Goal: Task Accomplishment & Management: Use online tool/utility

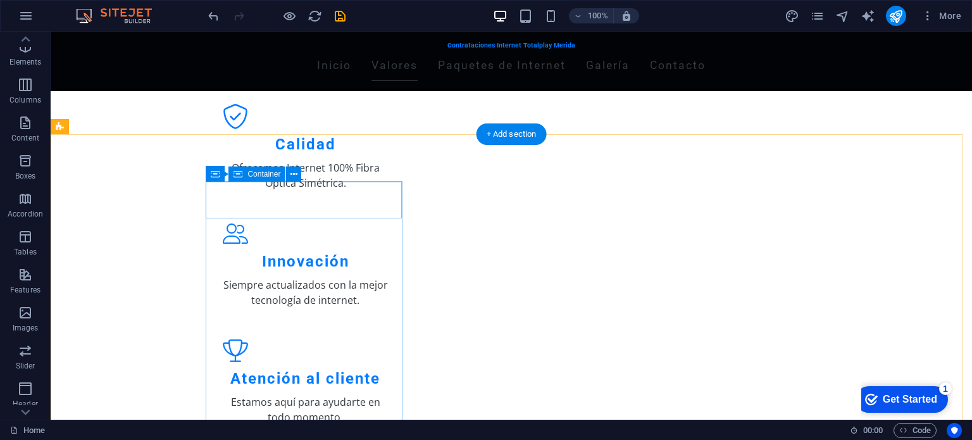
scroll to position [627, 0]
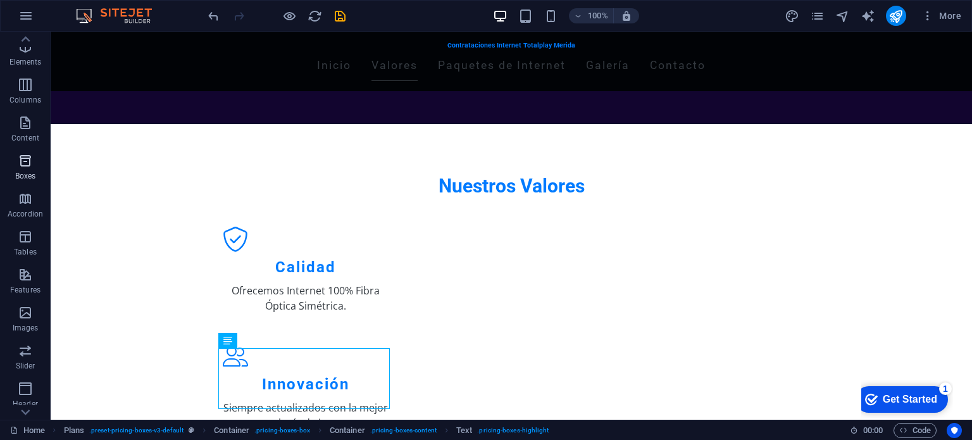
scroll to position [0, 0]
click at [31, 275] on icon "button" at bounding box center [25, 271] width 15 height 15
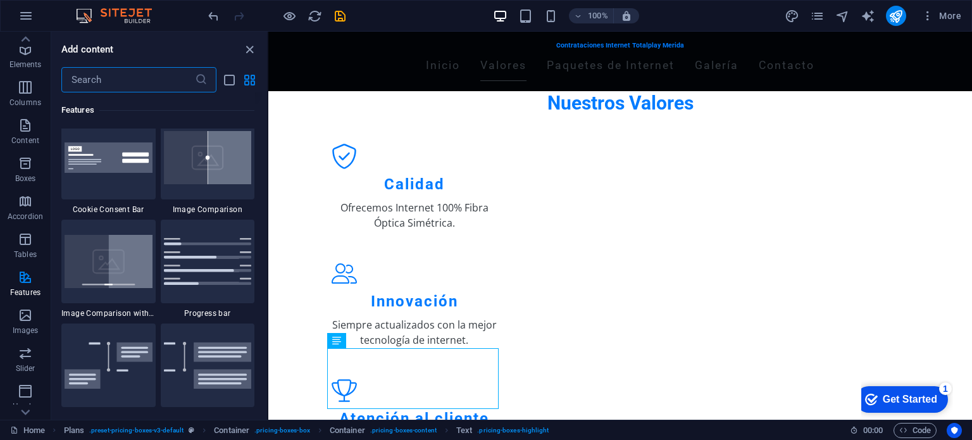
scroll to position [5155, 0]
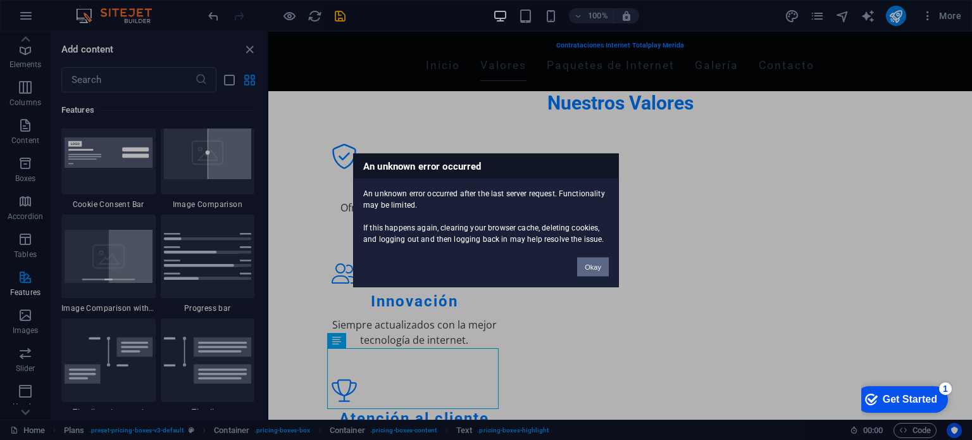
click at [595, 265] on button "Okay" at bounding box center [593, 266] width 32 height 19
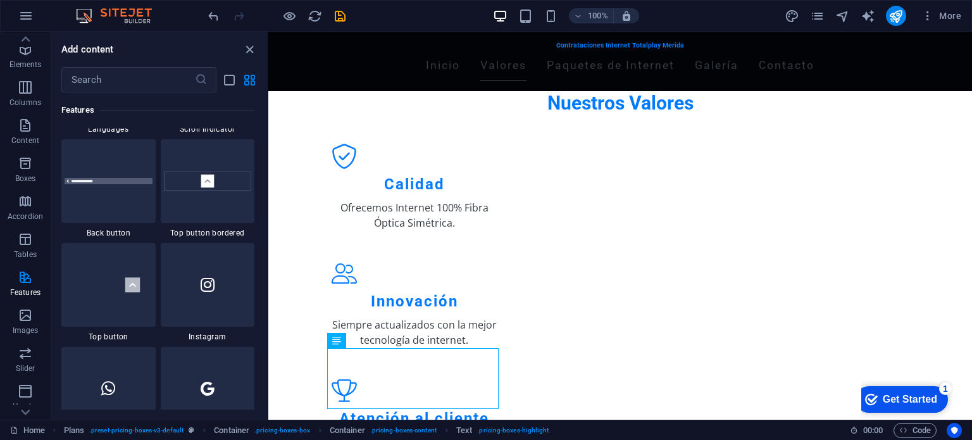
scroll to position [5960, 0]
click at [122, 183] on div at bounding box center [108, 177] width 94 height 83
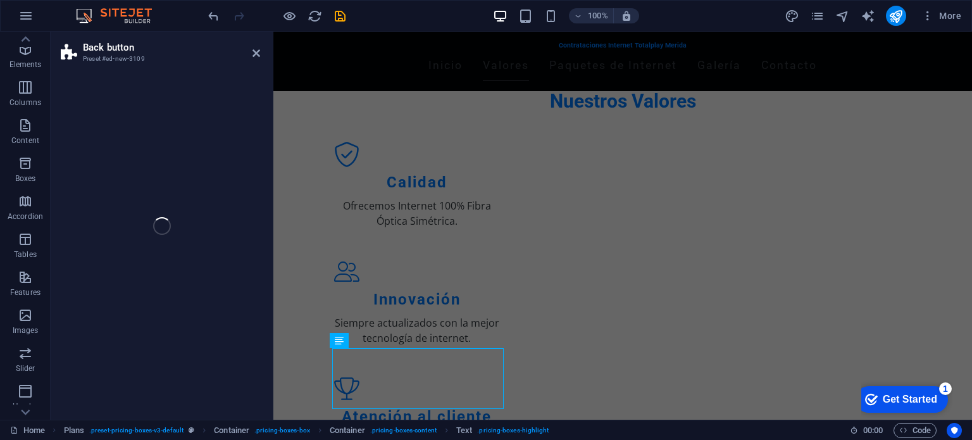
select select "rem"
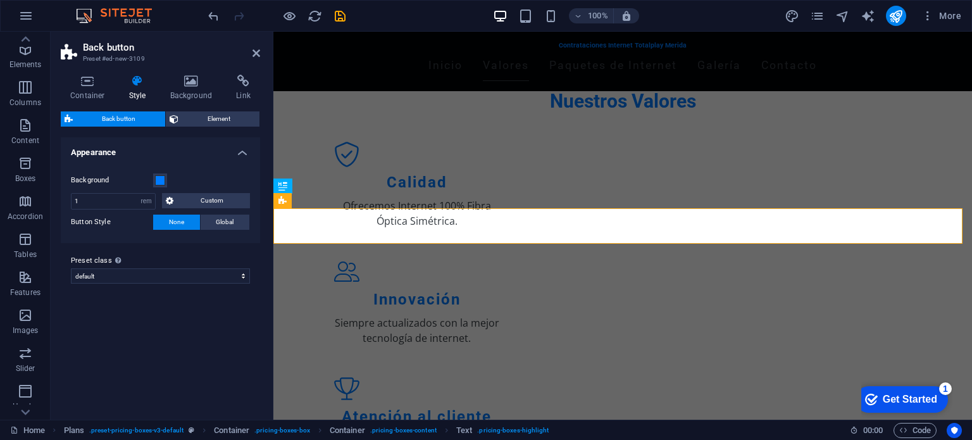
scroll to position [1035, 0]
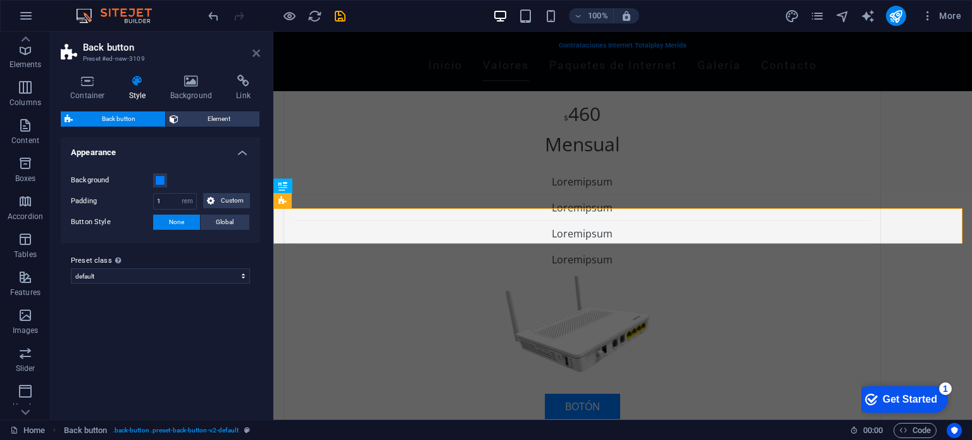
click at [252, 52] on icon at bounding box center [256, 53] width 8 height 10
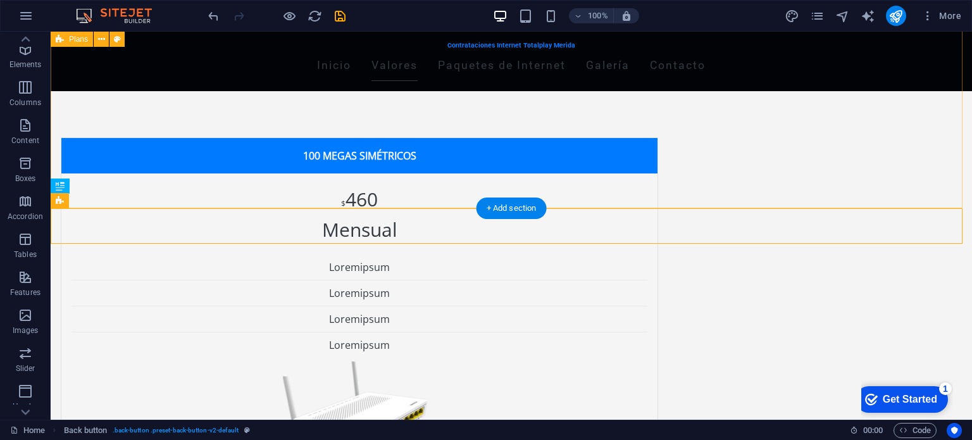
scroll to position [1055, 0]
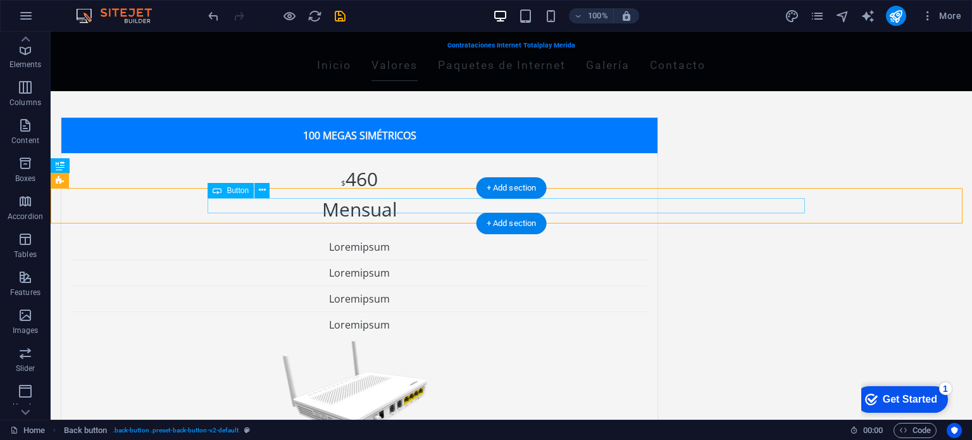
click at [508, 182] on div "+ Add section" at bounding box center [511, 188] width 70 height 22
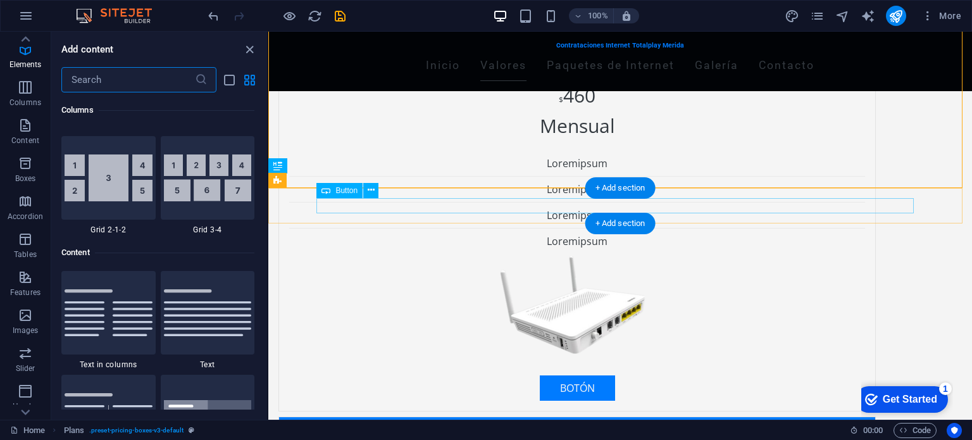
scroll to position [2213, 0]
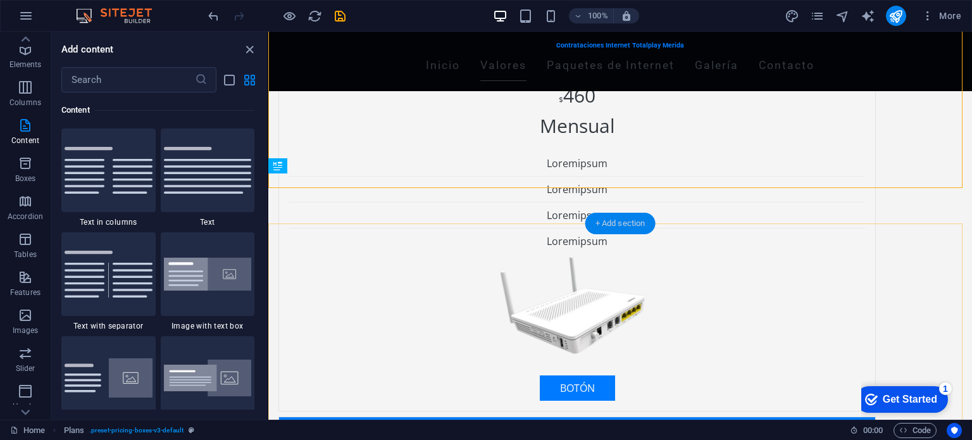
click at [619, 225] on div "+ Add section" at bounding box center [620, 224] width 70 height 22
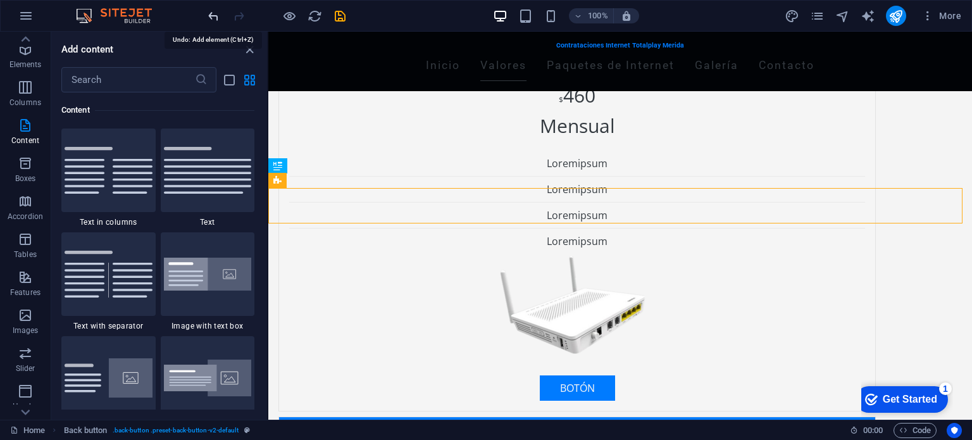
click at [211, 13] on icon "undo" at bounding box center [213, 16] width 15 height 15
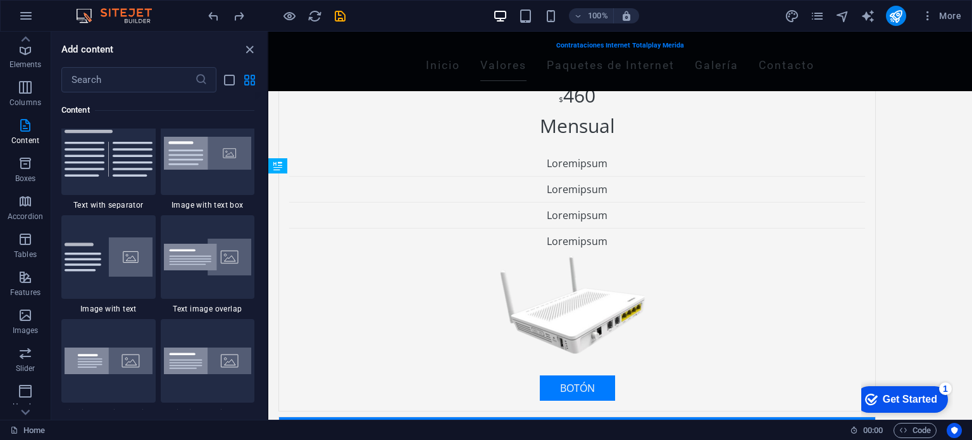
scroll to position [2353, 0]
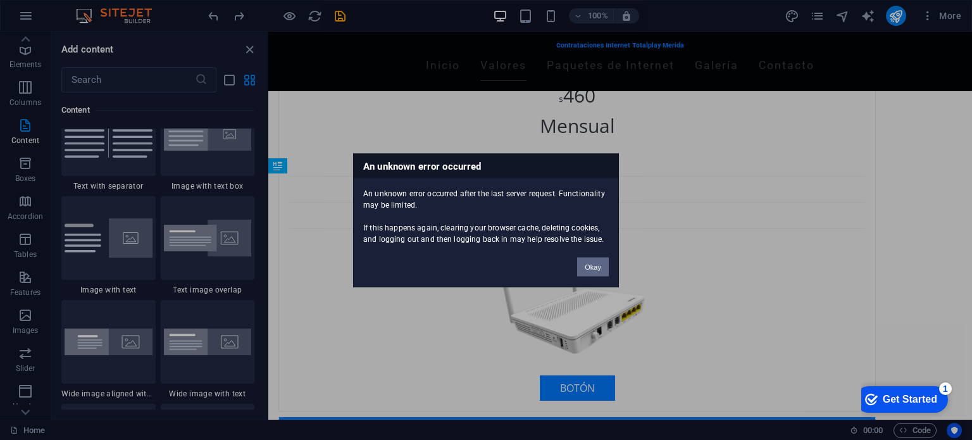
click at [605, 273] on button "Okay" at bounding box center [593, 266] width 32 height 19
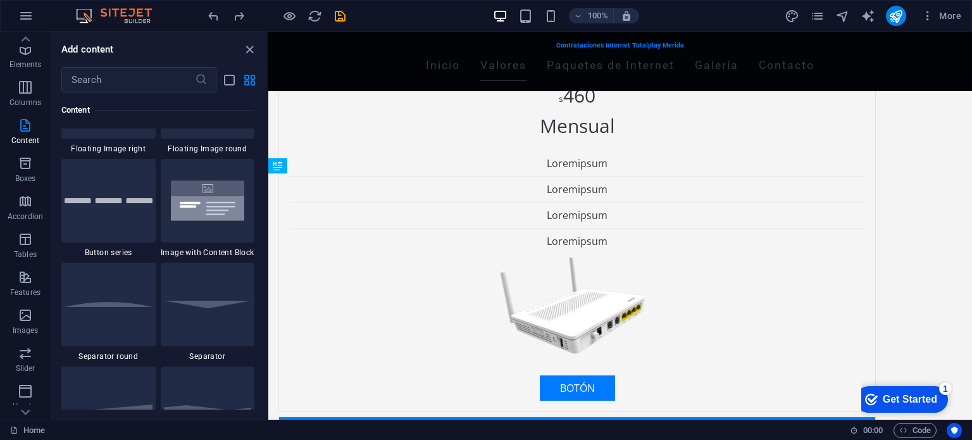
scroll to position [2912, 0]
click at [107, 311] on div at bounding box center [108, 300] width 94 height 83
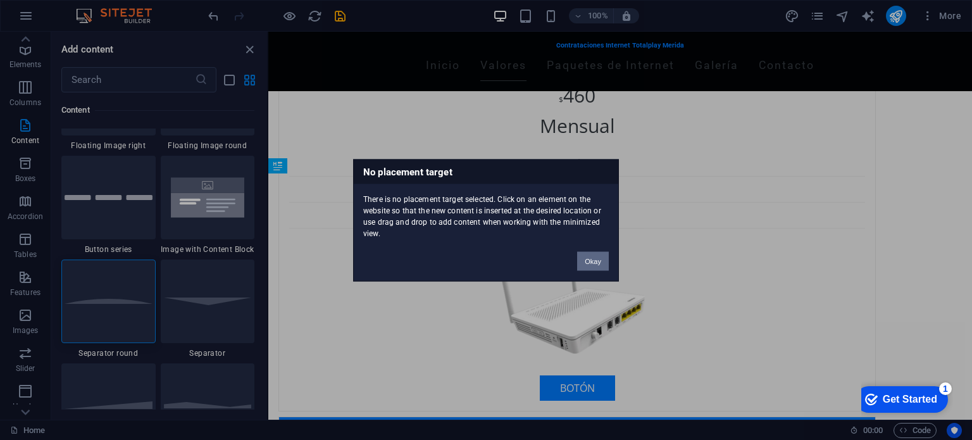
click at [602, 259] on button "Okay" at bounding box center [593, 260] width 32 height 19
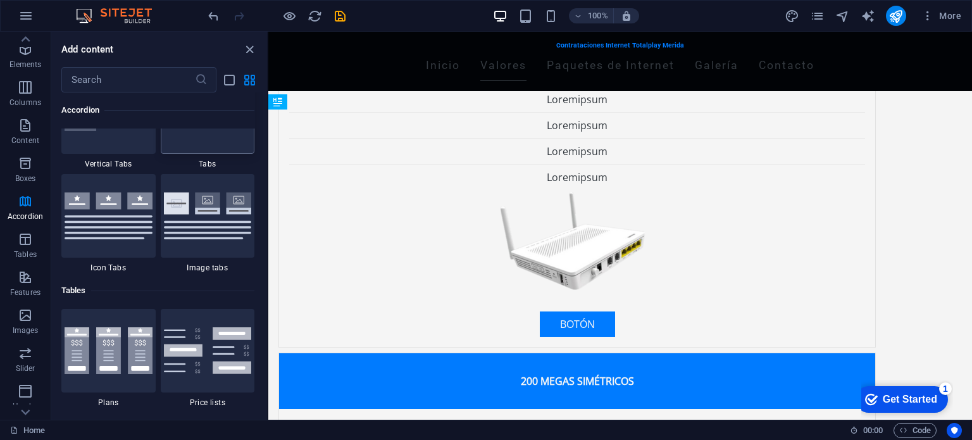
scroll to position [4195, 0]
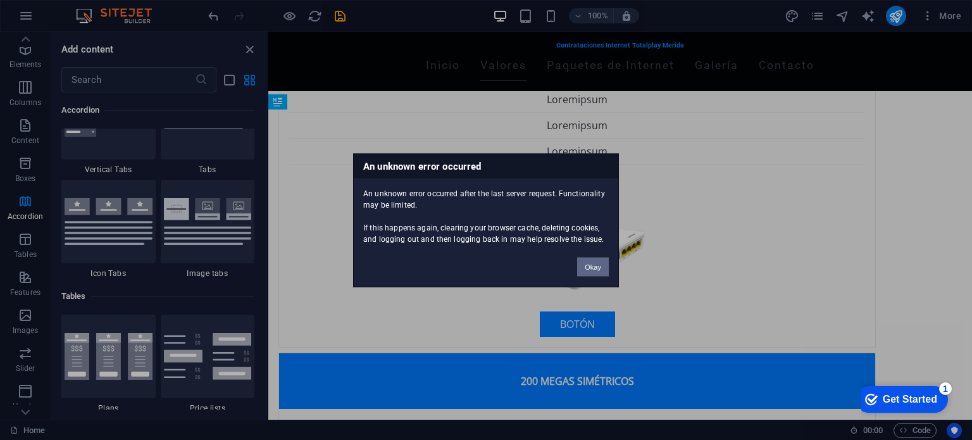
click at [589, 269] on button "Okay" at bounding box center [593, 266] width 32 height 19
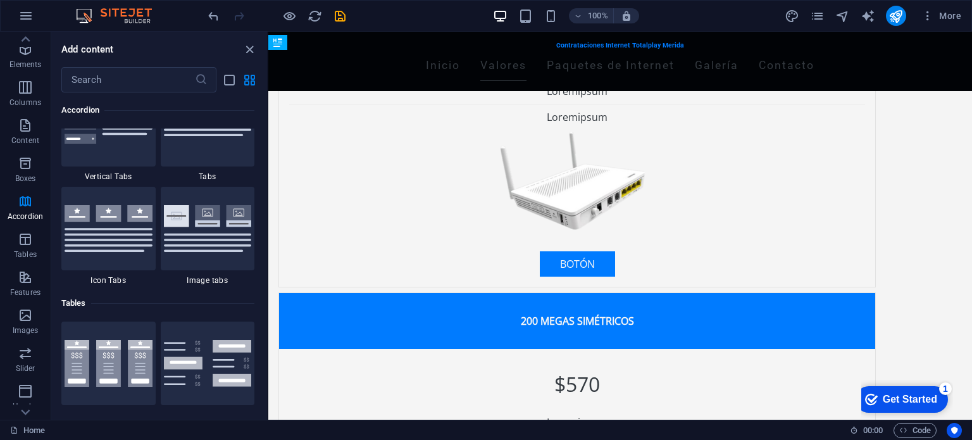
scroll to position [4183, 0]
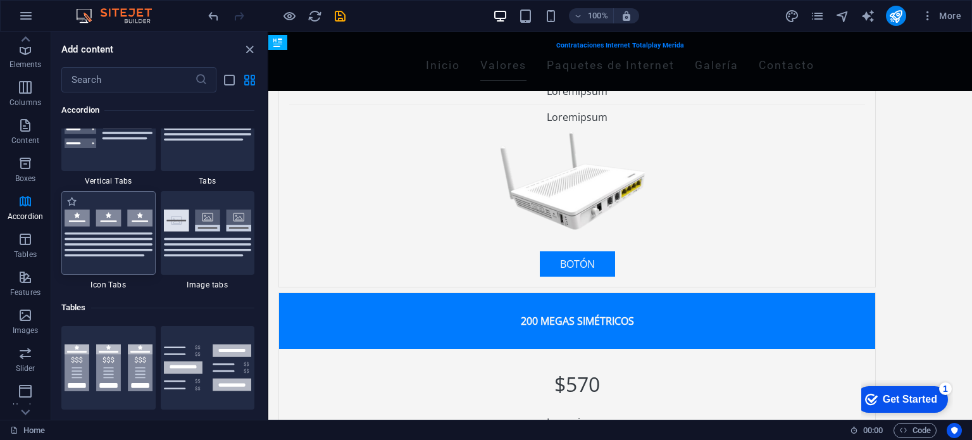
click at [134, 245] on img at bounding box center [109, 232] width 88 height 47
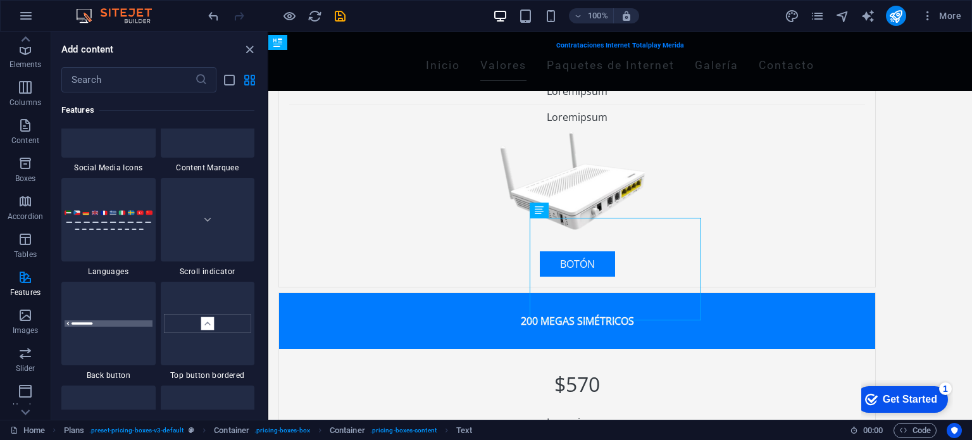
scroll to position [5815, 0]
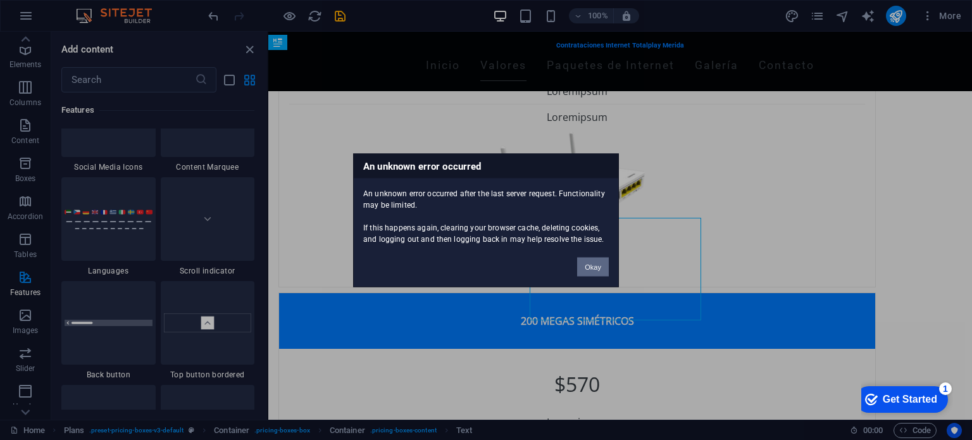
click at [597, 263] on button "Okay" at bounding box center [593, 266] width 32 height 19
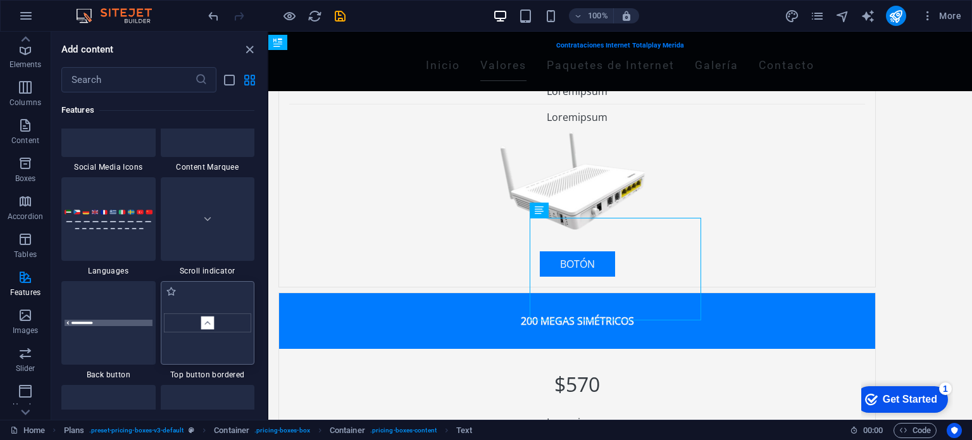
click at [207, 321] on img at bounding box center [208, 322] width 88 height 19
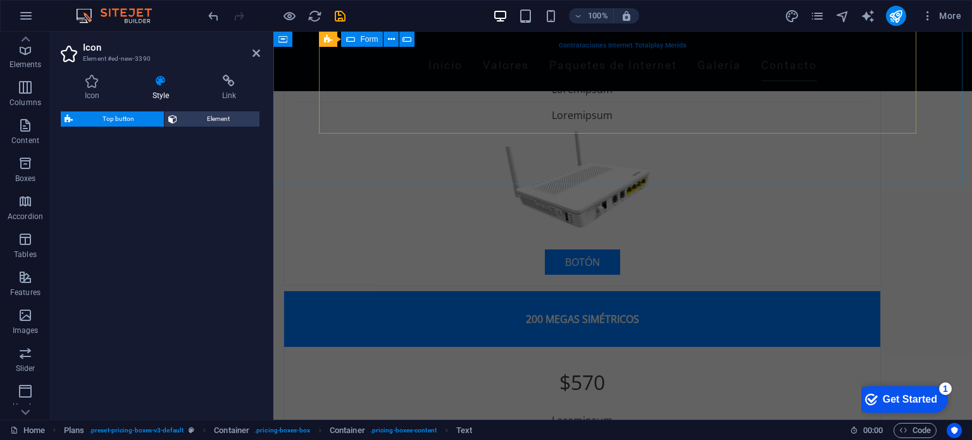
select select "rem"
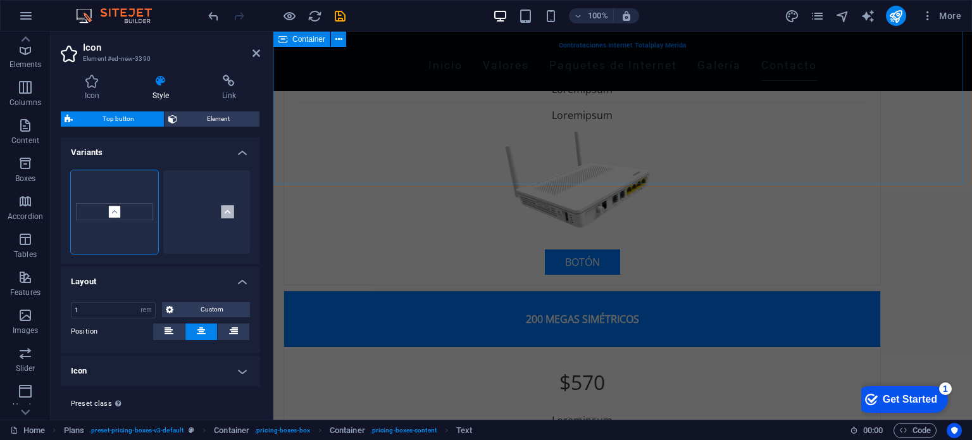
scroll to position [2125, 0]
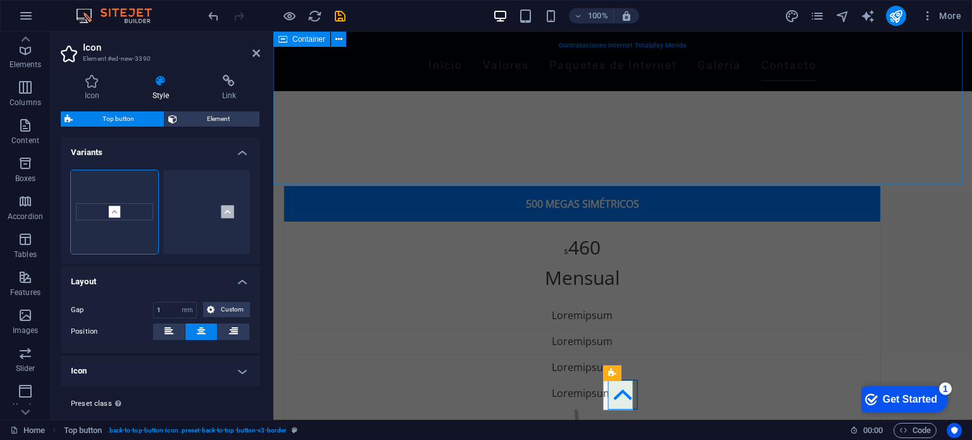
drag, startPoint x: 481, startPoint y: 353, endPoint x: 578, endPoint y: 148, distance: 226.9
click at [256, 54] on icon at bounding box center [256, 53] width 8 height 10
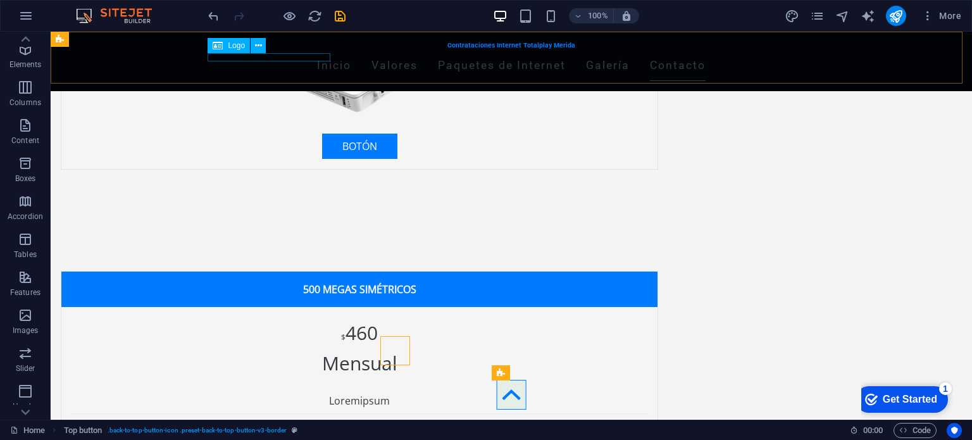
scroll to position [2169, 0]
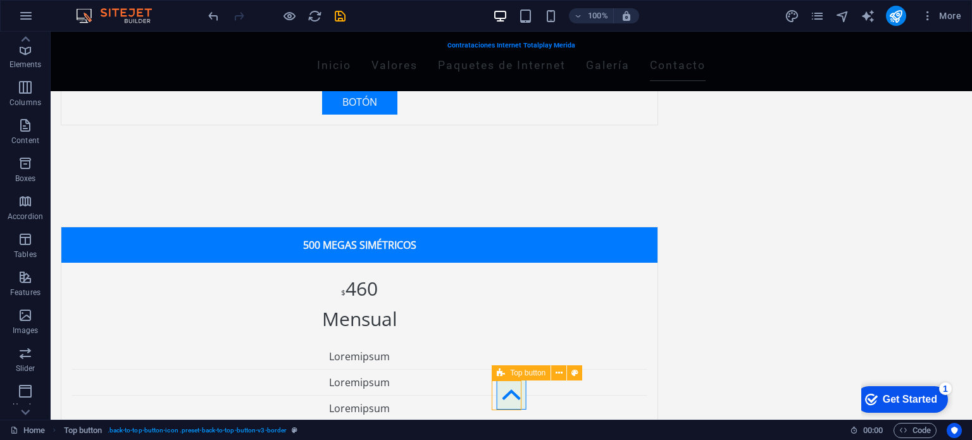
click at [503, 399] on figure at bounding box center [512, 394] width 30 height 30
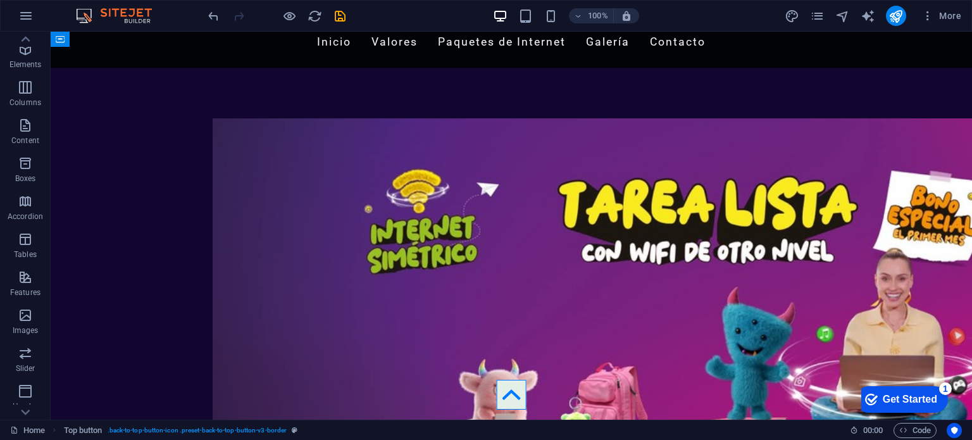
scroll to position [0, 0]
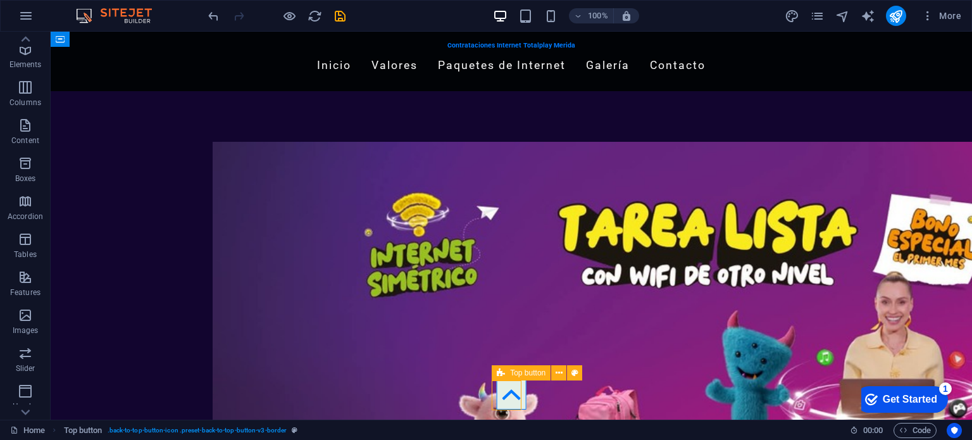
click at [503, 399] on figure at bounding box center [512, 394] width 30 height 30
click at [212, 18] on icon "undo" at bounding box center [213, 16] width 15 height 15
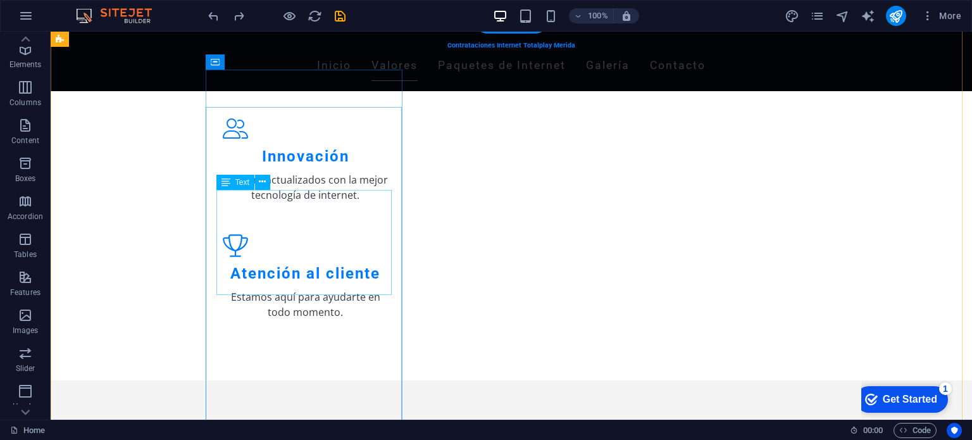
scroll to position [741, 0]
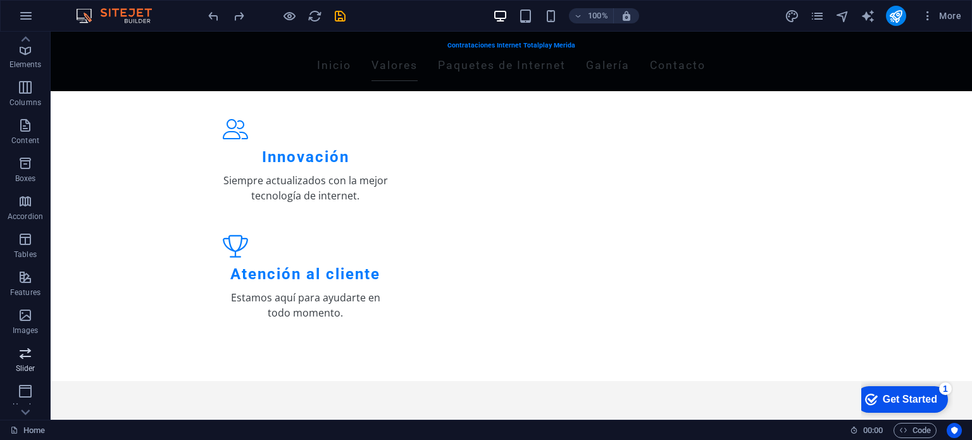
click at [25, 366] on p "Slider" at bounding box center [26, 368] width 20 height 10
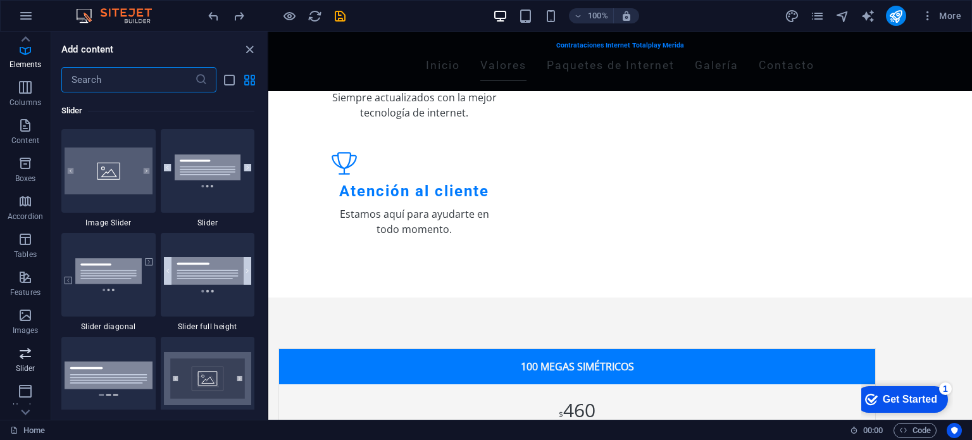
scroll to position [7170, 0]
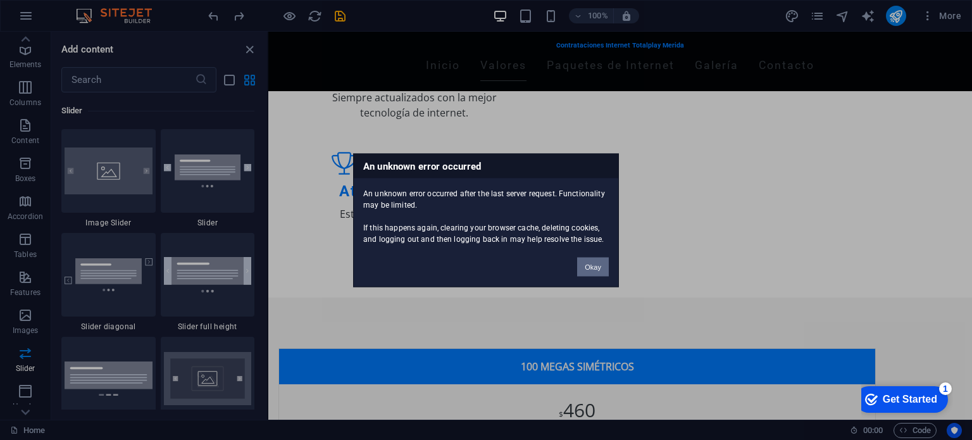
click at [593, 267] on button "Okay" at bounding box center [593, 266] width 32 height 19
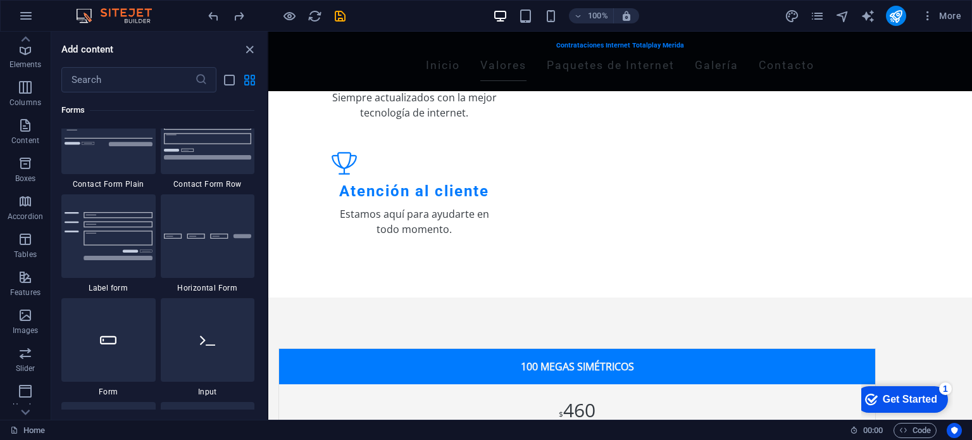
scroll to position [9469, 0]
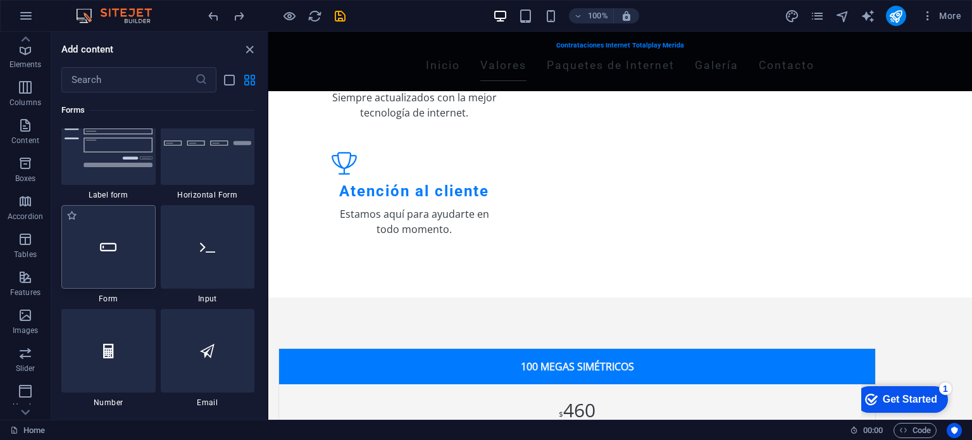
click at [108, 247] on icon at bounding box center [108, 246] width 16 height 16
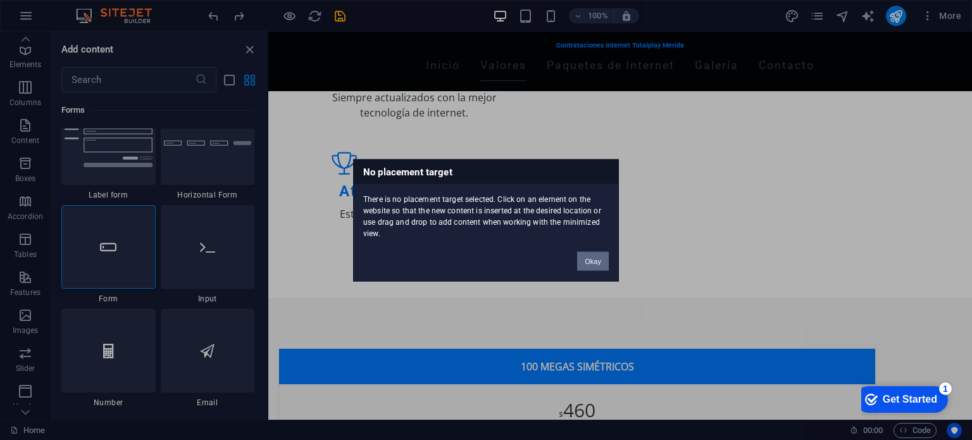
click at [605, 262] on button "Okay" at bounding box center [593, 260] width 32 height 19
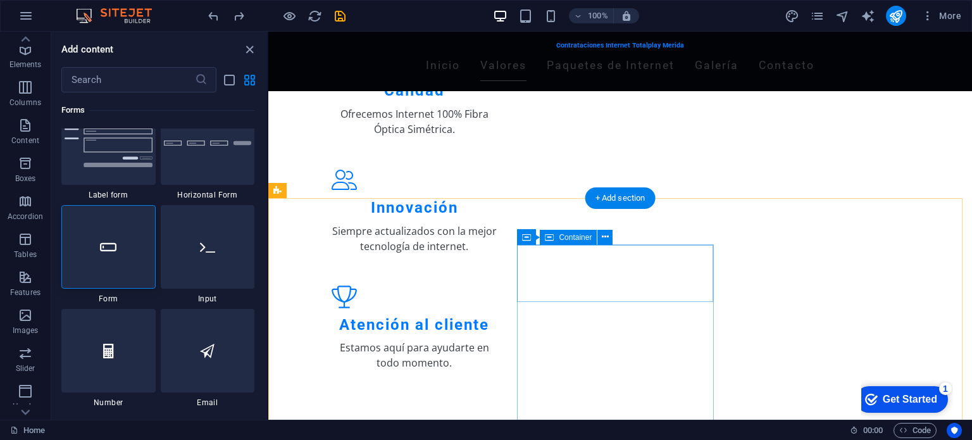
scroll to position [564, 0]
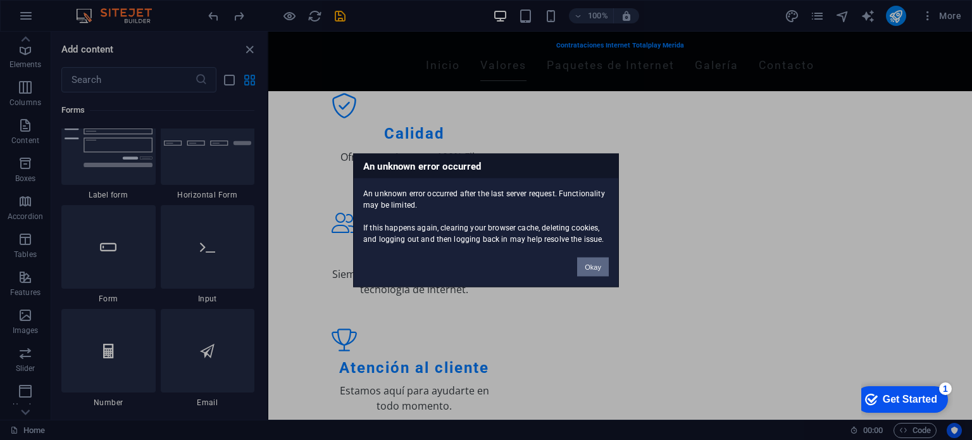
click at [596, 263] on button "Okay" at bounding box center [593, 266] width 32 height 19
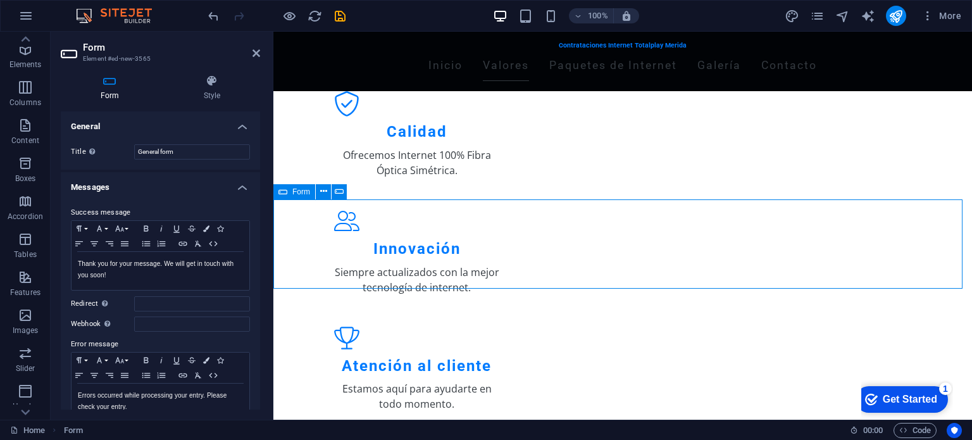
click at [284, 194] on icon at bounding box center [282, 191] width 9 height 15
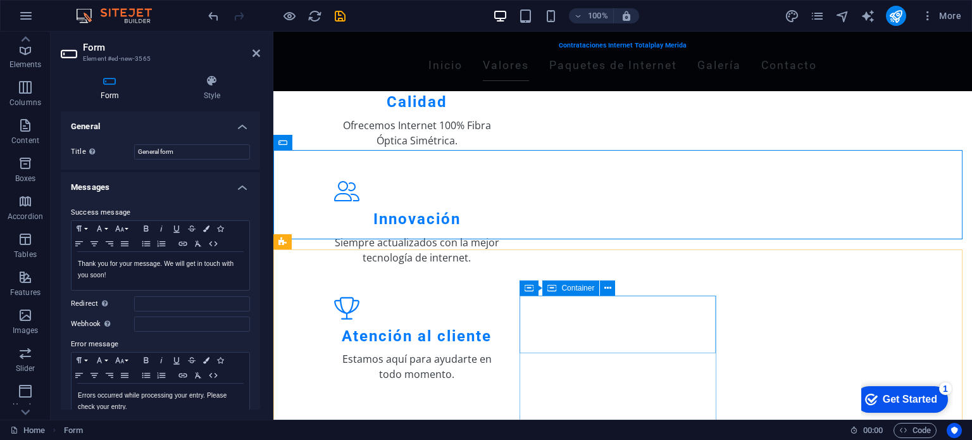
scroll to position [660, 0]
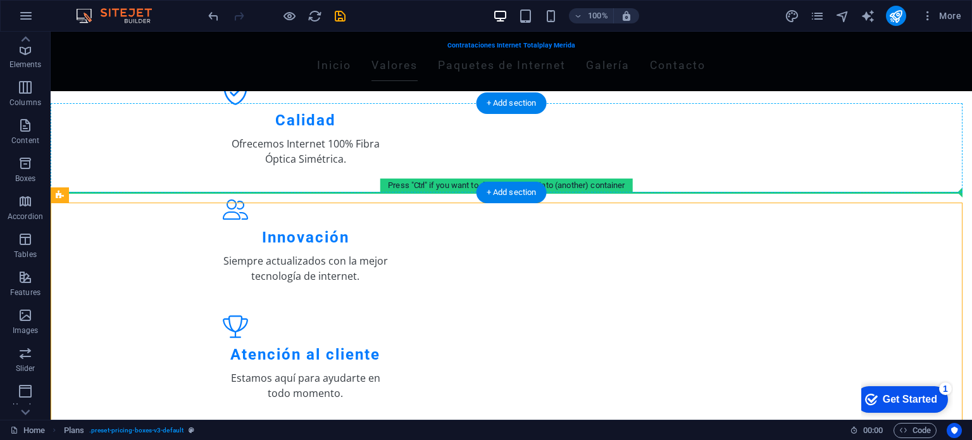
drag, startPoint x: 237, startPoint y: 214, endPoint x: 480, endPoint y: 159, distance: 249.0
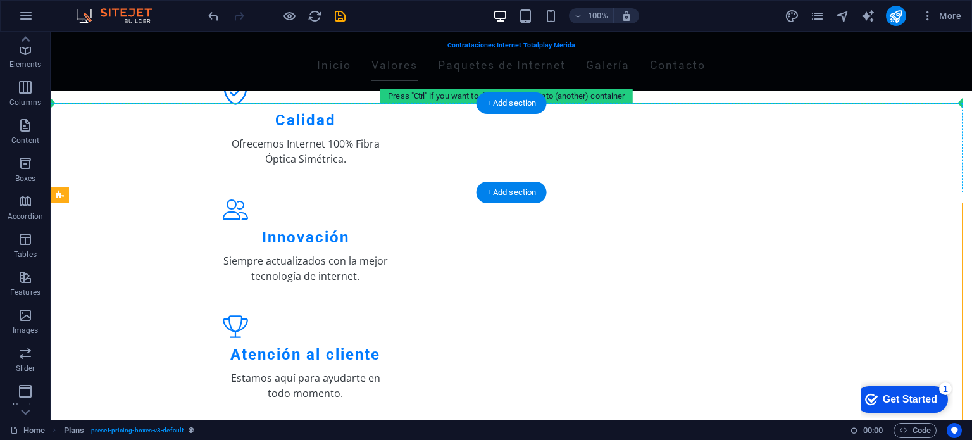
drag, startPoint x: 472, startPoint y: 226, endPoint x: 481, endPoint y: 139, distance: 87.7
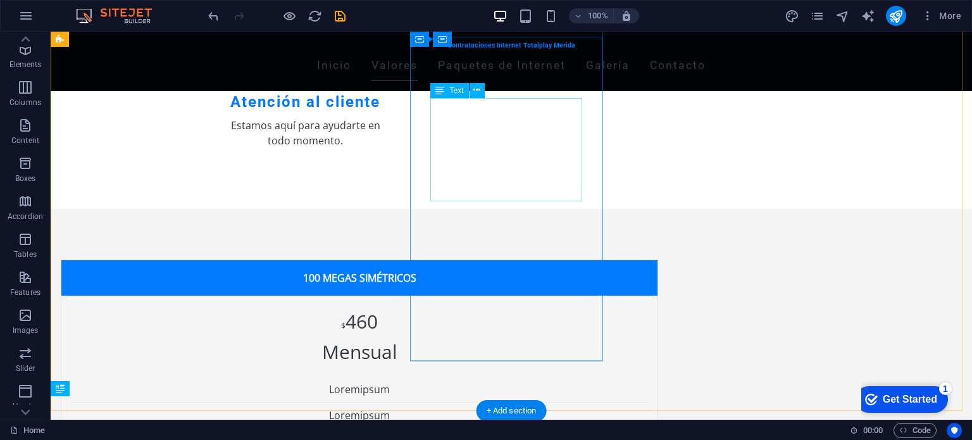
scroll to position [832, 0]
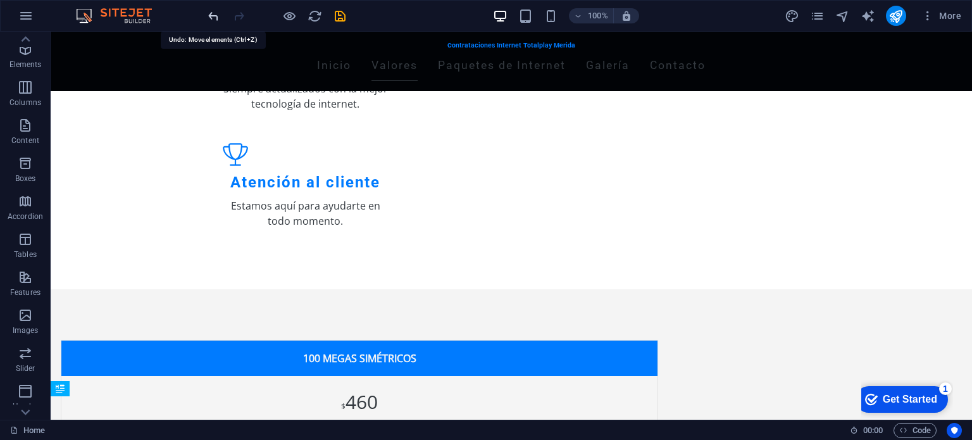
click at [215, 13] on icon "undo" at bounding box center [213, 16] width 15 height 15
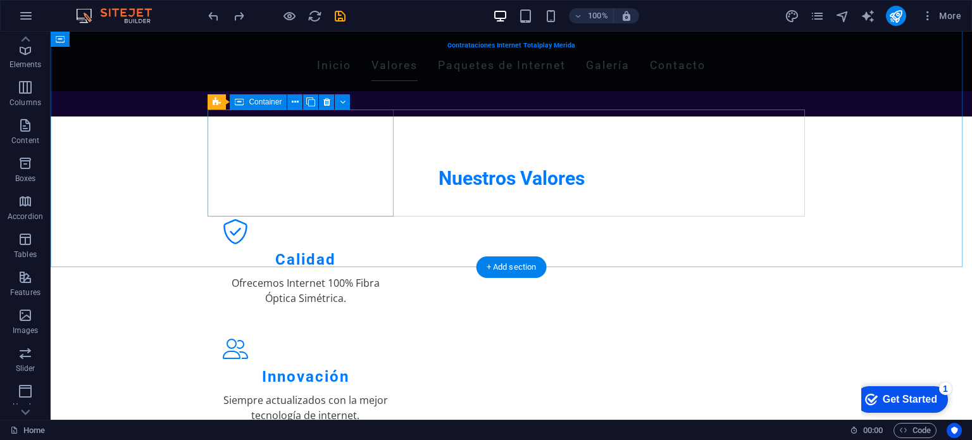
scroll to position [521, 0]
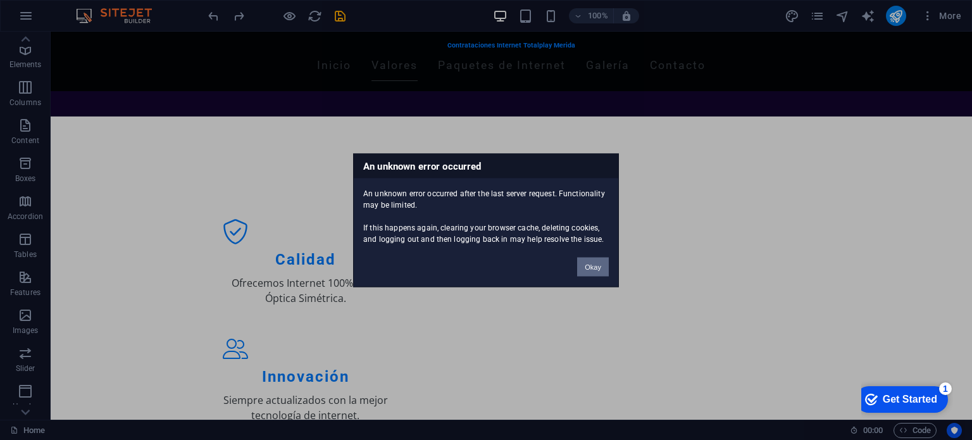
click at [595, 270] on button "Okay" at bounding box center [593, 266] width 32 height 19
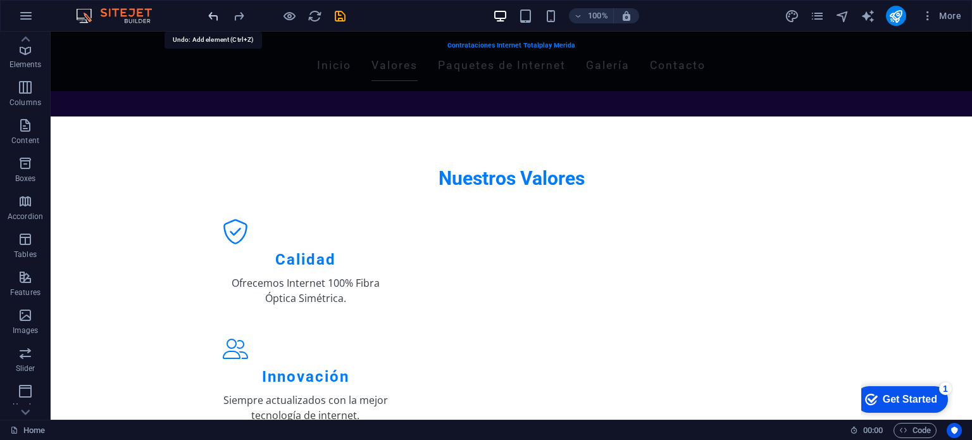
click at [215, 15] on icon "undo" at bounding box center [213, 16] width 15 height 15
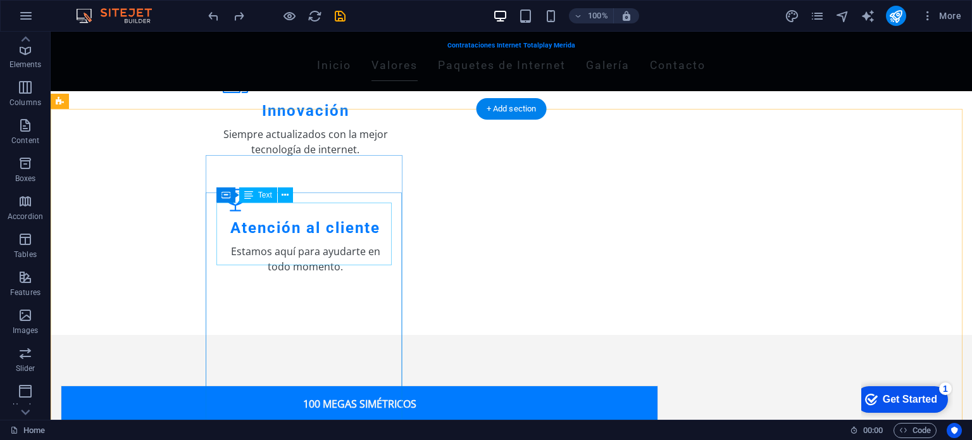
scroll to position [620, 0]
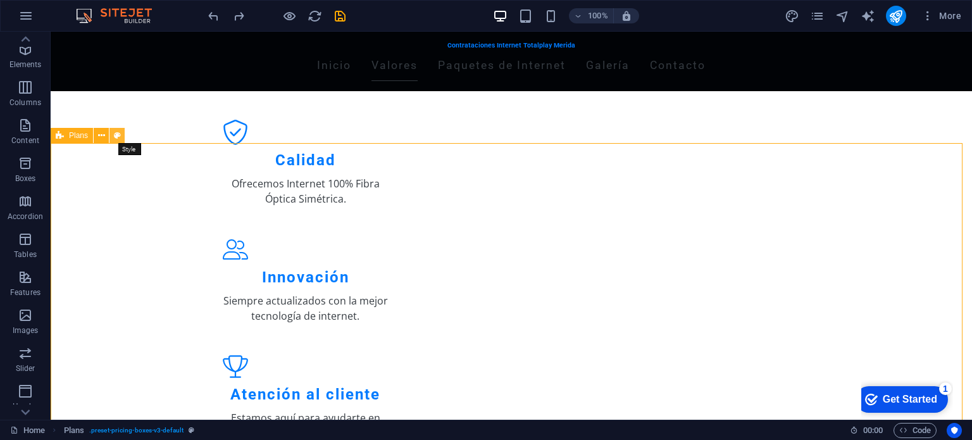
click at [114, 135] on icon at bounding box center [117, 135] width 7 height 13
select select "rem"
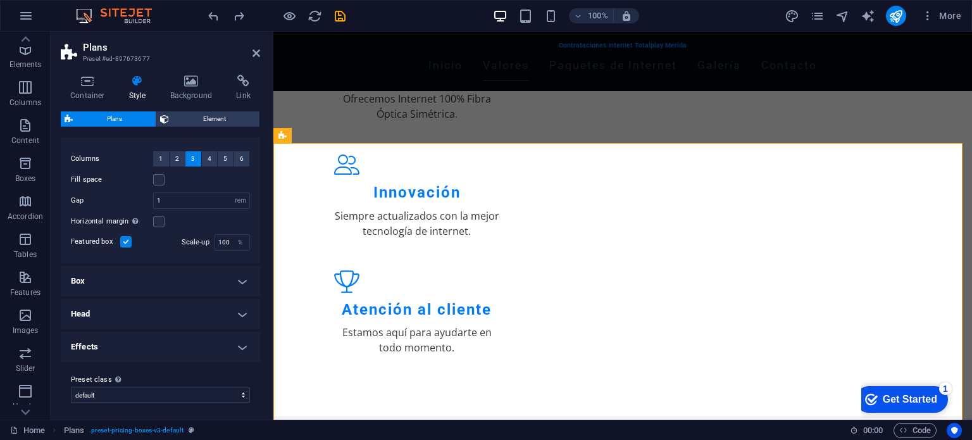
scroll to position [23, 0]
click at [240, 278] on h4 "Box" at bounding box center [160, 279] width 199 height 30
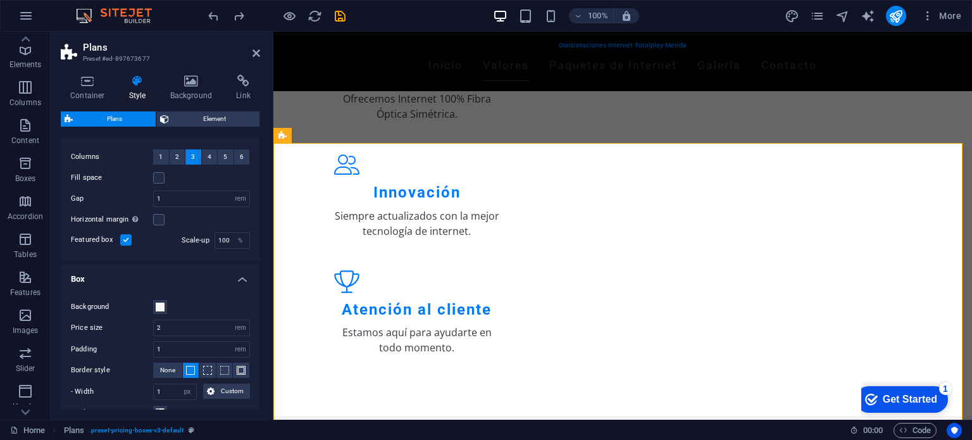
click at [240, 278] on h4 "Box" at bounding box center [160, 275] width 199 height 23
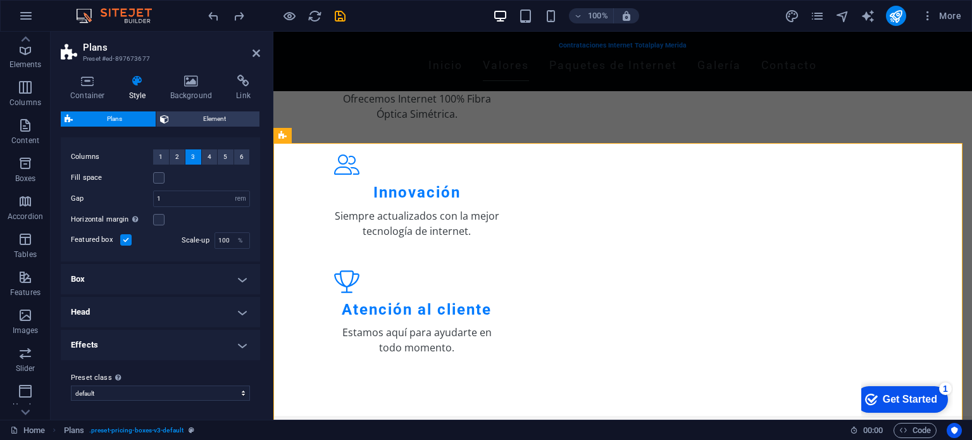
click at [238, 346] on h4 "Effects" at bounding box center [160, 345] width 199 height 30
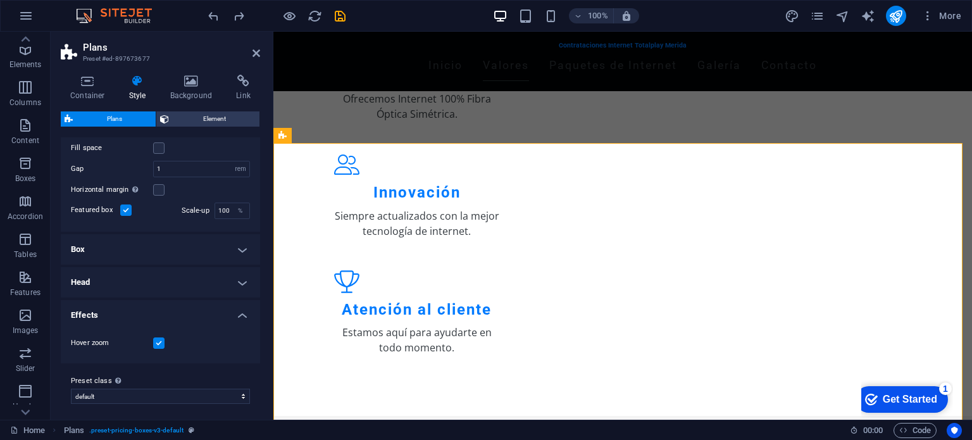
scroll to position [56, 0]
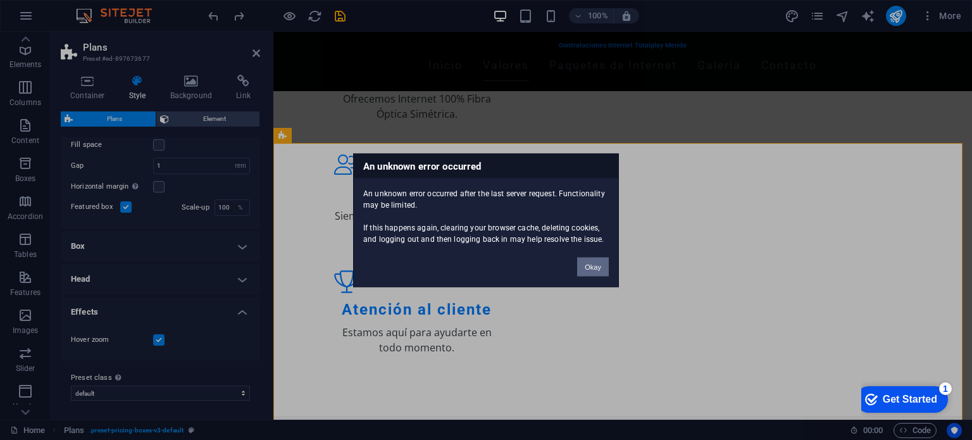
click at [602, 269] on button "Okay" at bounding box center [593, 266] width 32 height 19
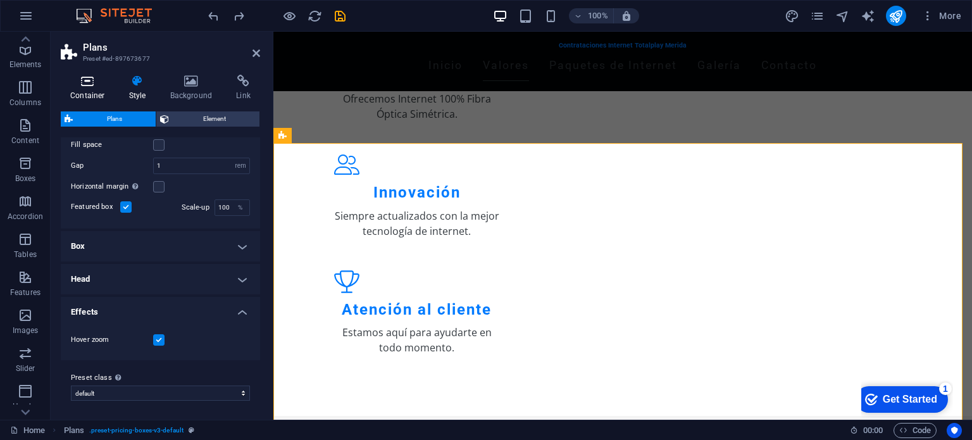
click at [87, 90] on h4 "Container" at bounding box center [90, 88] width 59 height 27
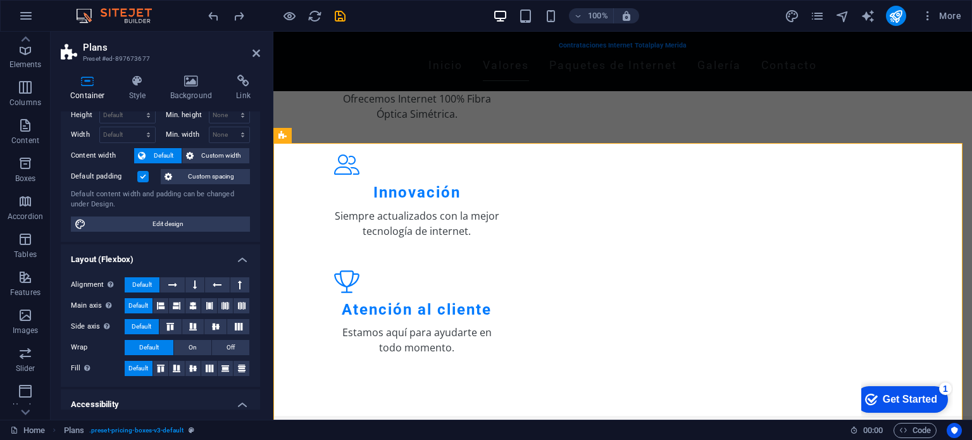
scroll to position [38, 0]
click at [171, 283] on icon at bounding box center [172, 283] width 9 height 15
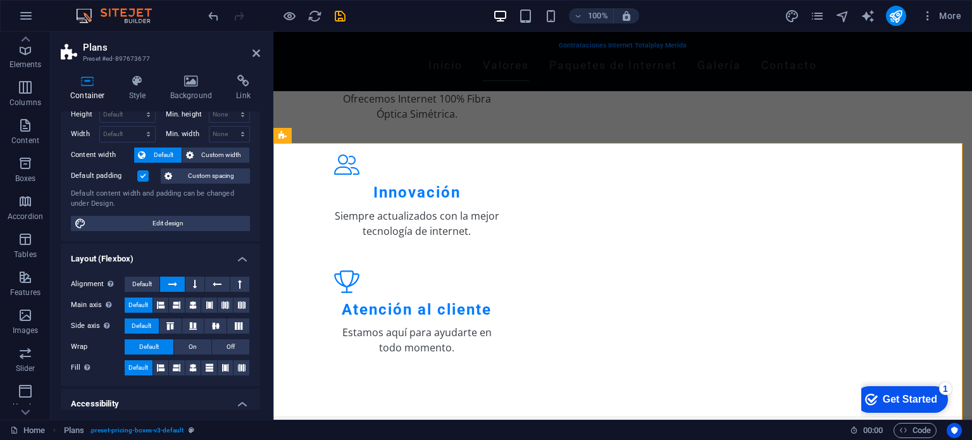
click at [171, 283] on icon at bounding box center [172, 283] width 9 height 15
drag, startPoint x: 171, startPoint y: 283, endPoint x: 164, endPoint y: 273, distance: 12.3
click at [164, 273] on div "Alignment Determines the flex direction. Default Main axis Determine how elemen…" at bounding box center [160, 326] width 199 height 120
click at [170, 286] on icon at bounding box center [172, 283] width 9 height 15
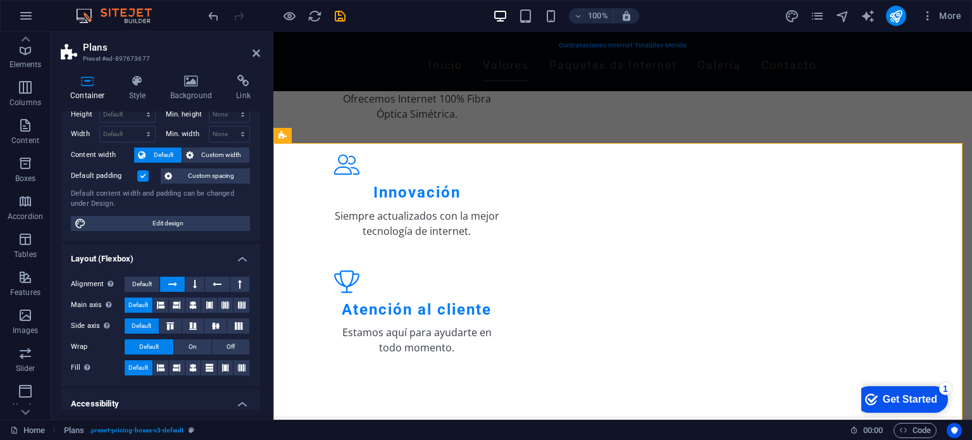
click at [170, 286] on icon at bounding box center [172, 283] width 9 height 15
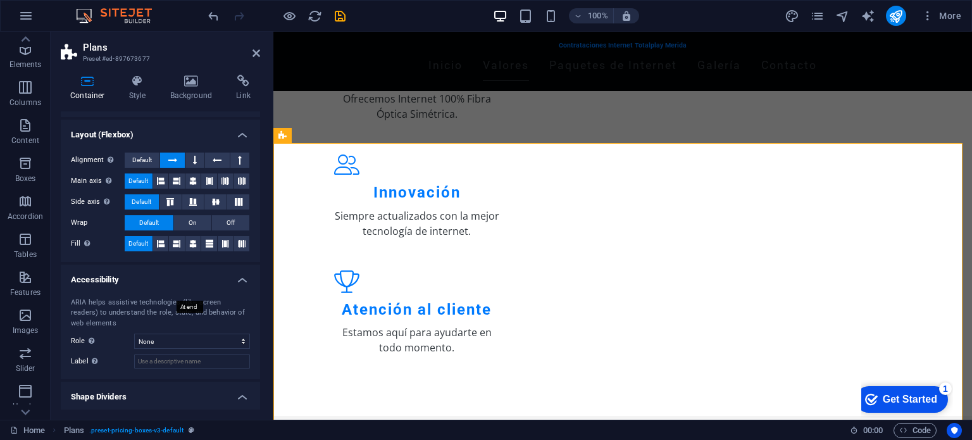
scroll to position [191, 0]
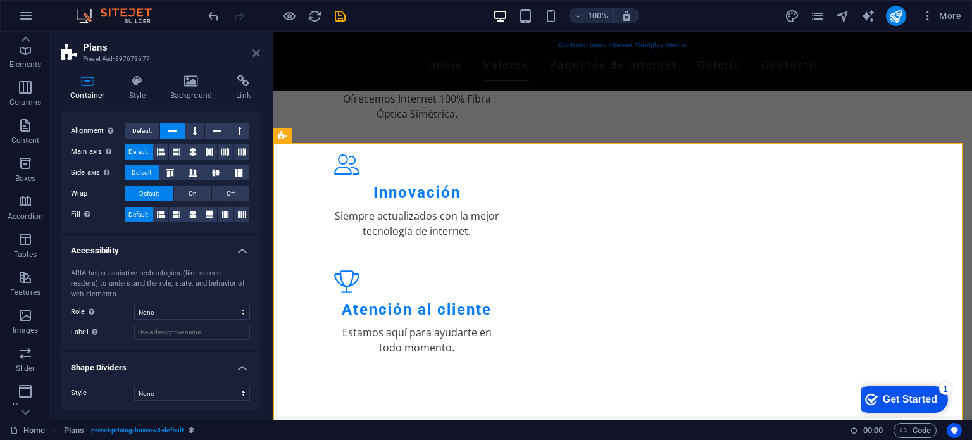
click at [256, 57] on icon at bounding box center [256, 53] width 8 height 10
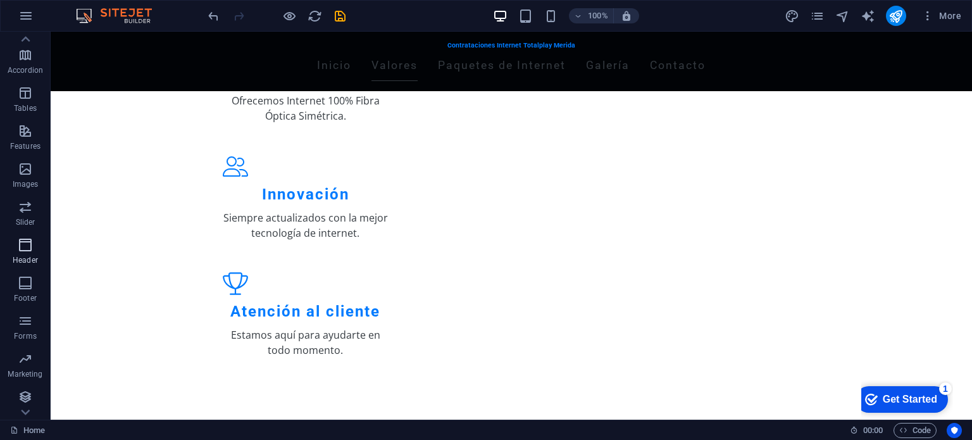
scroll to position [181, 0]
click at [23, 280] on icon "button" at bounding box center [25, 280] width 15 height 15
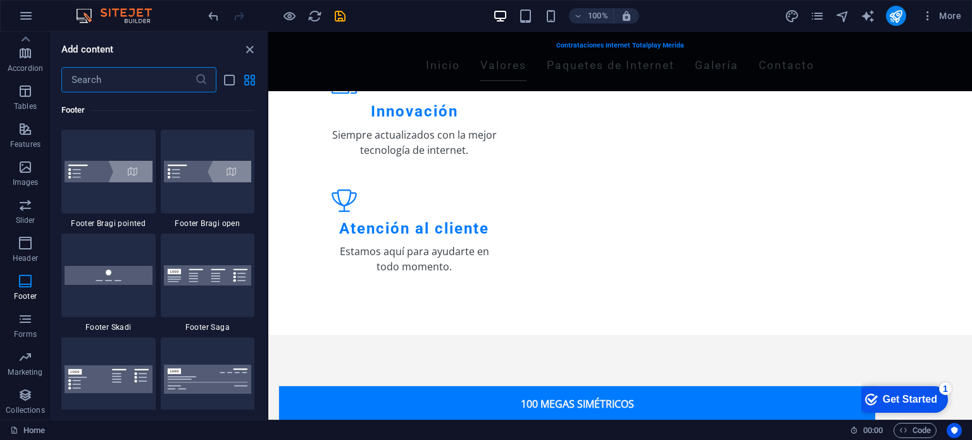
scroll to position [8787, 0]
click at [109, 274] on img at bounding box center [109, 275] width 88 height 18
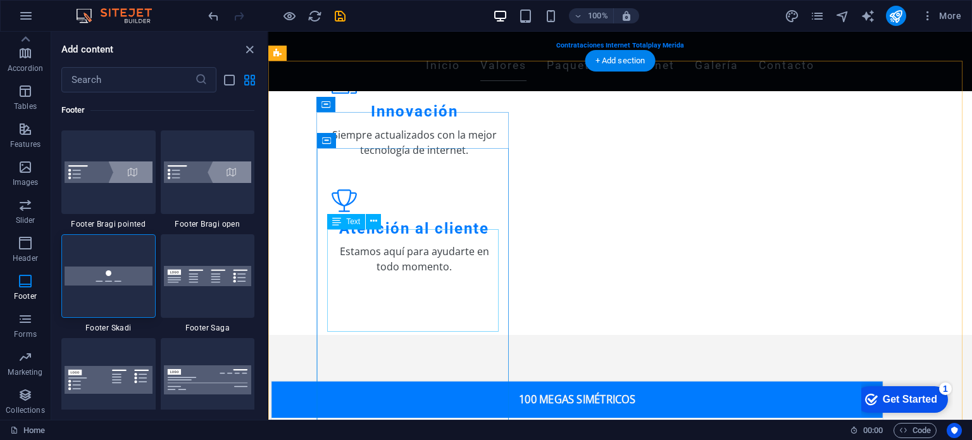
scroll to position [8823, 0]
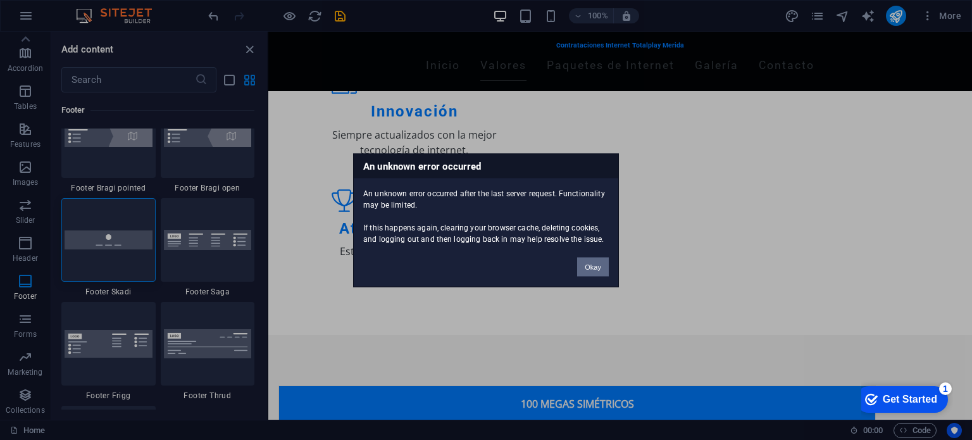
click at [594, 268] on button "Okay" at bounding box center [593, 266] width 32 height 19
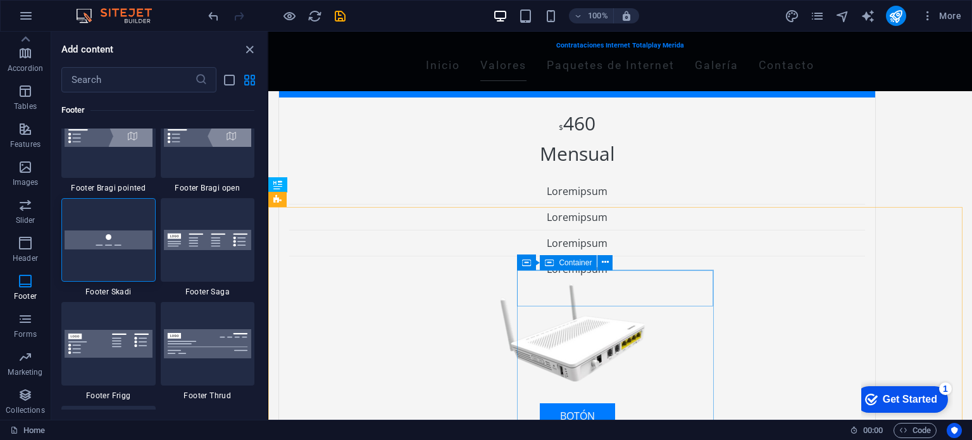
scroll to position [1027, 0]
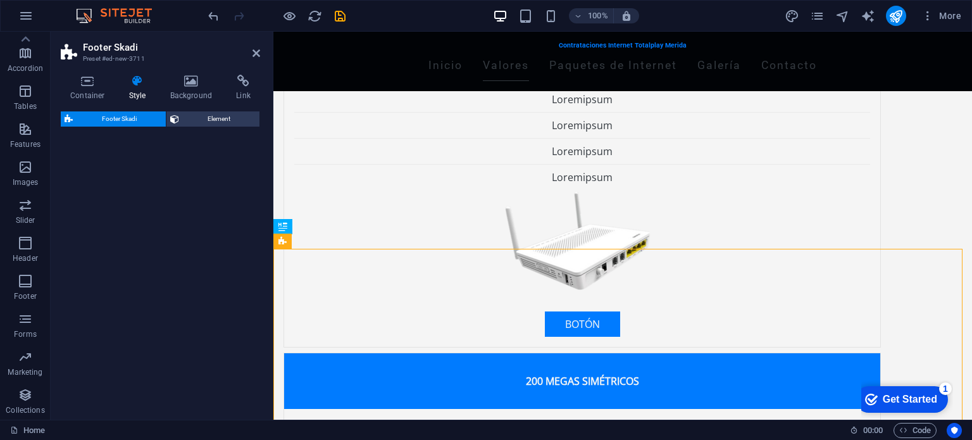
select select "rem"
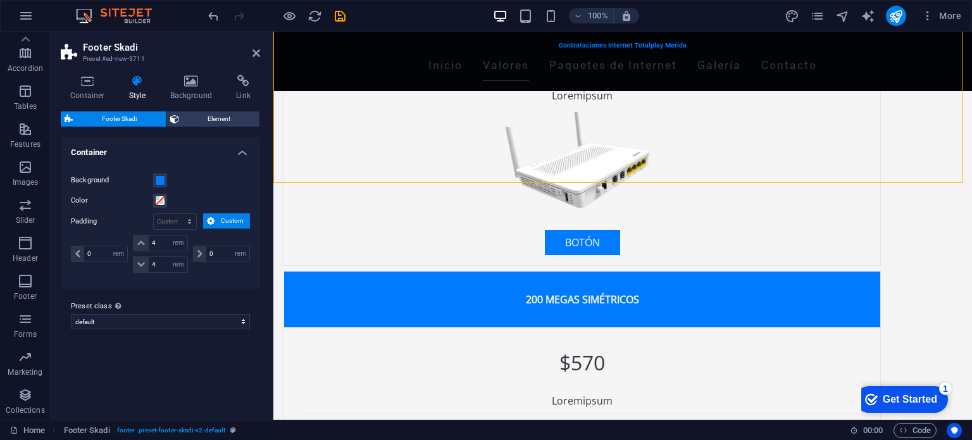
scroll to position [1189, 0]
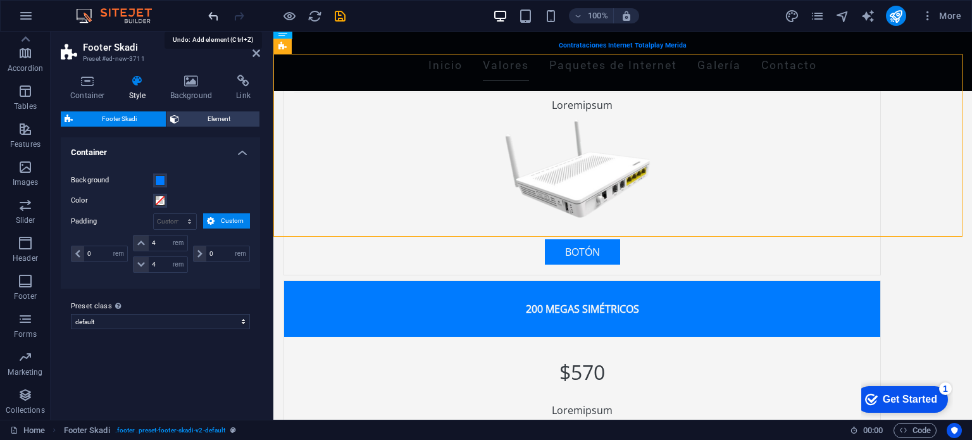
click at [215, 15] on icon "undo" at bounding box center [213, 16] width 15 height 15
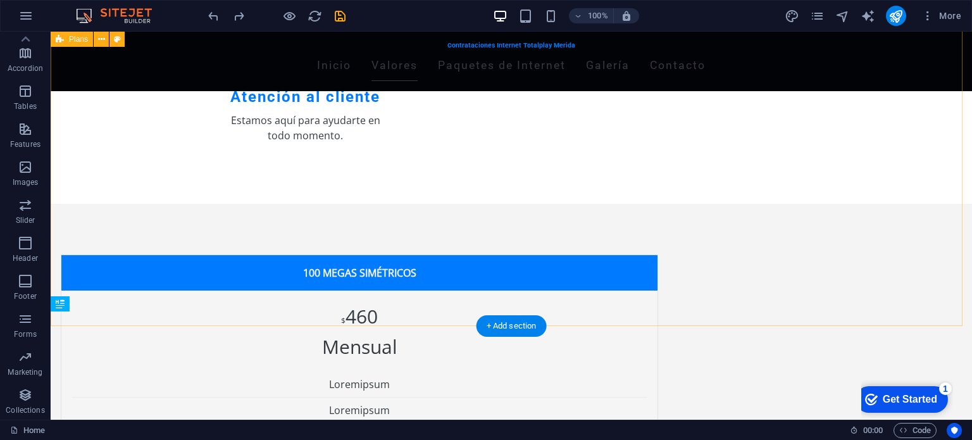
scroll to position [917, 0]
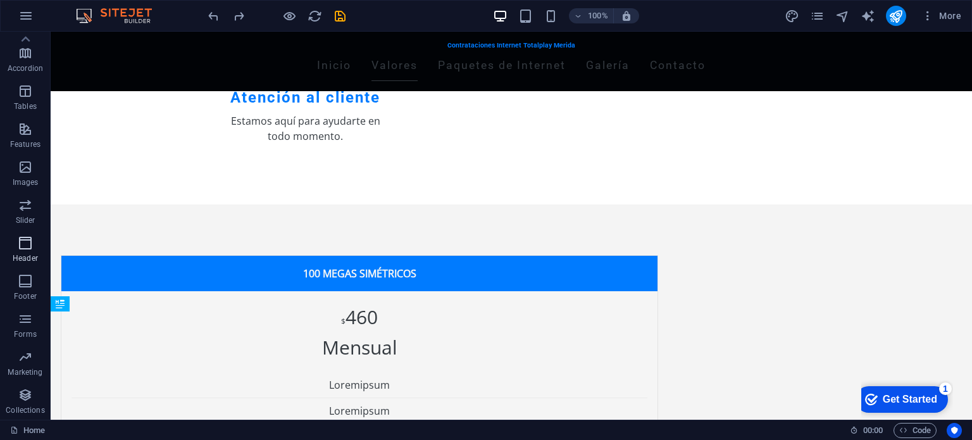
click at [28, 243] on icon "button" at bounding box center [25, 242] width 15 height 15
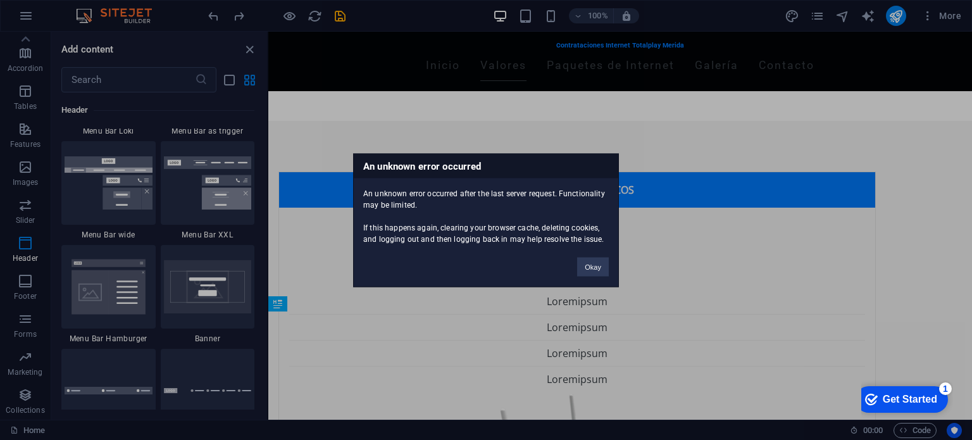
scroll to position [7916, 0]
click at [589, 264] on button "Okay" at bounding box center [593, 266] width 32 height 19
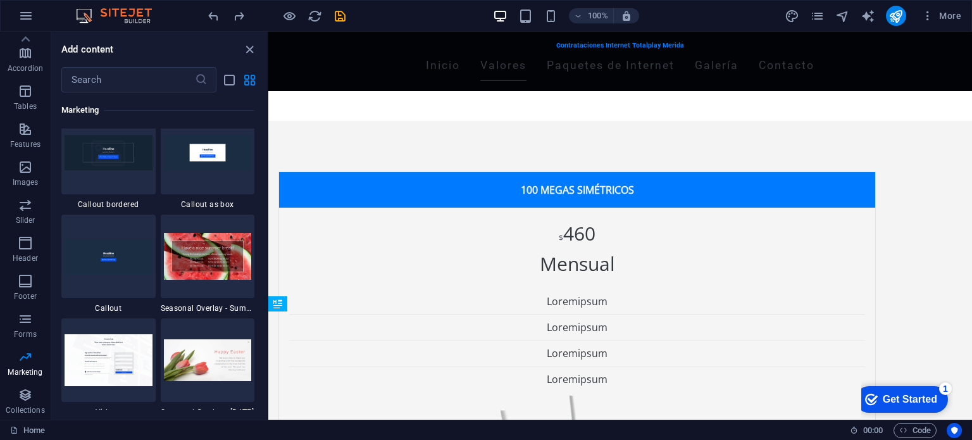
scroll to position [10417, 0]
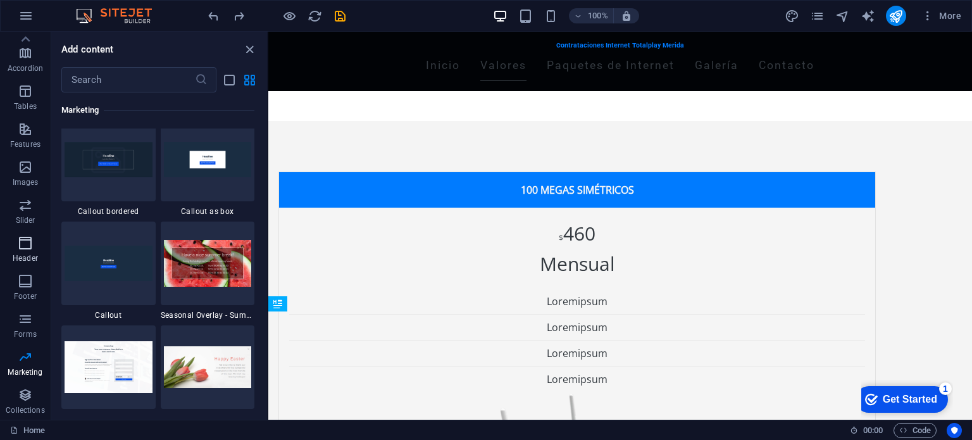
click at [21, 245] on icon "button" at bounding box center [25, 242] width 15 height 15
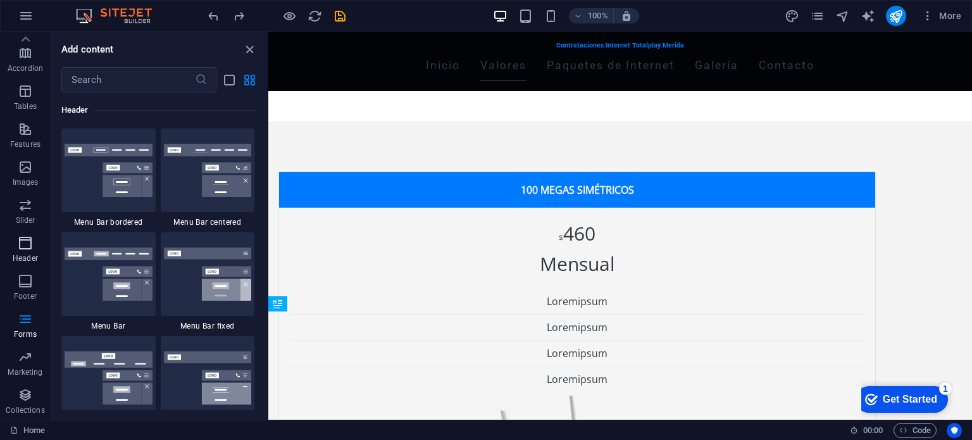
scroll to position [7616, 0]
click at [24, 318] on icon "button" at bounding box center [25, 318] width 15 height 15
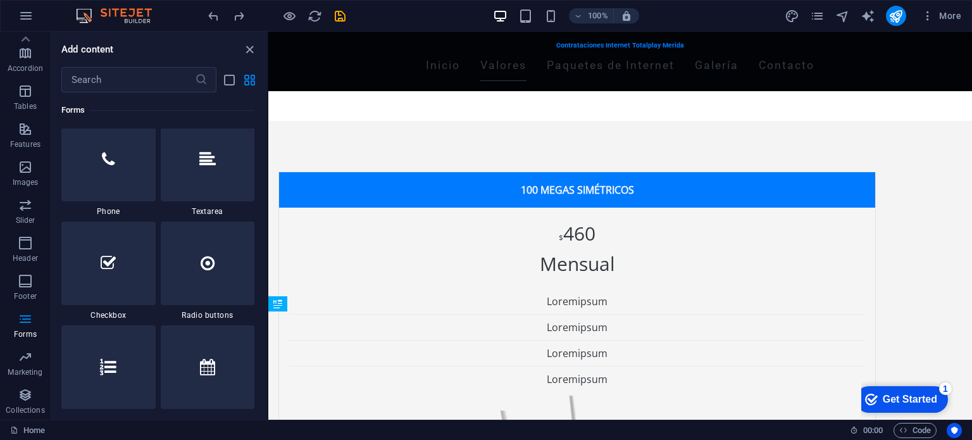
scroll to position [9765, 0]
click at [30, 238] on icon "button" at bounding box center [25, 242] width 15 height 15
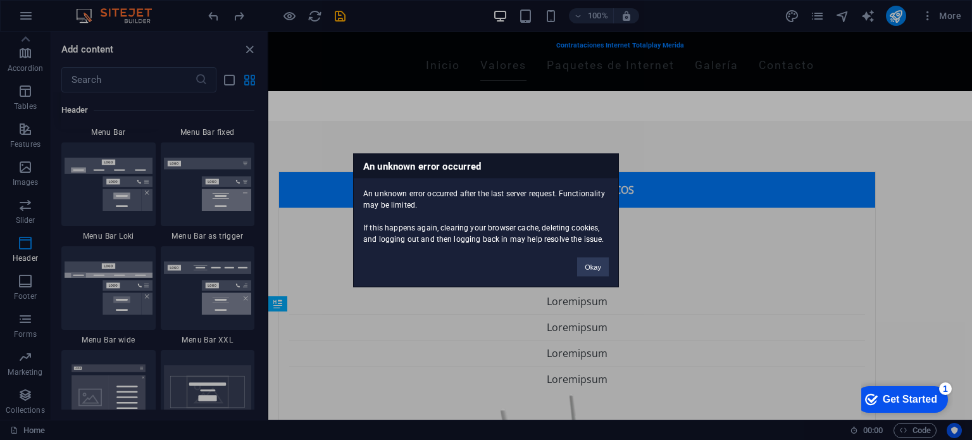
scroll to position [7811, 0]
click at [589, 268] on button "Okay" at bounding box center [593, 266] width 32 height 19
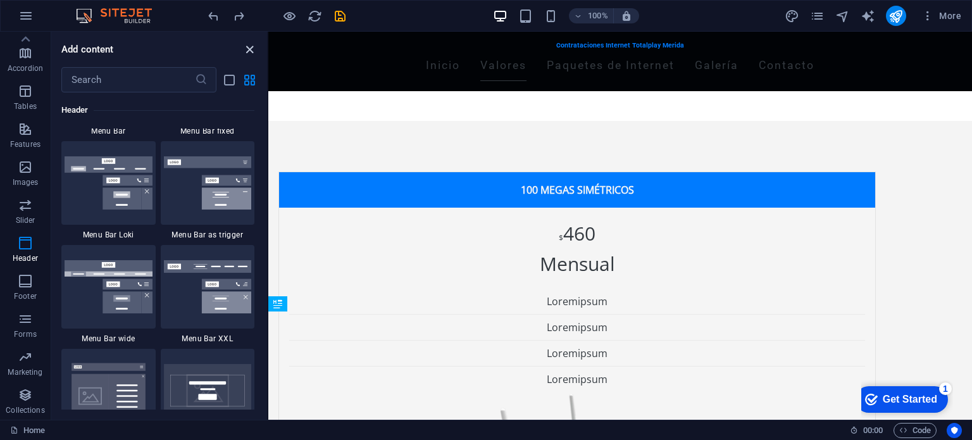
click at [248, 47] on icon "close panel" at bounding box center [249, 49] width 15 height 15
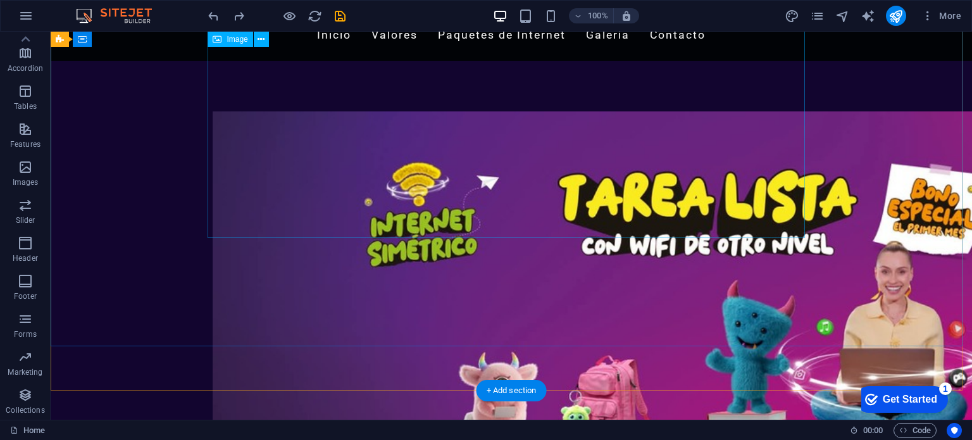
scroll to position [0, 0]
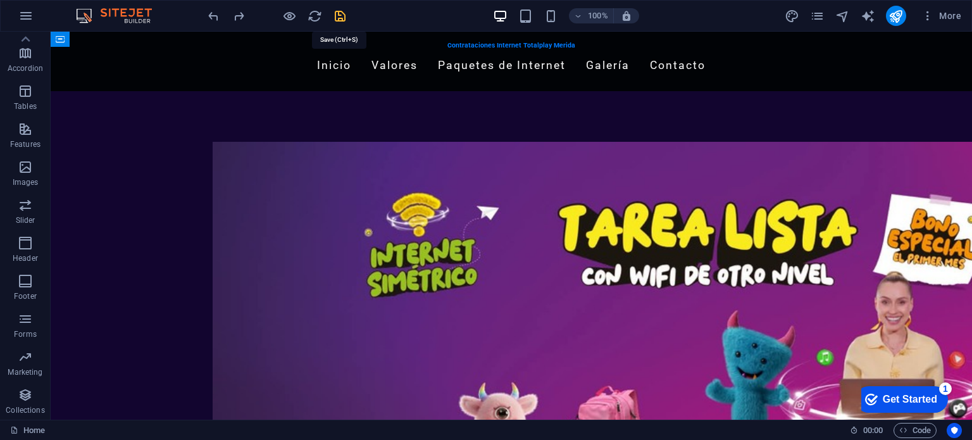
click at [339, 15] on icon "save" at bounding box center [340, 16] width 15 height 15
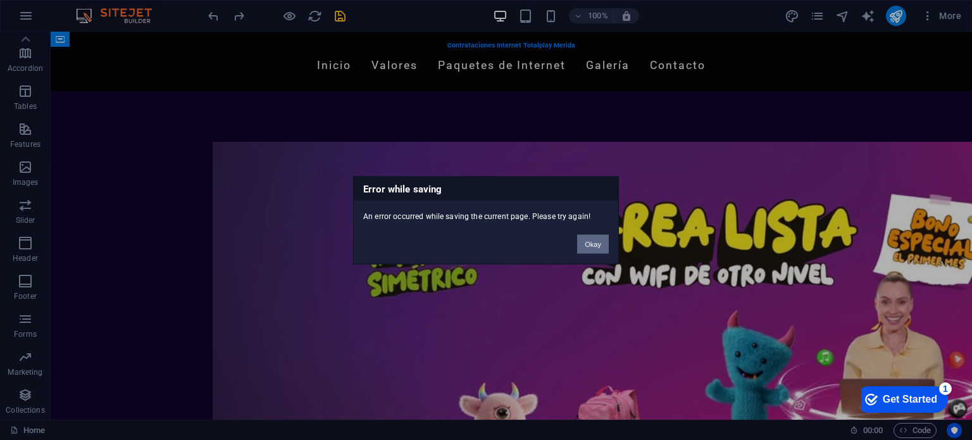
click at [598, 247] on button "Okay" at bounding box center [593, 243] width 32 height 19
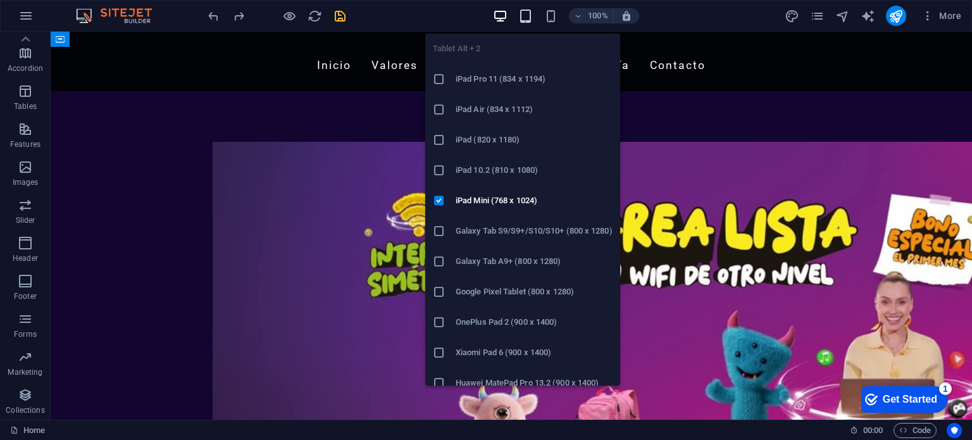
click at [525, 15] on icon "button" at bounding box center [525, 16] width 15 height 15
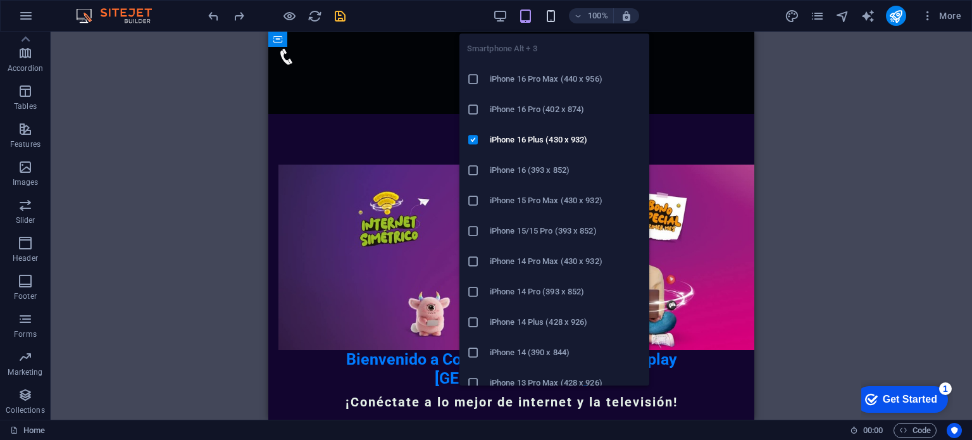
click at [557, 16] on icon "button" at bounding box center [550, 16] width 15 height 15
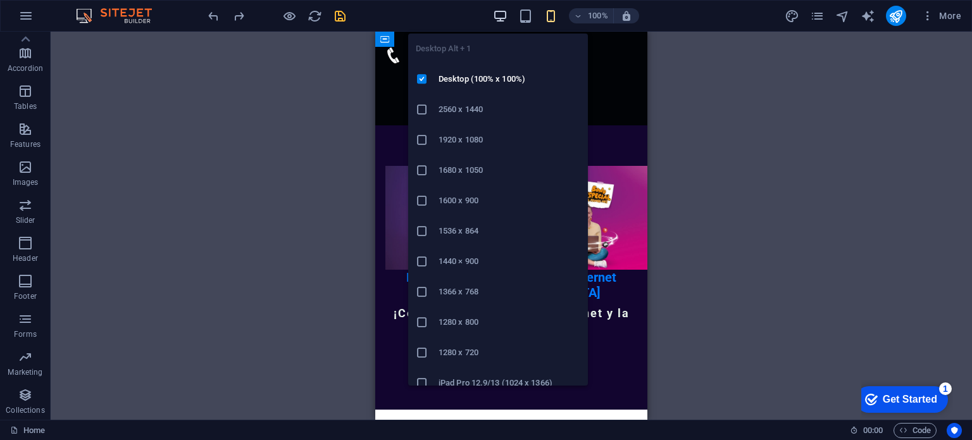
click at [500, 13] on icon "button" at bounding box center [500, 16] width 15 height 15
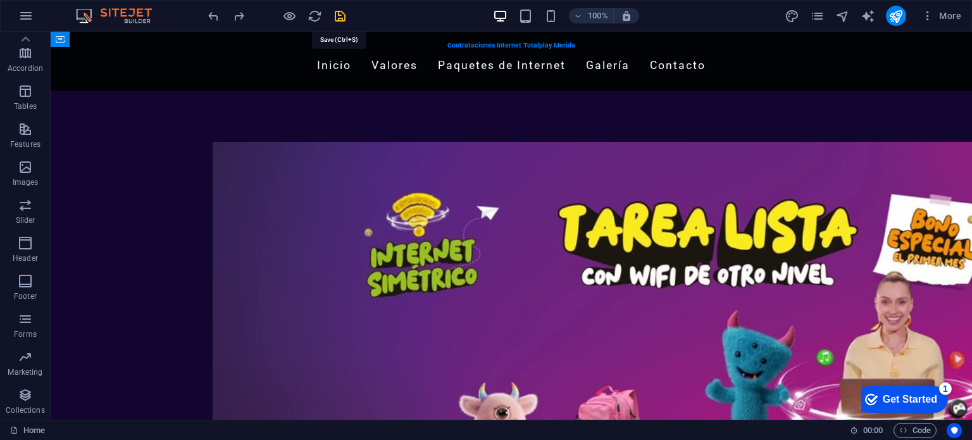
click at [336, 14] on icon "save" at bounding box center [340, 16] width 15 height 15
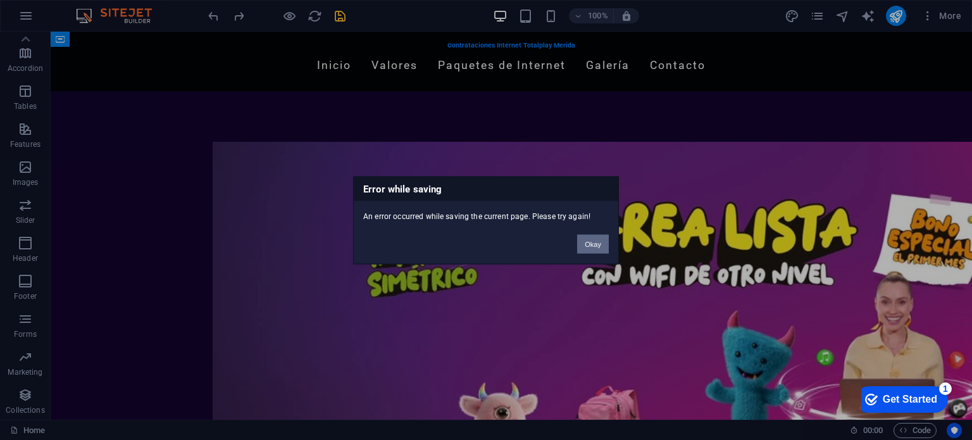
click at [586, 244] on button "Okay" at bounding box center [593, 243] width 32 height 19
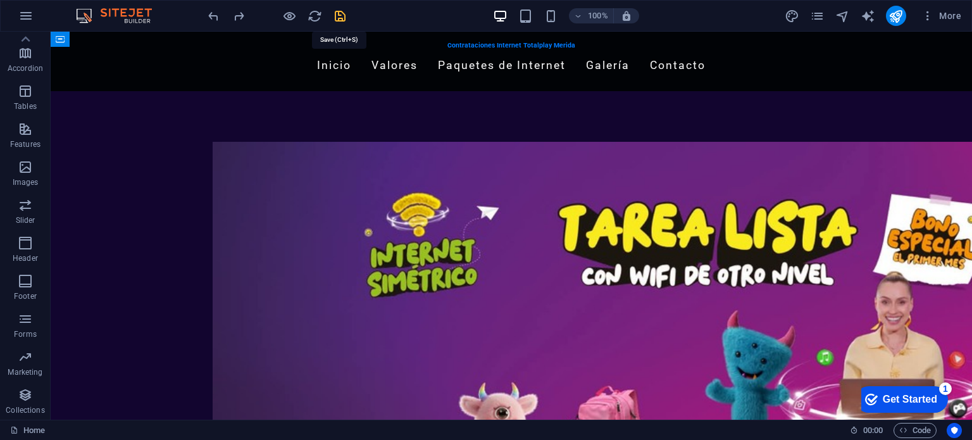
click at [336, 17] on icon "save" at bounding box center [340, 16] width 15 height 15
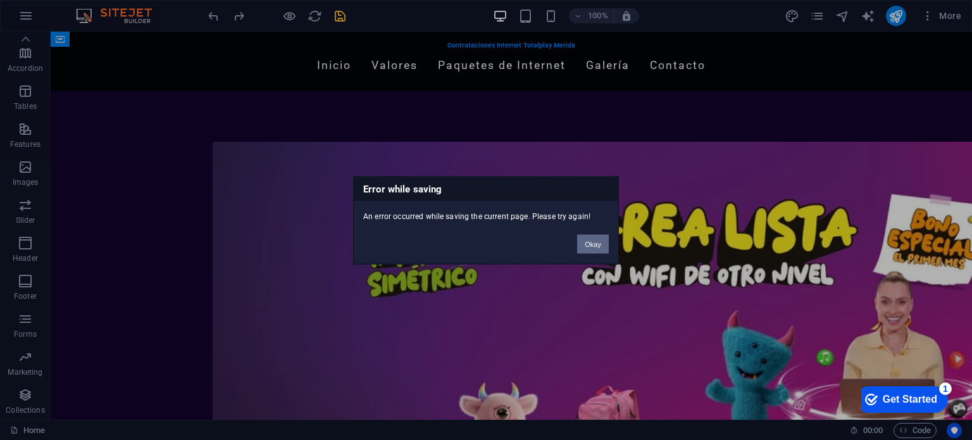
click at [595, 248] on button "Okay" at bounding box center [593, 243] width 32 height 19
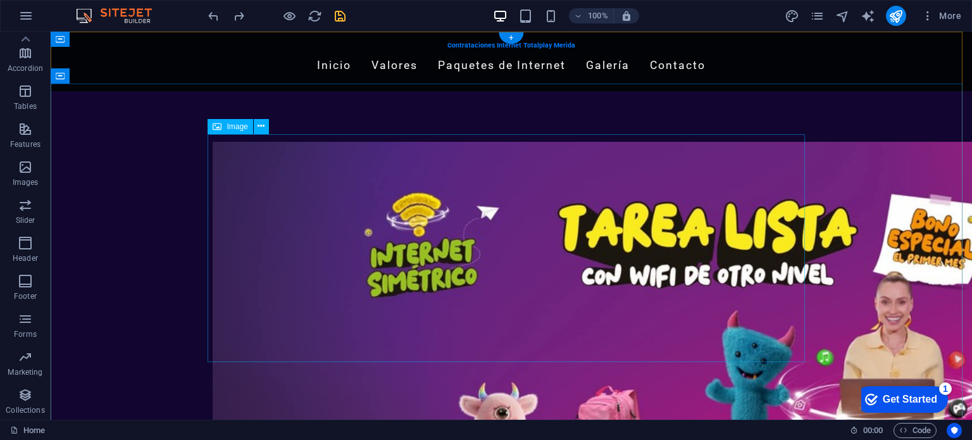
click at [459, 166] on figure at bounding box center [511, 318] width 597 height 352
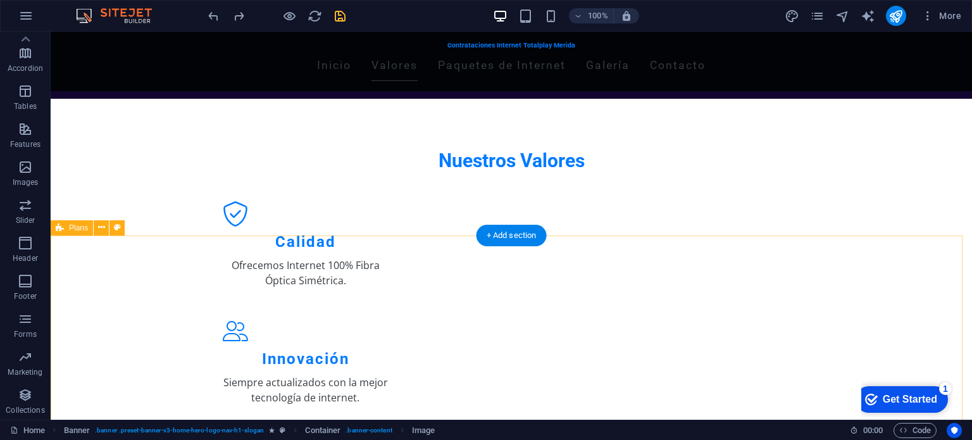
scroll to position [577, 0]
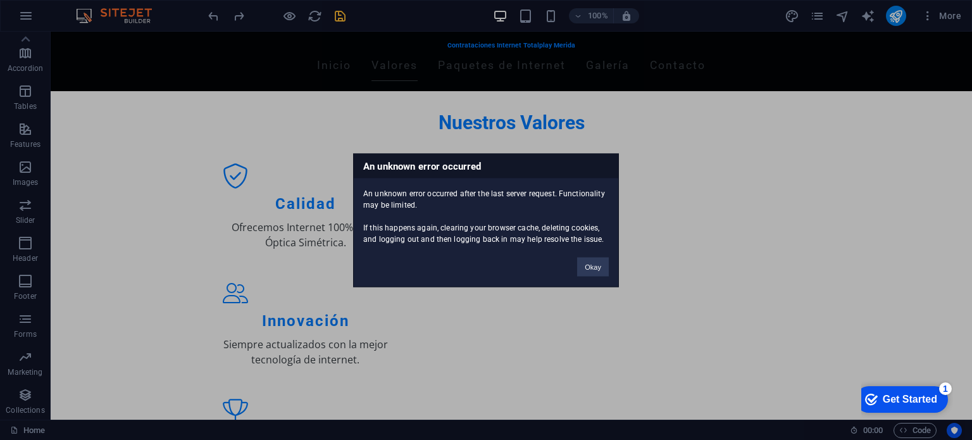
click at [491, 242] on div "An unknown error occurred after the last server request. Functionality may be l…" at bounding box center [486, 211] width 264 height 66
click at [579, 270] on button "Okay" at bounding box center [593, 266] width 32 height 19
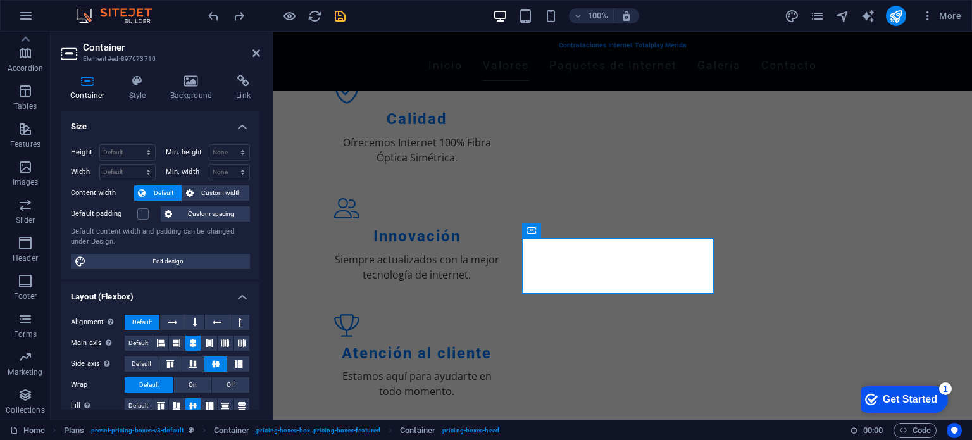
click at [250, 48] on h2 "Container" at bounding box center [171, 47] width 177 height 11
click at [258, 53] on icon at bounding box center [256, 53] width 8 height 10
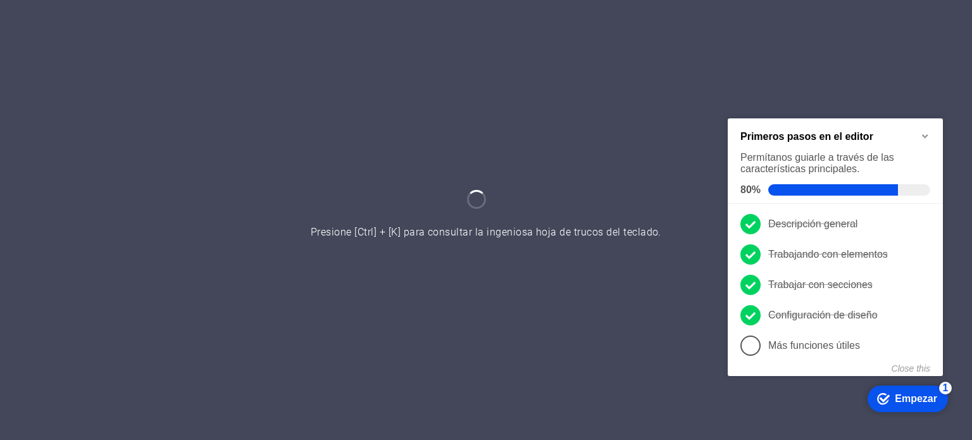
click at [925, 135] on icon "Minimize checklist" at bounding box center [925, 135] width 10 height 10
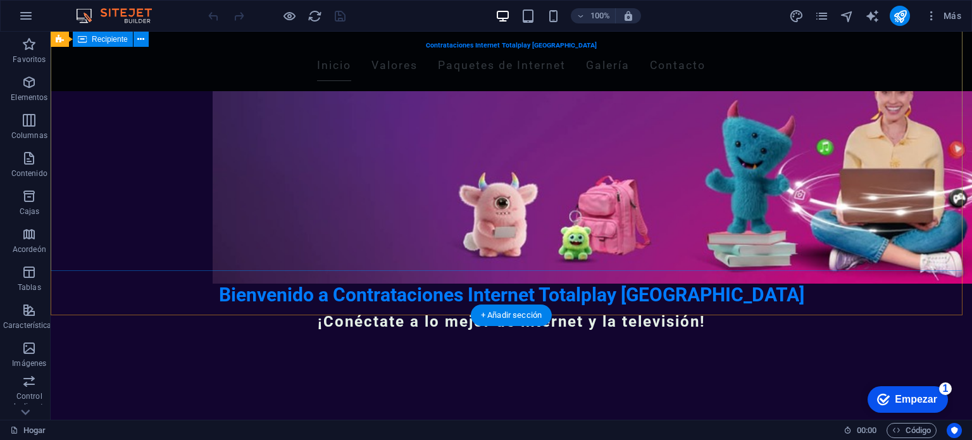
scroll to position [204, 0]
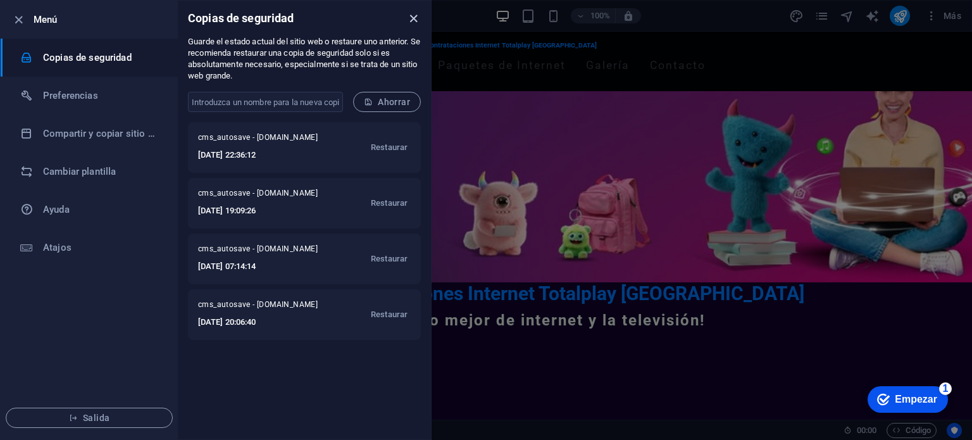
click at [412, 20] on icon "cerca" at bounding box center [413, 18] width 15 height 15
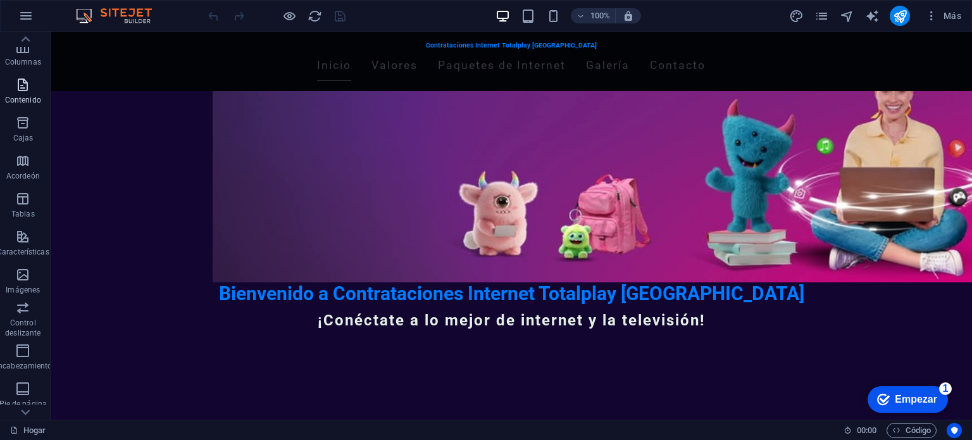
scroll to position [87, 6]
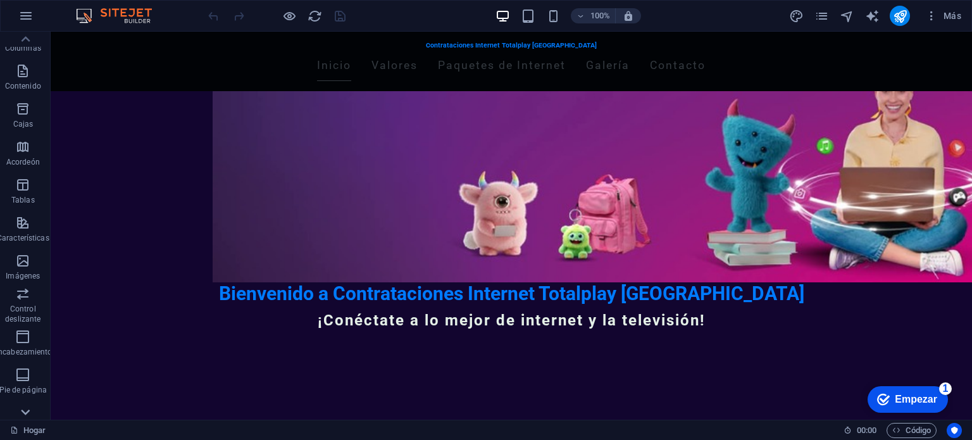
click at [27, 408] on icon at bounding box center [25, 412] width 18 height 18
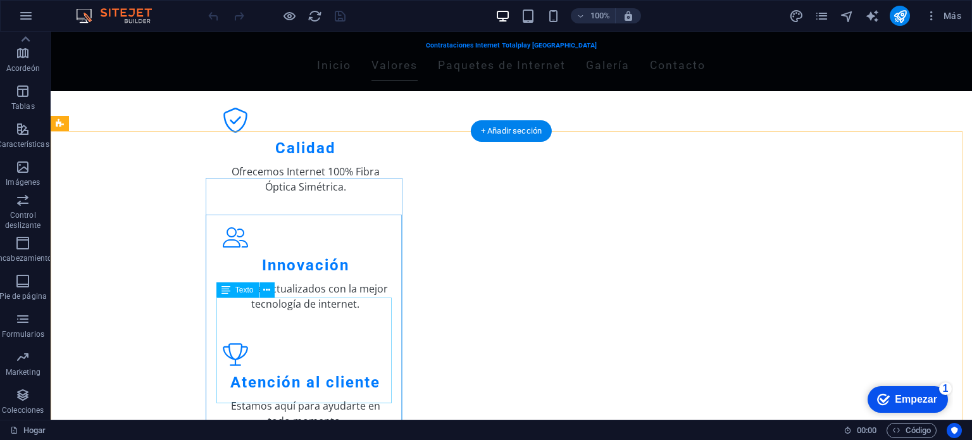
scroll to position [632, 0]
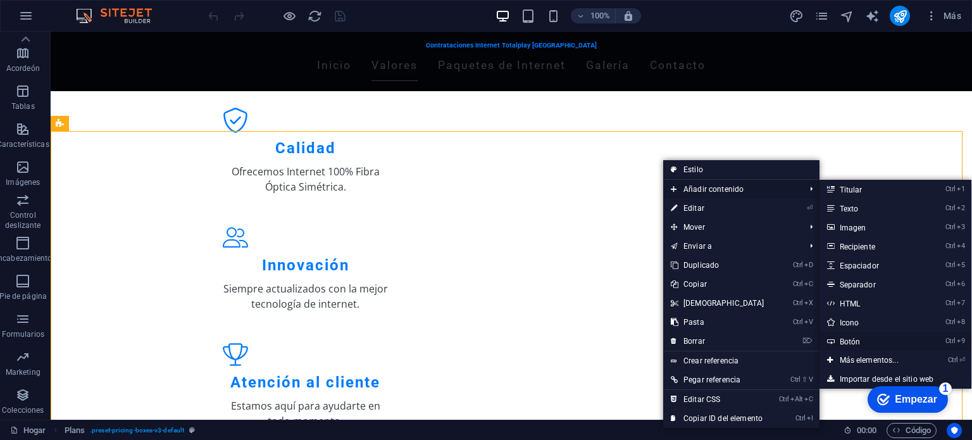
click at [843, 339] on font "Botón" at bounding box center [849, 341] width 21 height 9
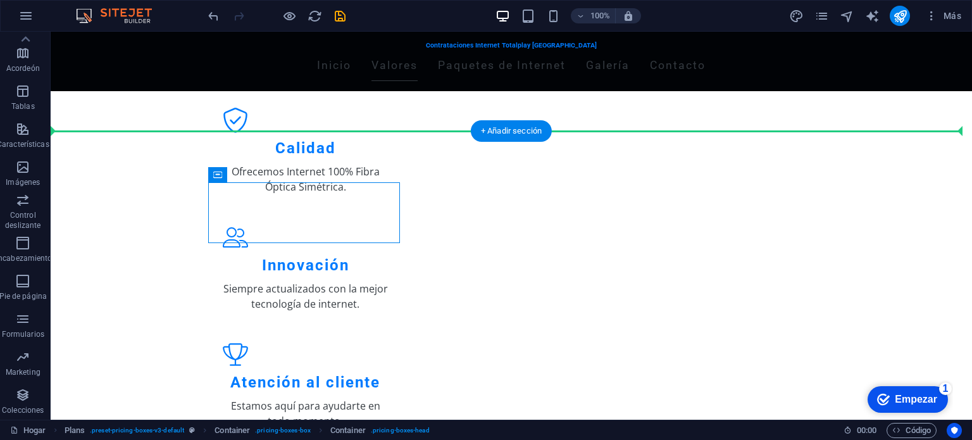
drag, startPoint x: 345, startPoint y: 179, endPoint x: 503, endPoint y: 150, distance: 160.8
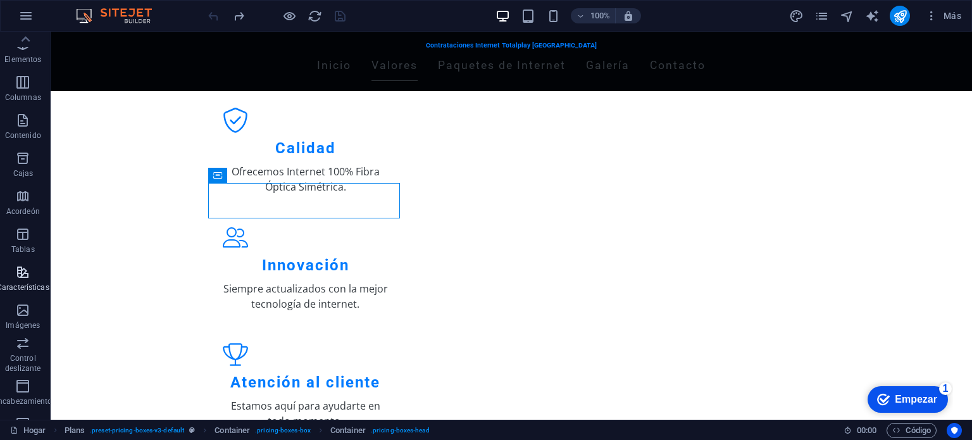
scroll to position [0, 6]
click at [18, 83] on icon "button" at bounding box center [22, 82] width 15 height 15
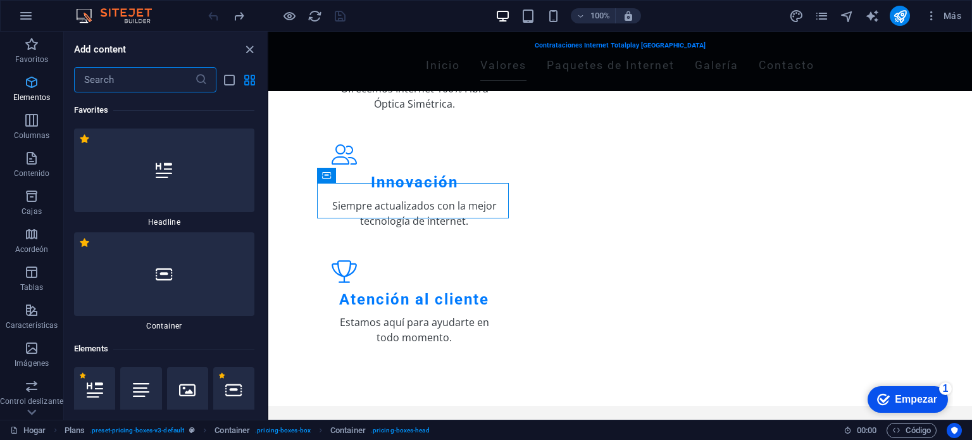
scroll to position [238, 0]
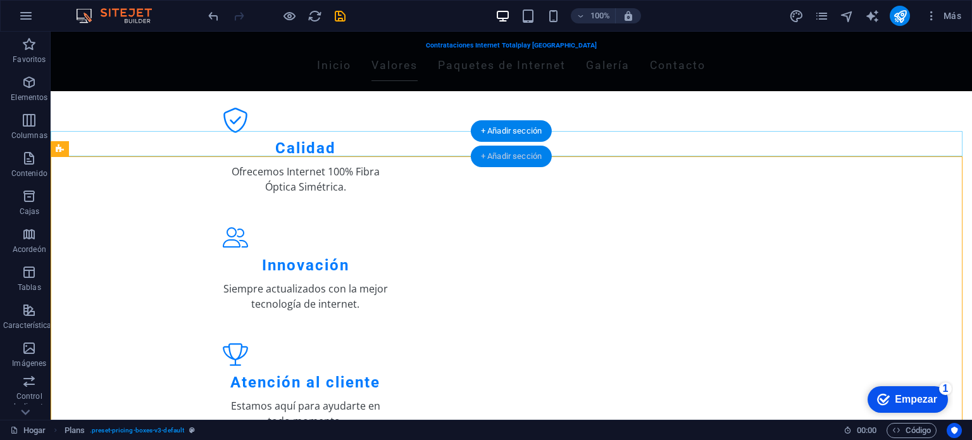
click at [526, 157] on font "+ Añadir sección" at bounding box center [511, 155] width 61 height 9
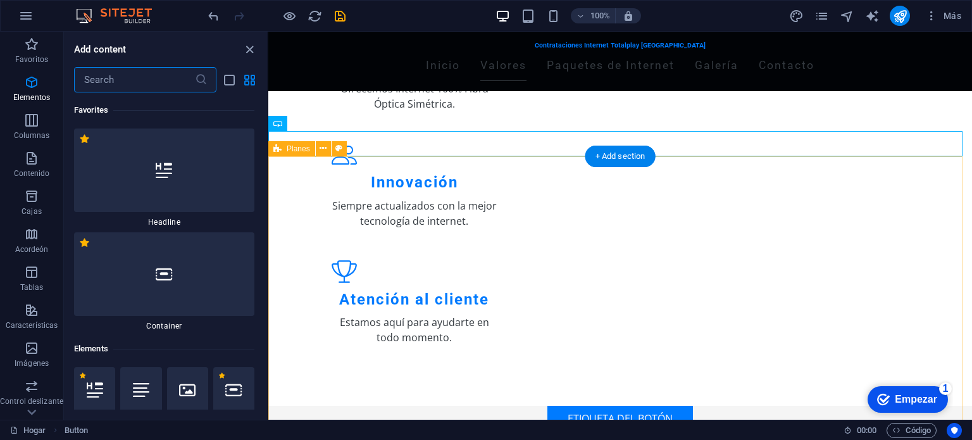
scroll to position [4286, 0]
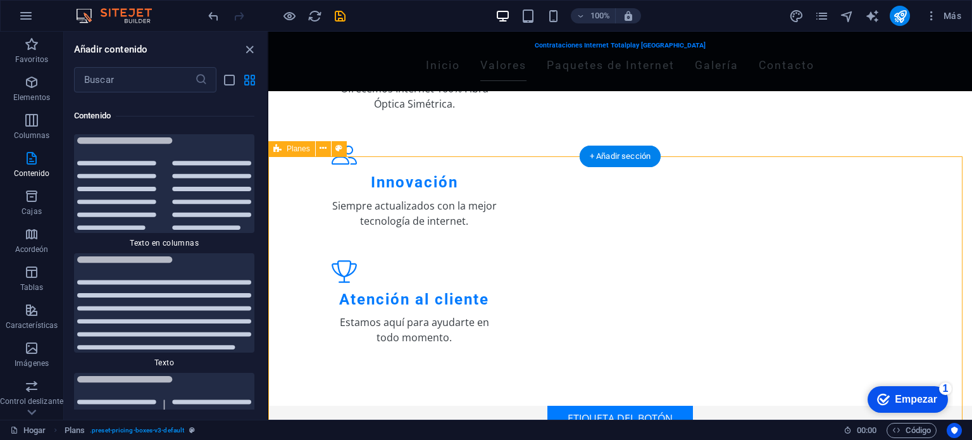
click at [632, 156] on font "+ Añadir sección" at bounding box center [619, 155] width 61 height 9
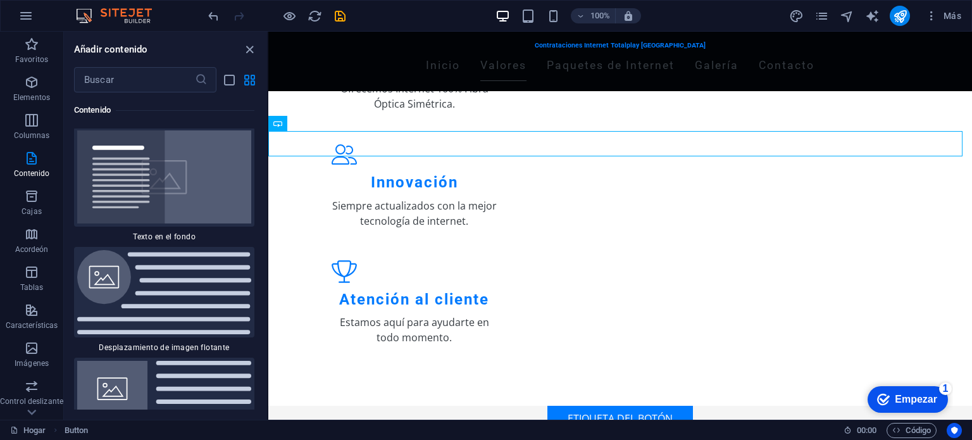
scroll to position [5280, 0]
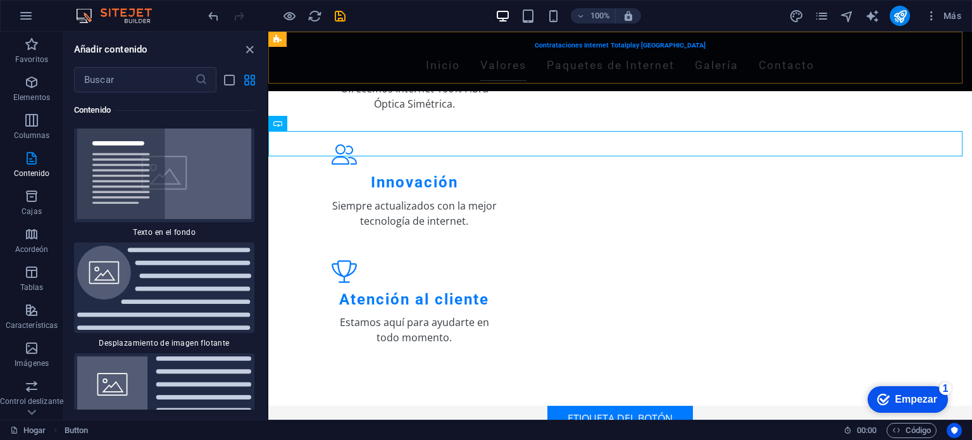
click at [701, 78] on div "Contrataciones Internet Totalplay Mérida Inicio Valores Paquetes de Internet Ga…" at bounding box center [619, 61] width 703 height 59
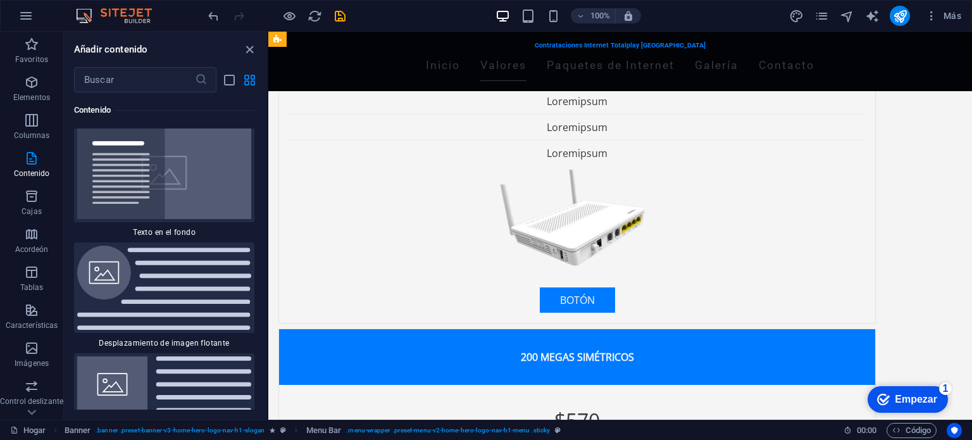
scroll to position [933, 0]
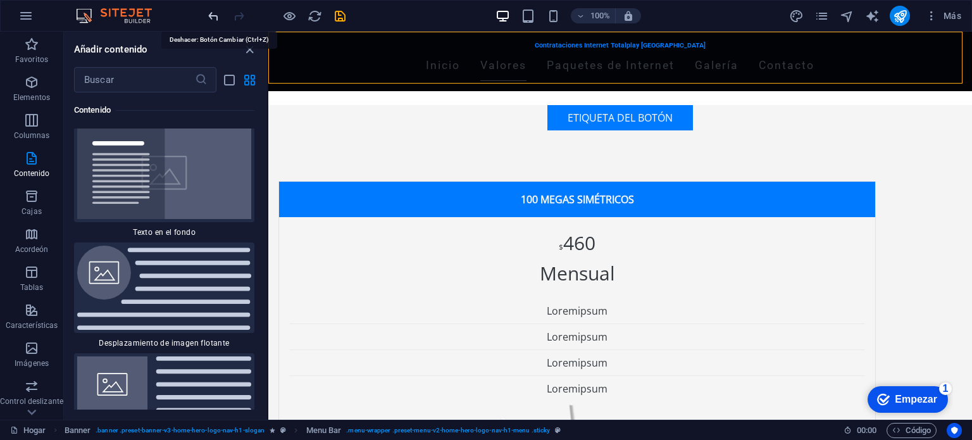
click at [295, 198] on icon "deshacer" at bounding box center [311, 211] width 32 height 26
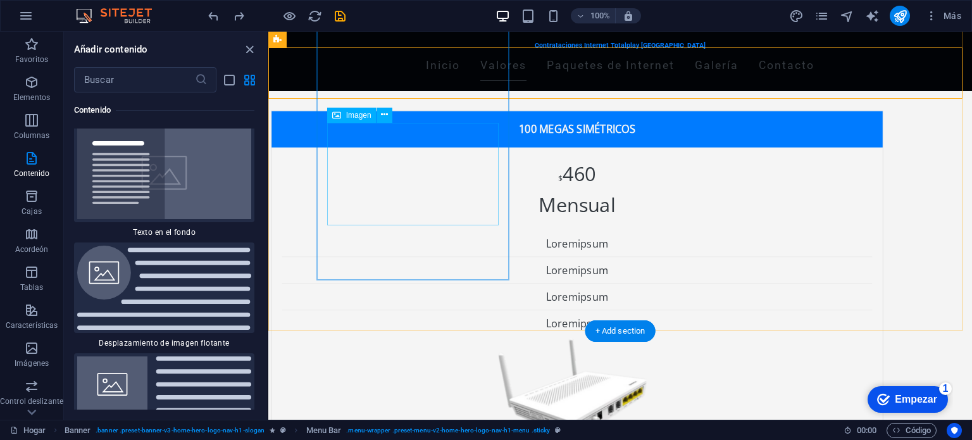
scroll to position [937, 0]
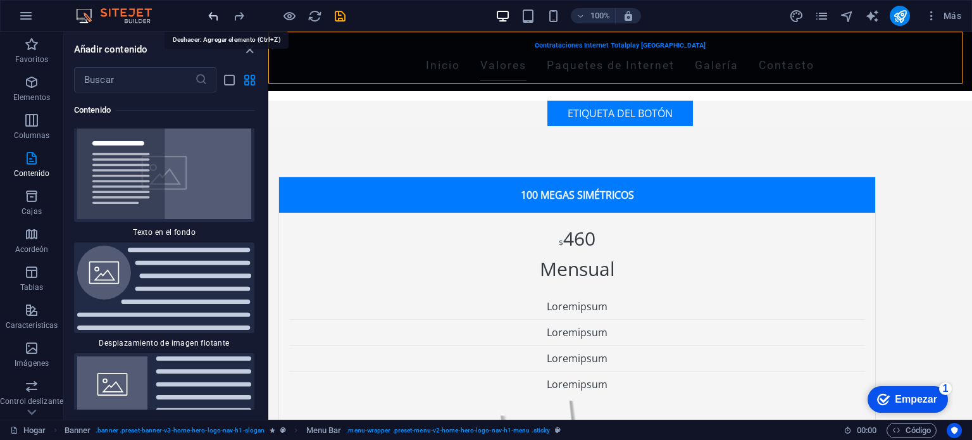
click at [295, 194] on icon "deshacer" at bounding box center [311, 207] width 32 height 26
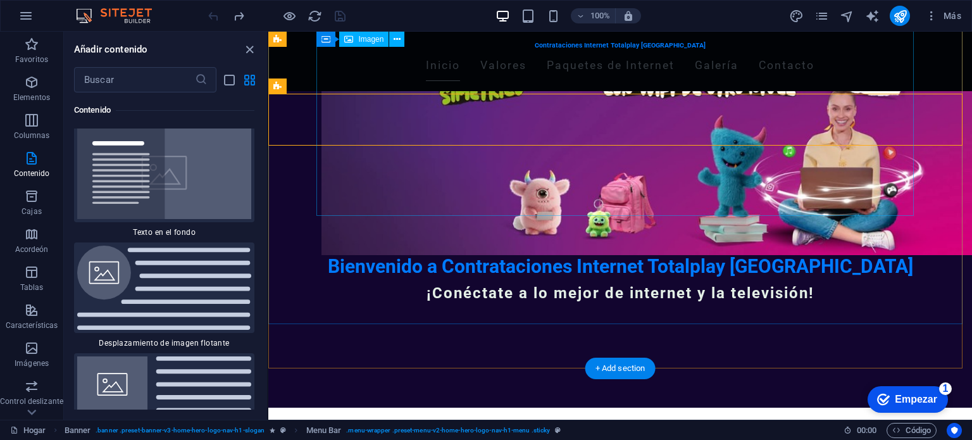
scroll to position [146, 0]
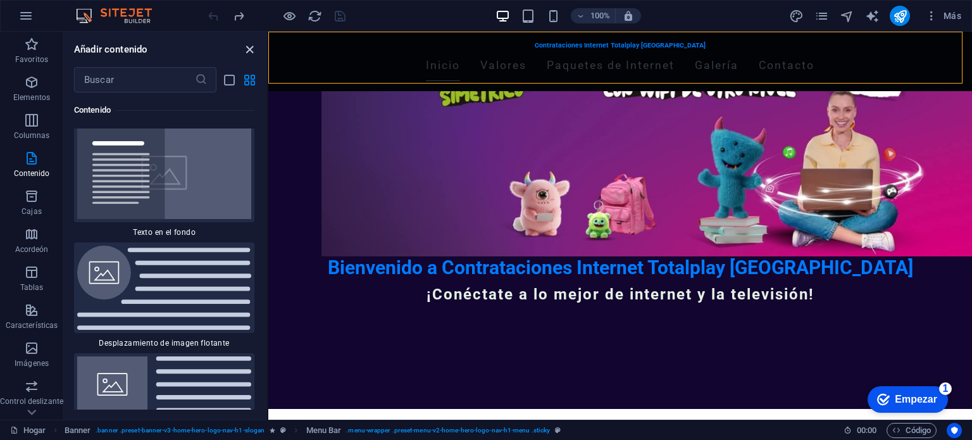
click at [252, 47] on icon "cerrar panel" at bounding box center [249, 49] width 15 height 15
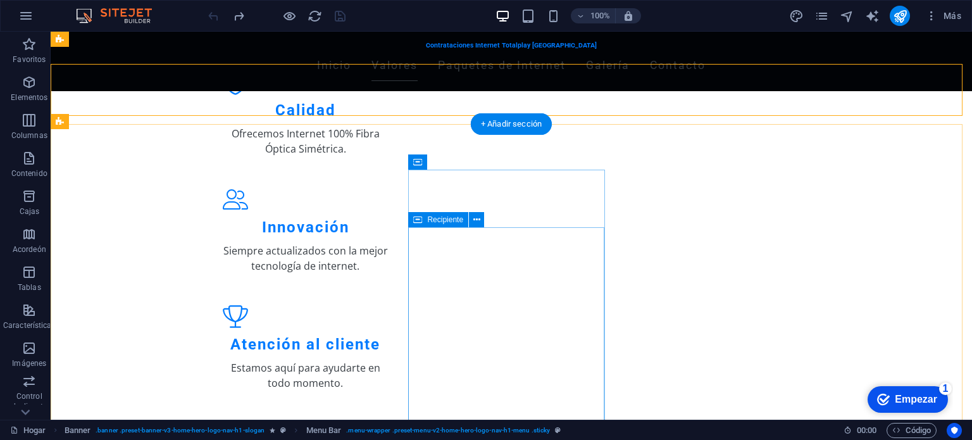
scroll to position [639, 0]
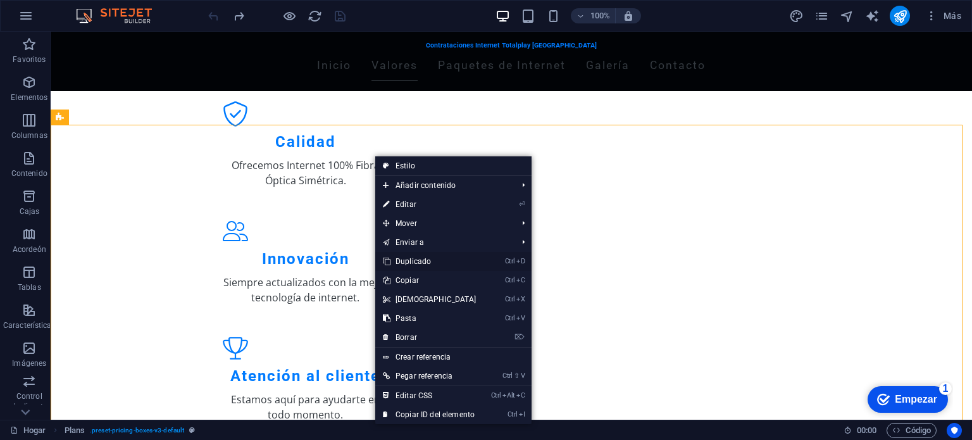
click at [425, 265] on font "Duplicado" at bounding box center [412, 261] width 35 height 9
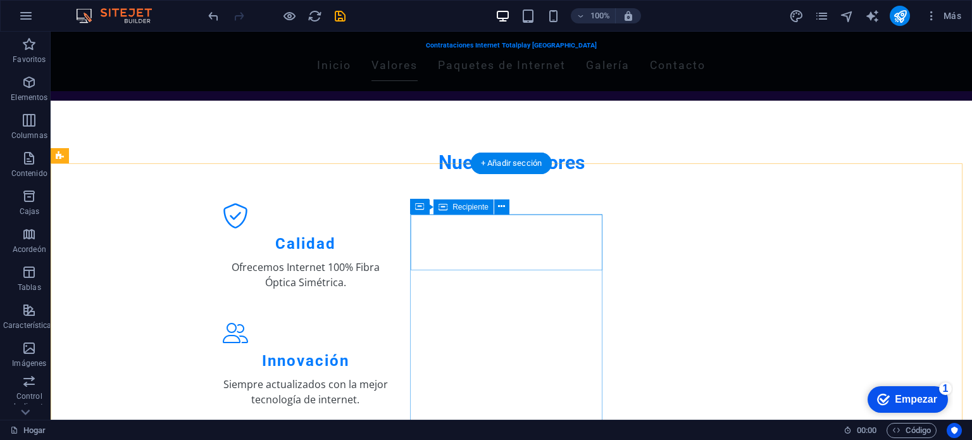
scroll to position [600, 0]
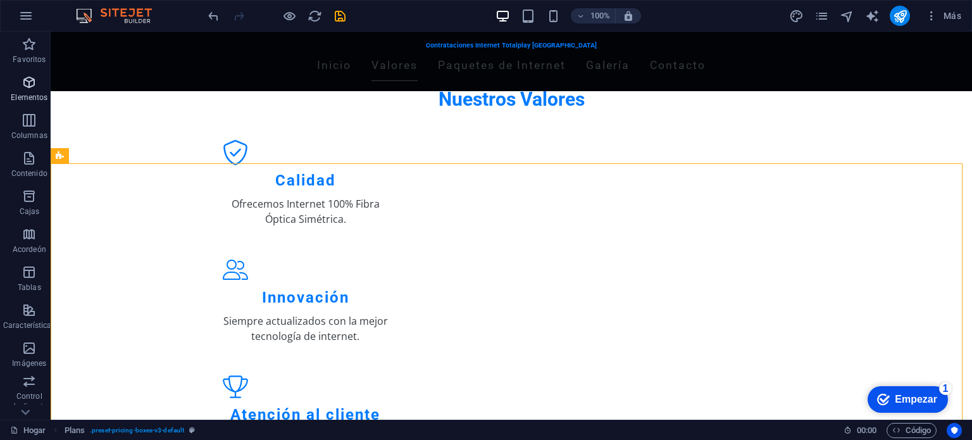
click at [25, 80] on icon "button" at bounding box center [29, 82] width 15 height 15
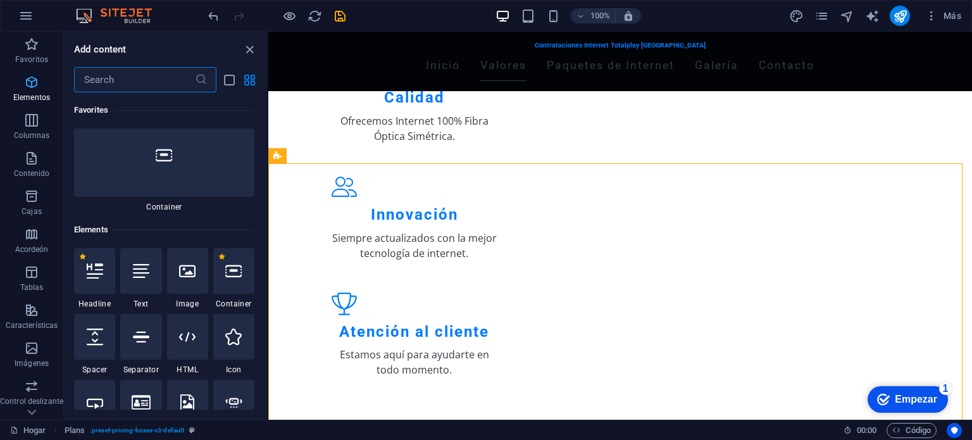
scroll to position [238, 0]
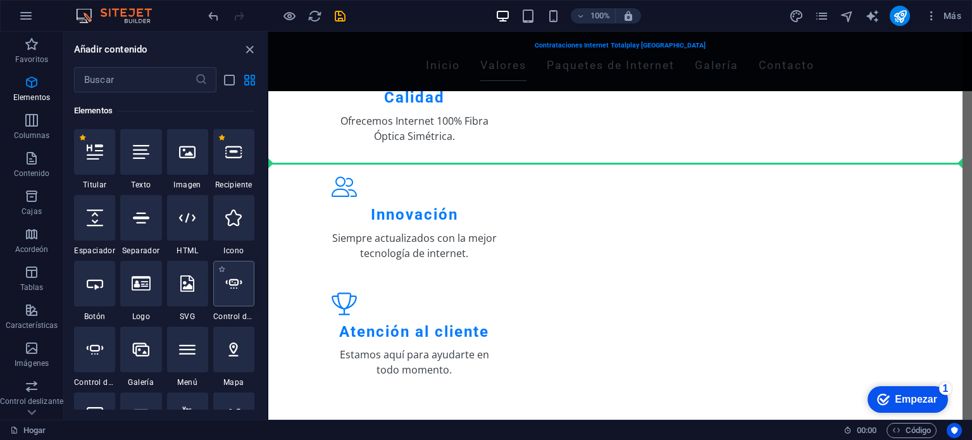
select select "ms"
select select "s"
select select "progressive"
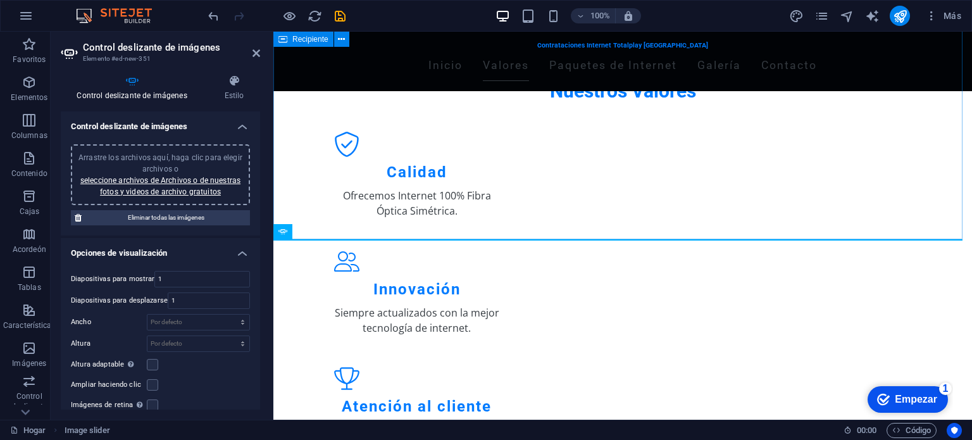
scroll to position [524, 0]
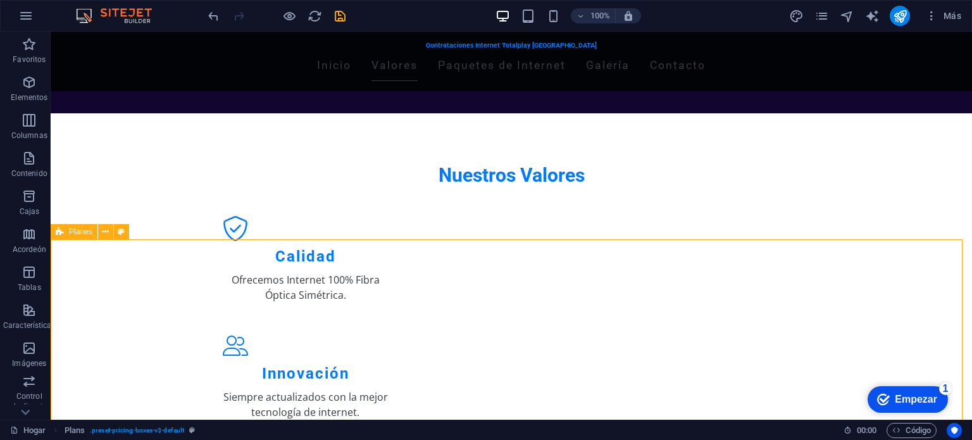
drag, startPoint x: 339, startPoint y: 270, endPoint x: 196, endPoint y: 245, distance: 145.2
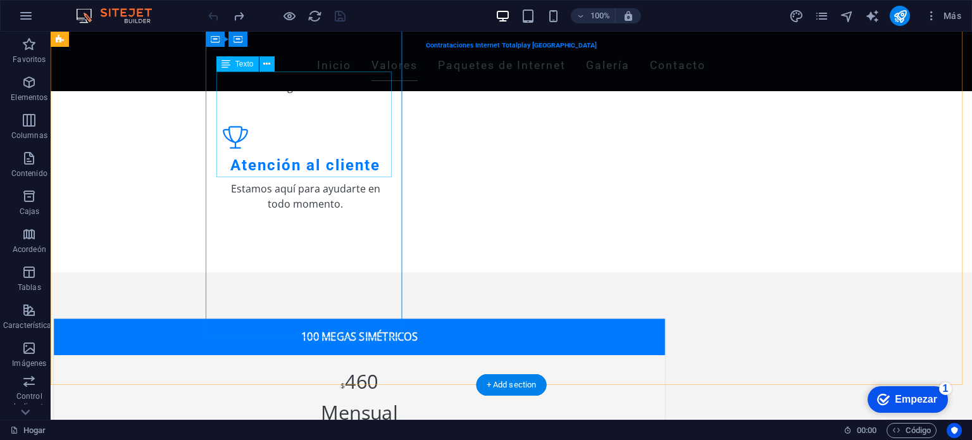
scroll to position [858, 0]
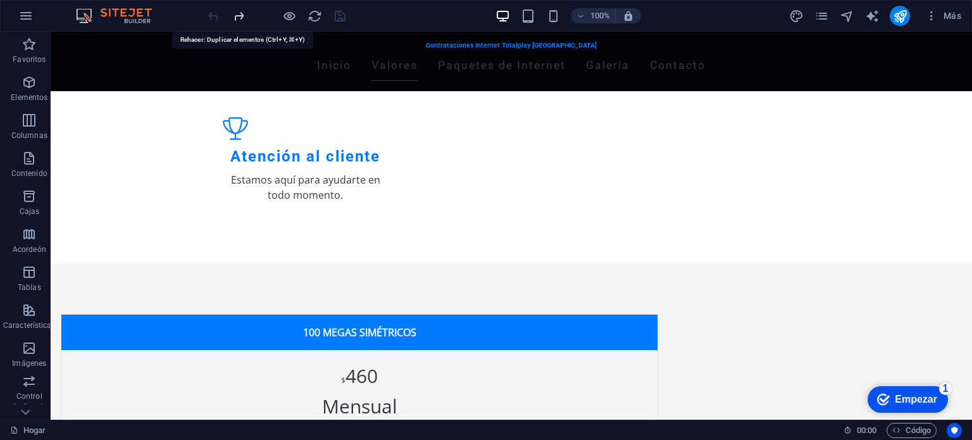
click at [242, 14] on icon "rehacer" at bounding box center [238, 16] width 15 height 15
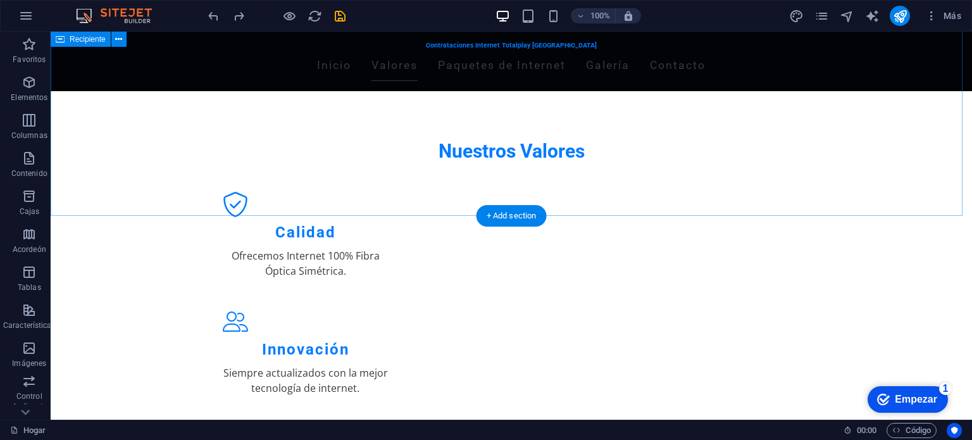
scroll to position [548, 0]
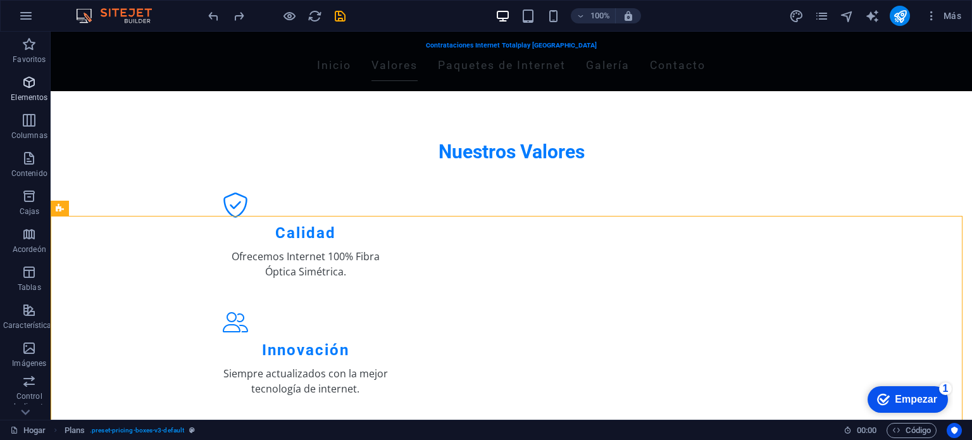
click at [28, 90] on icon "button" at bounding box center [29, 82] width 15 height 15
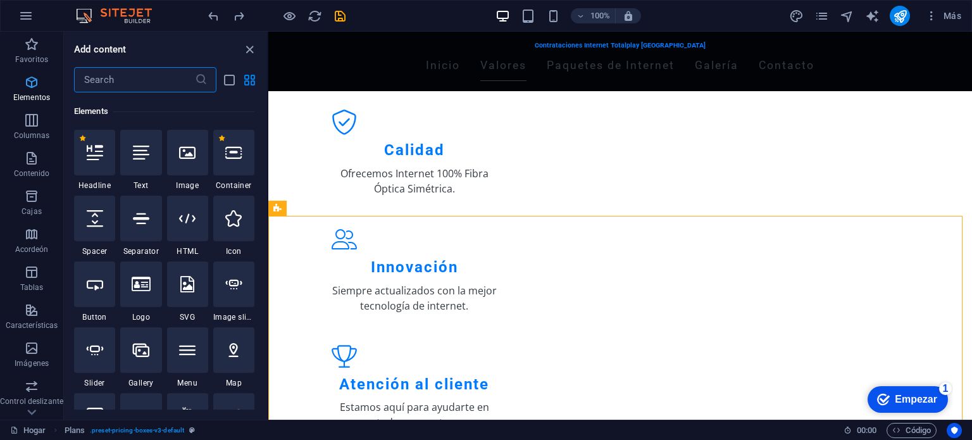
scroll to position [238, 0]
click at [92, 349] on icon at bounding box center [95, 349] width 16 height 16
select select "ms"
select select "s"
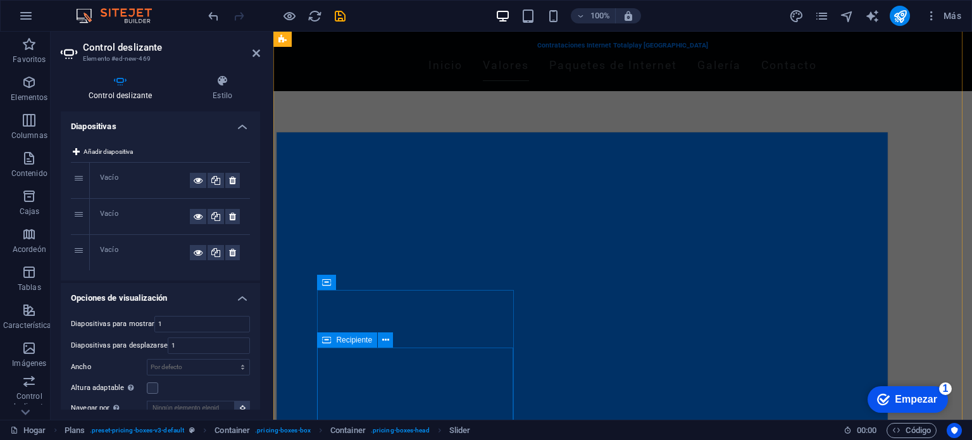
scroll to position [996, 0]
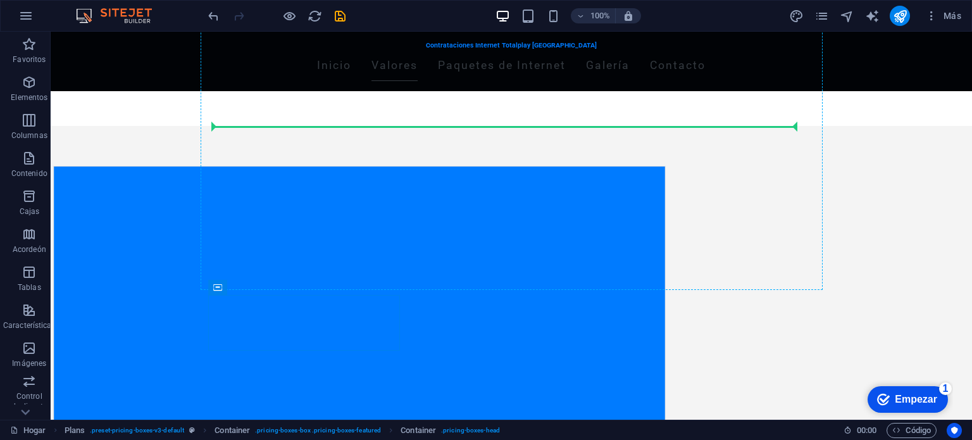
drag, startPoint x: 273, startPoint y: 308, endPoint x: 675, endPoint y: 104, distance: 451.2
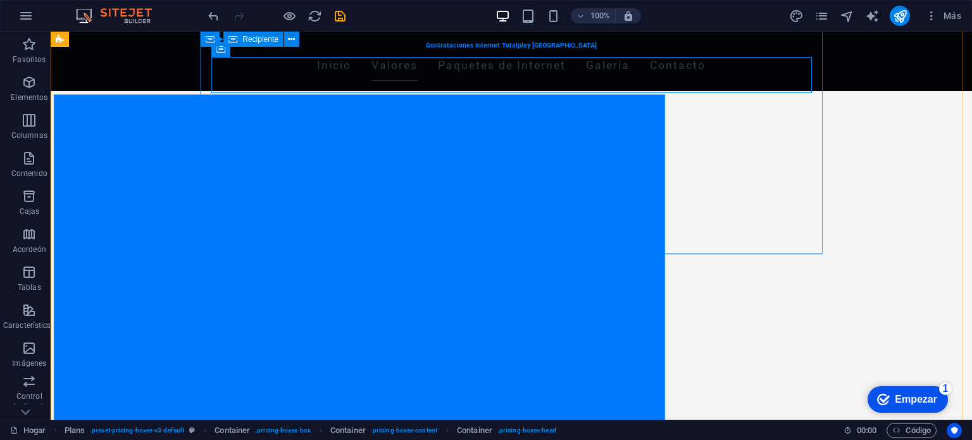
scroll to position [1068, 0]
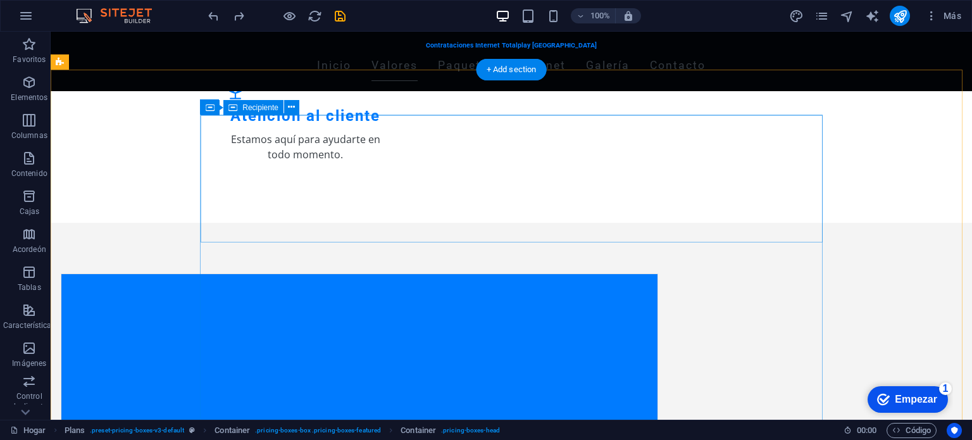
scroll to position [692, 0]
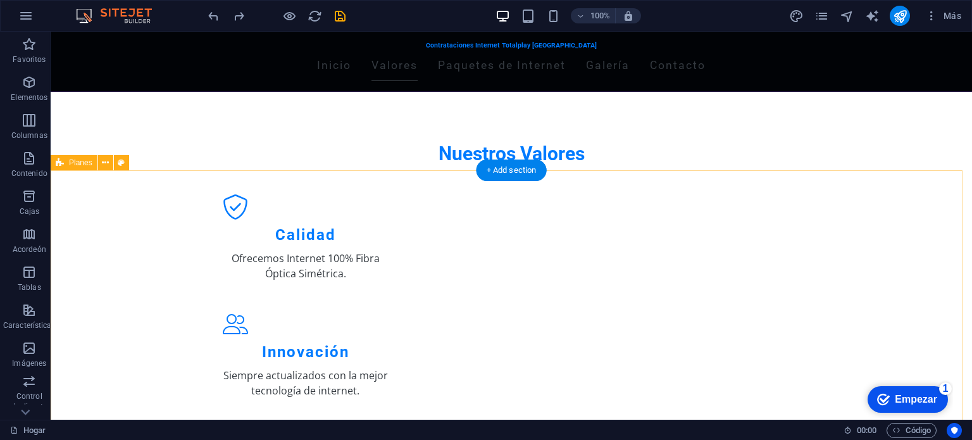
scroll to position [596, 0]
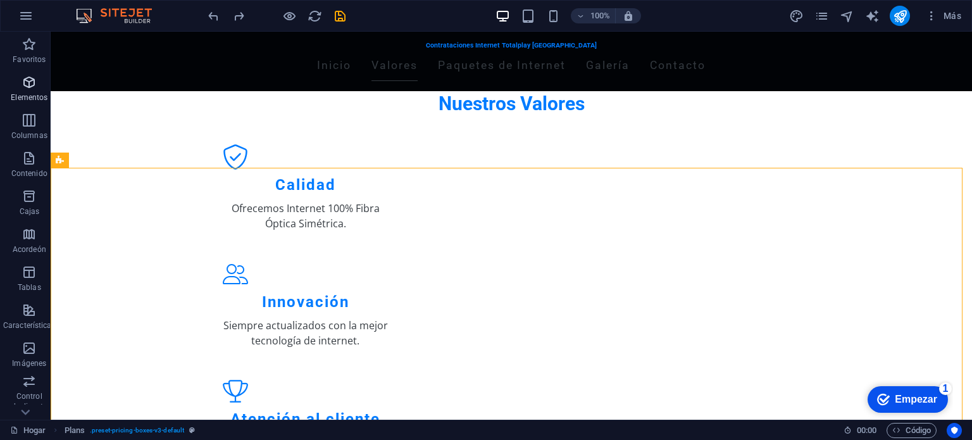
click at [32, 85] on icon "button" at bounding box center [29, 82] width 15 height 15
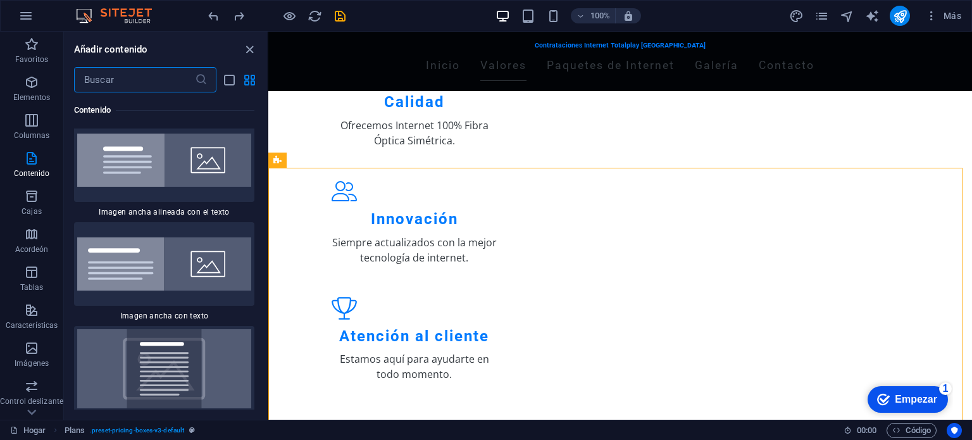
scroll to position [4967, 0]
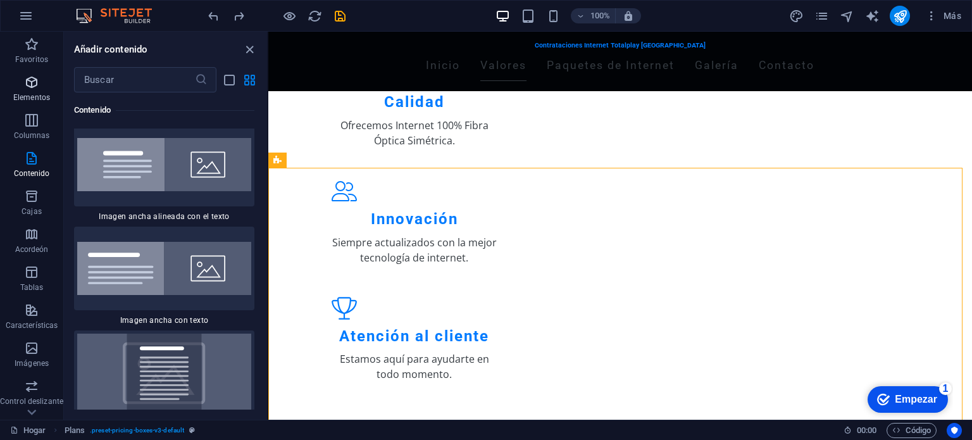
click at [32, 85] on icon "button" at bounding box center [31, 82] width 15 height 15
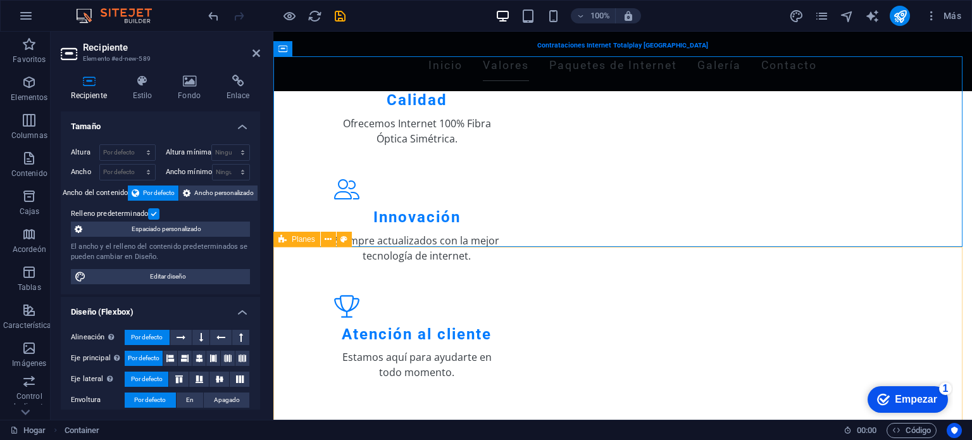
scroll to position [707, 0]
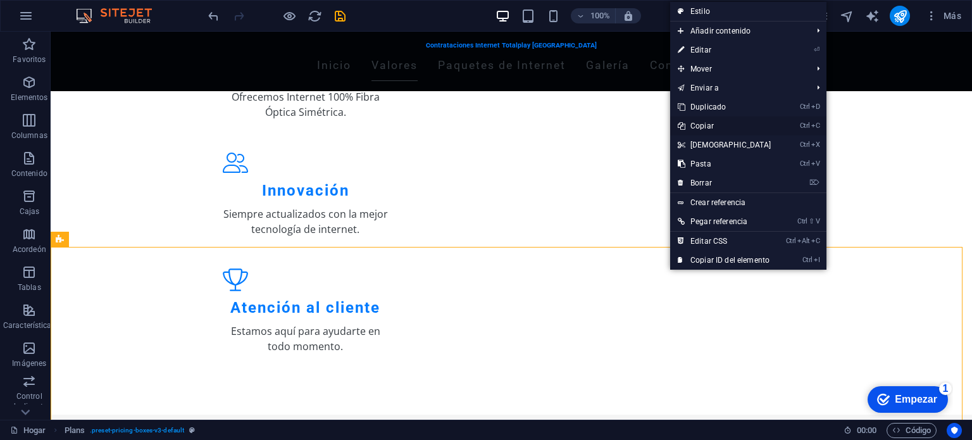
click at [706, 125] on font "Copiar" at bounding box center [701, 125] width 23 height 9
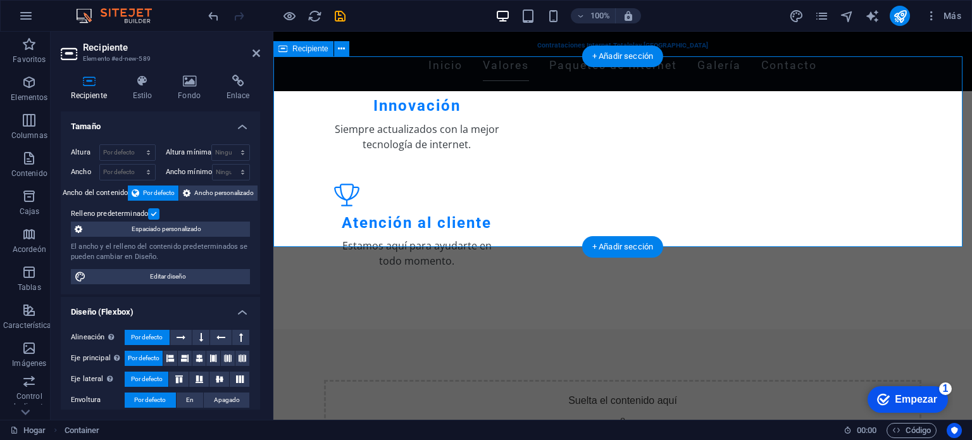
click at [651, 438] on font "Pegar portapapeles" at bounding box center [663, 442] width 75 height 9
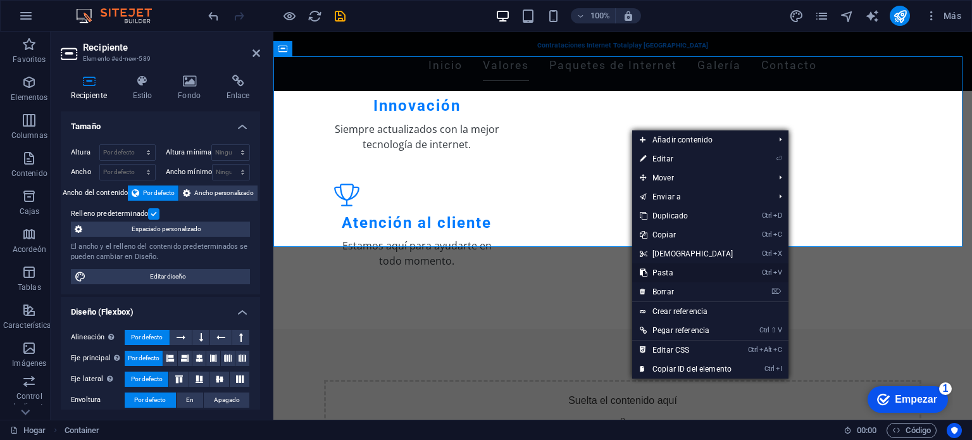
click at [666, 269] on font "Pasta" at bounding box center [662, 272] width 21 height 9
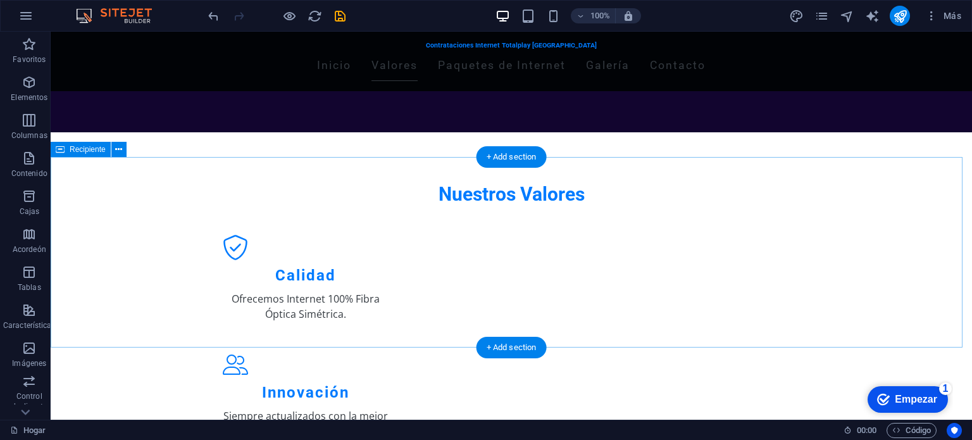
scroll to position [607, 0]
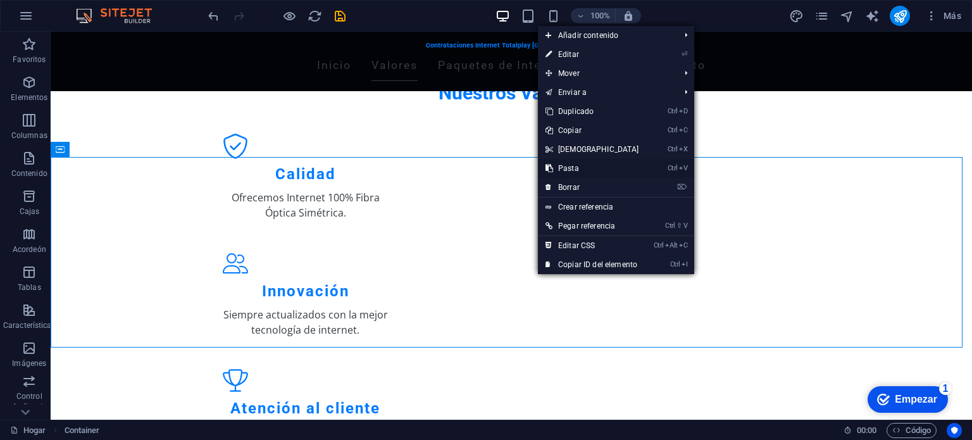
click at [576, 170] on font "Pasta" at bounding box center [568, 168] width 21 height 9
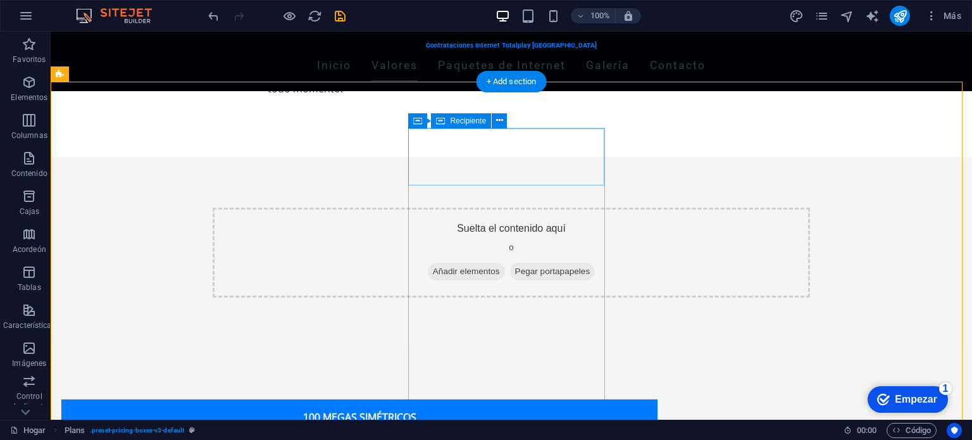
scroll to position [868, 0]
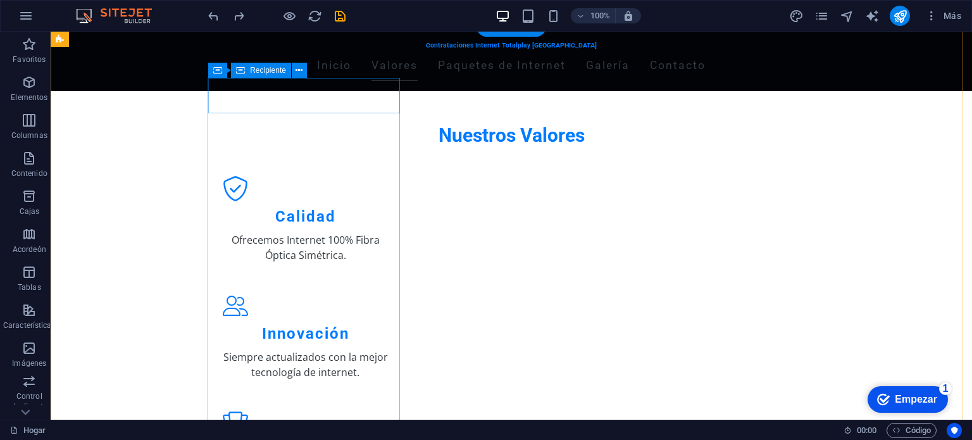
scroll to position [739, 0]
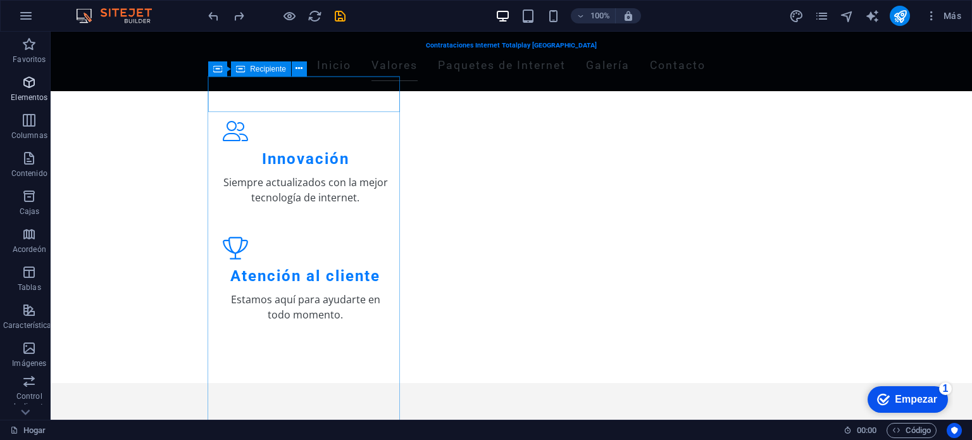
click at [30, 100] on font "Elementos" at bounding box center [29, 97] width 37 height 9
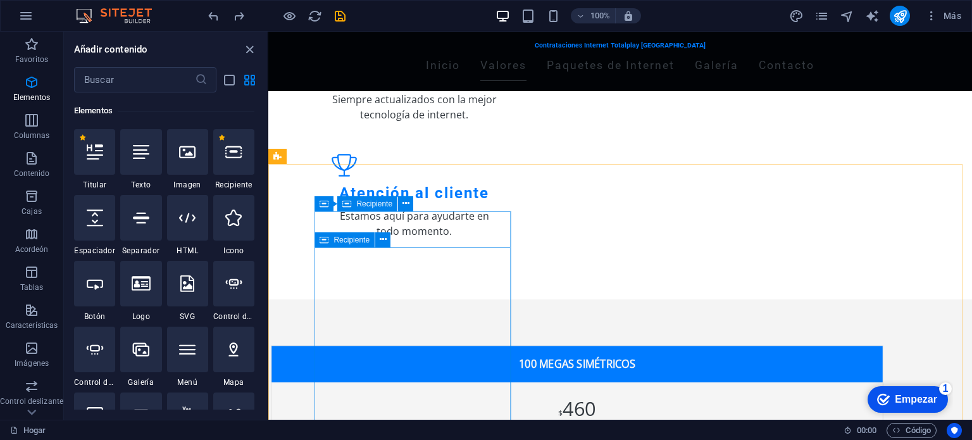
scroll to position [600, 0]
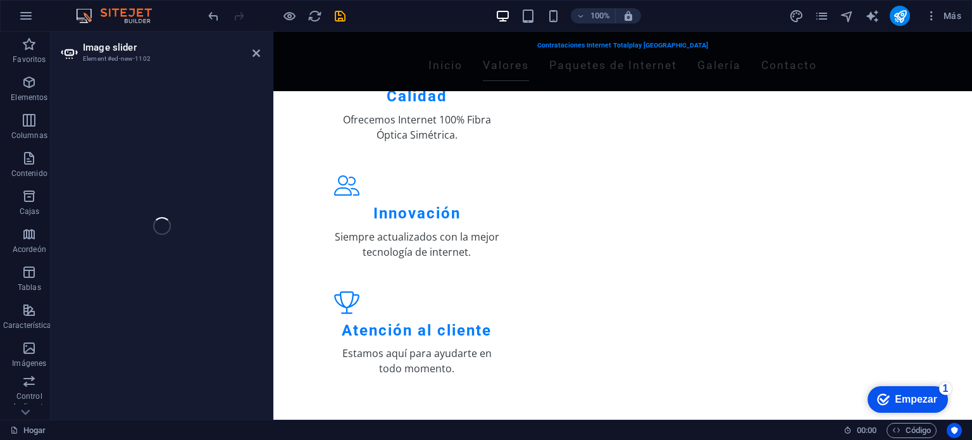
select select "ms"
select select "s"
select select "progressive"
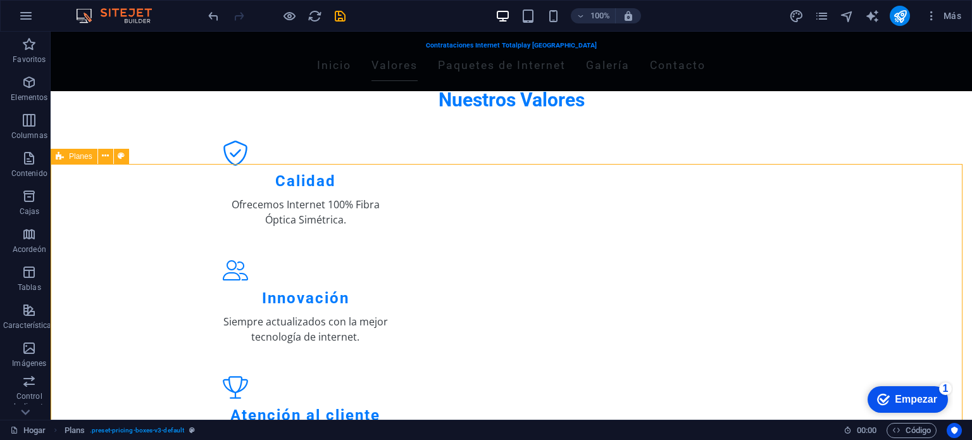
drag, startPoint x: 326, startPoint y: 185, endPoint x: 458, endPoint y: 183, distance: 131.6
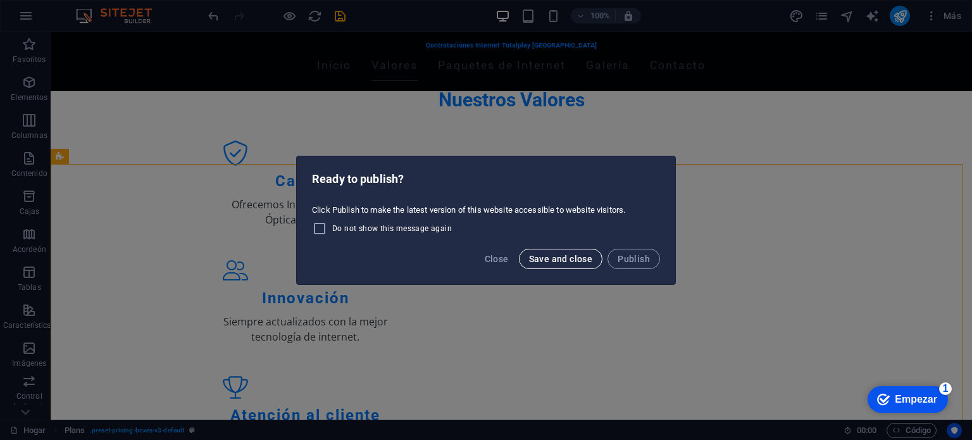
click at [577, 261] on span "Save and close" at bounding box center [561, 259] width 64 height 10
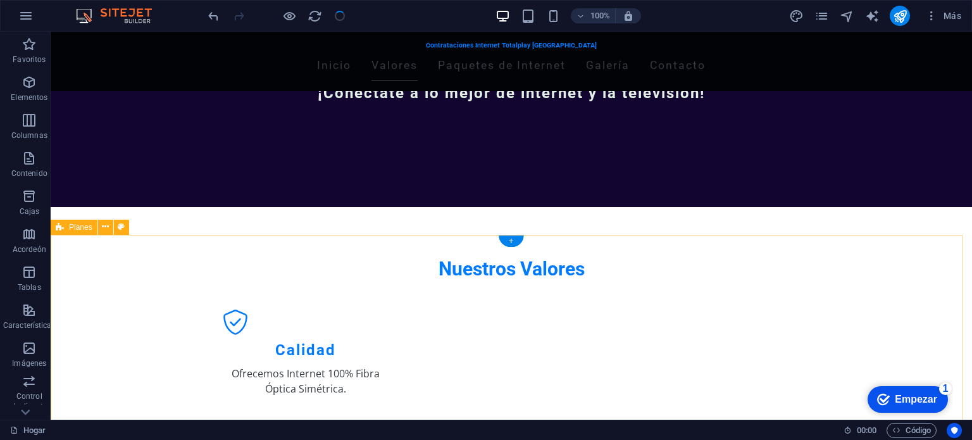
scroll to position [533, 0]
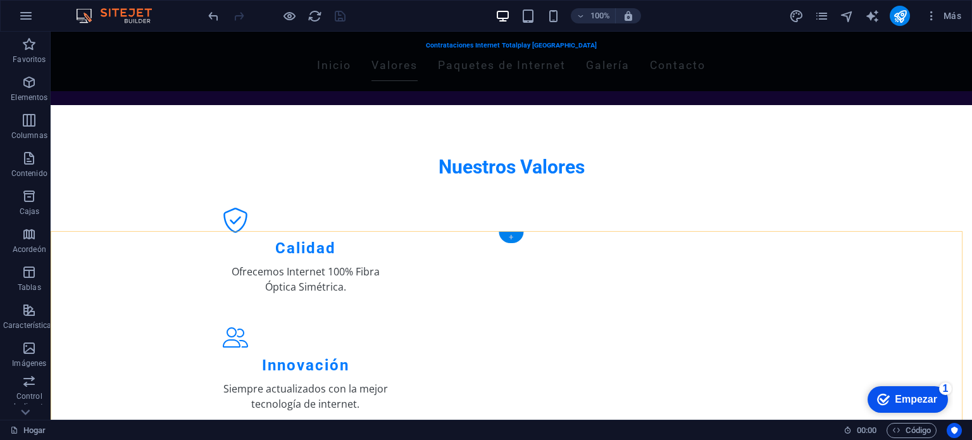
click at [512, 235] on font "+" at bounding box center [511, 236] width 4 height 9
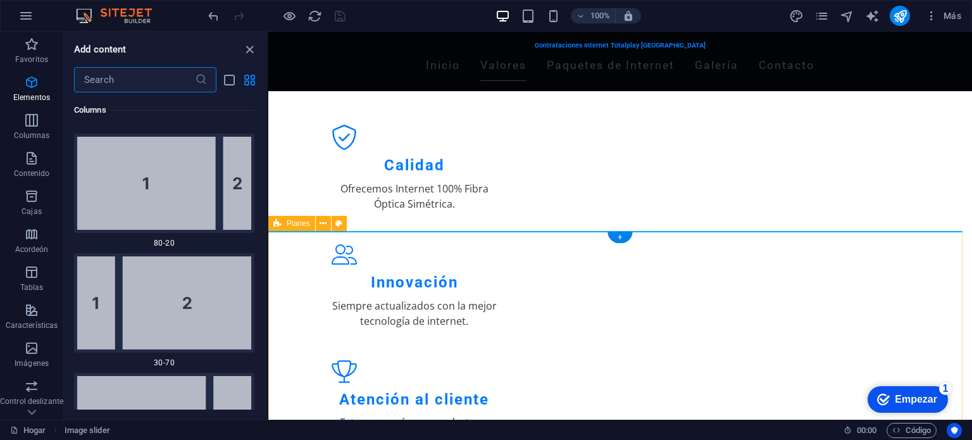
scroll to position [4286, 0]
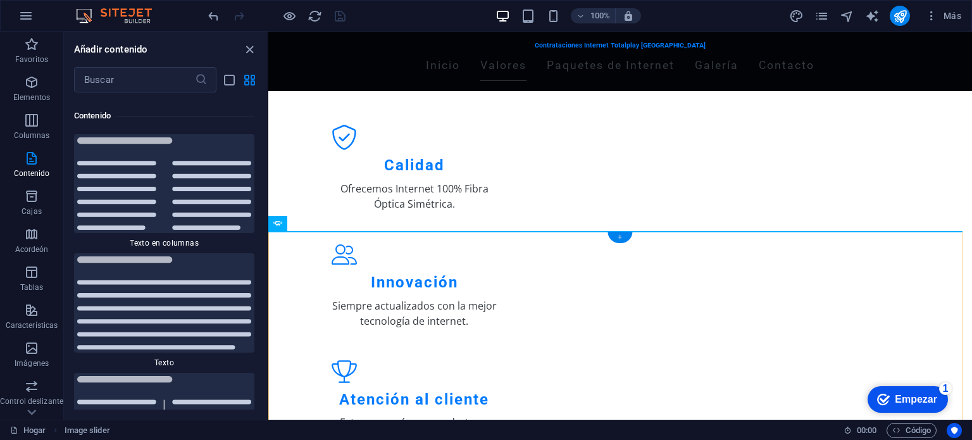
click at [625, 236] on div "+" at bounding box center [619, 236] width 25 height 11
click at [252, 51] on icon "cerrar panel" at bounding box center [249, 49] width 15 height 15
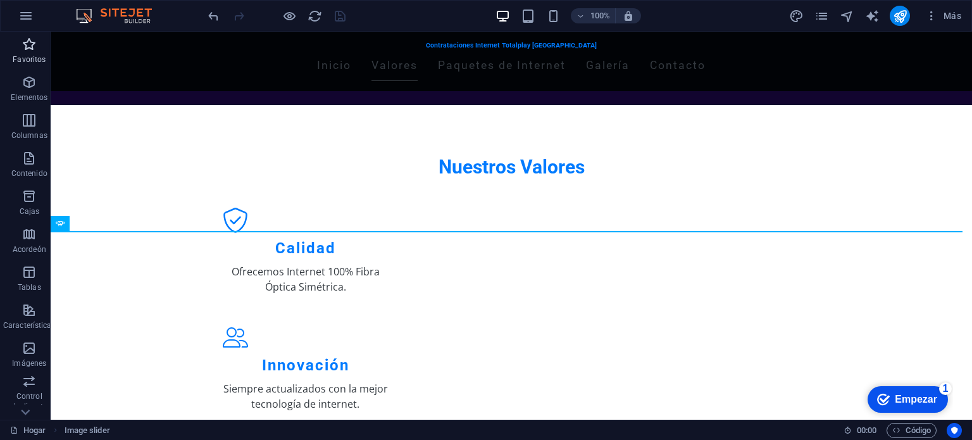
click at [28, 49] on icon "button" at bounding box center [29, 44] width 15 height 15
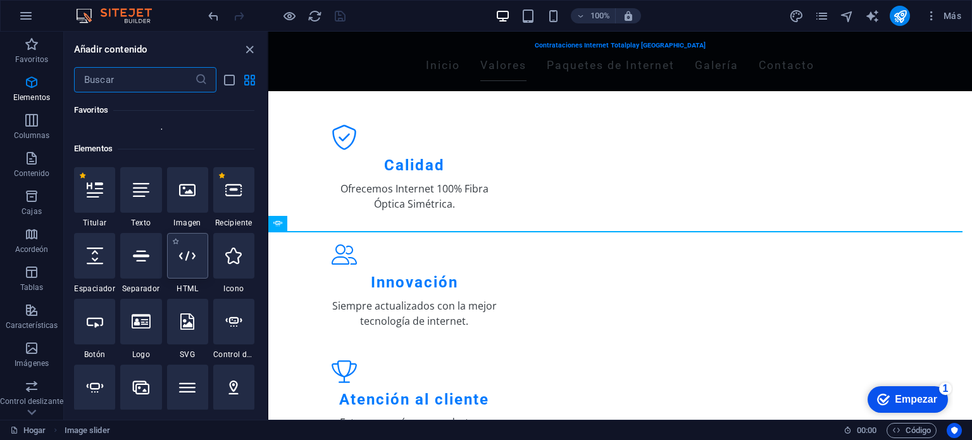
scroll to position [256, 0]
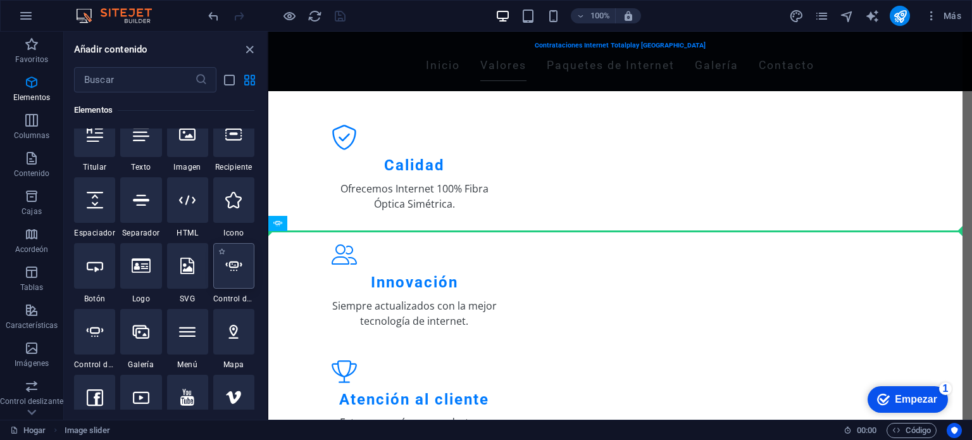
select select "ms"
select select "s"
select select "progressive"
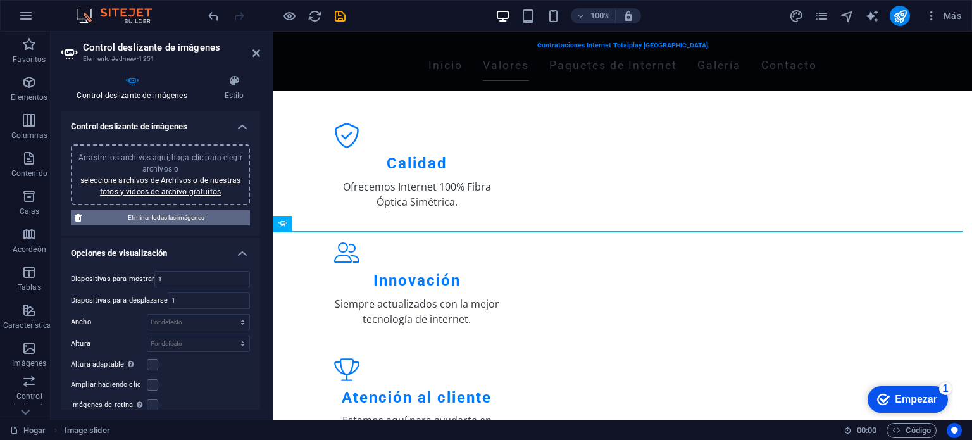
click at [103, 214] on span "Eliminar todas las imágenes" at bounding box center [165, 217] width 161 height 15
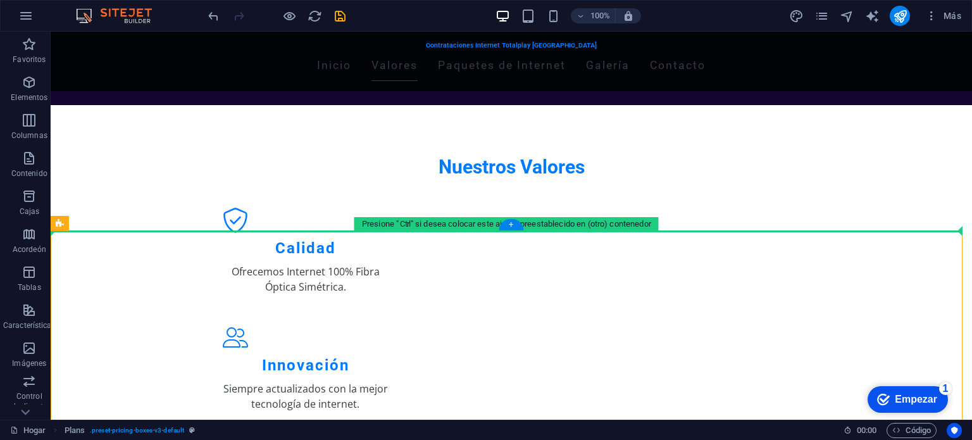
drag, startPoint x: 164, startPoint y: 250, endPoint x: 471, endPoint y: 214, distance: 308.9
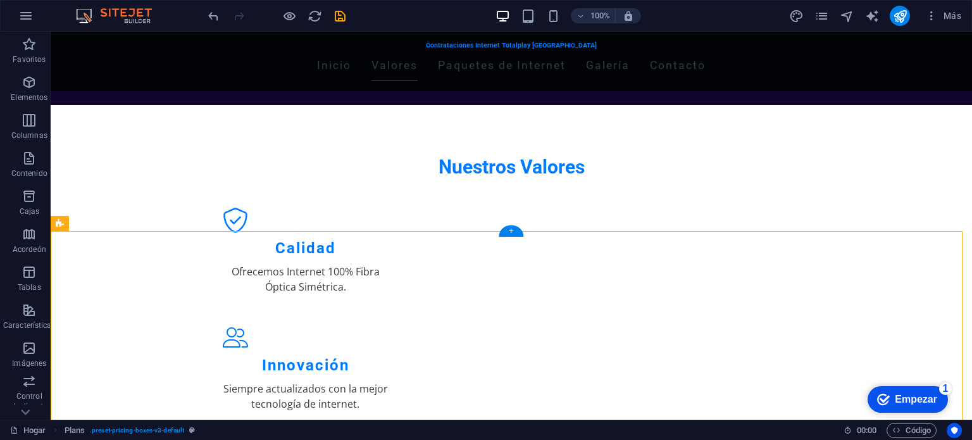
click at [486, 227] on div "Nuestros Valores Calidad Ofrecemos Internet 100% Fibra Óptica Simétrica. Innova…" at bounding box center [511, 346] width 921 height 483
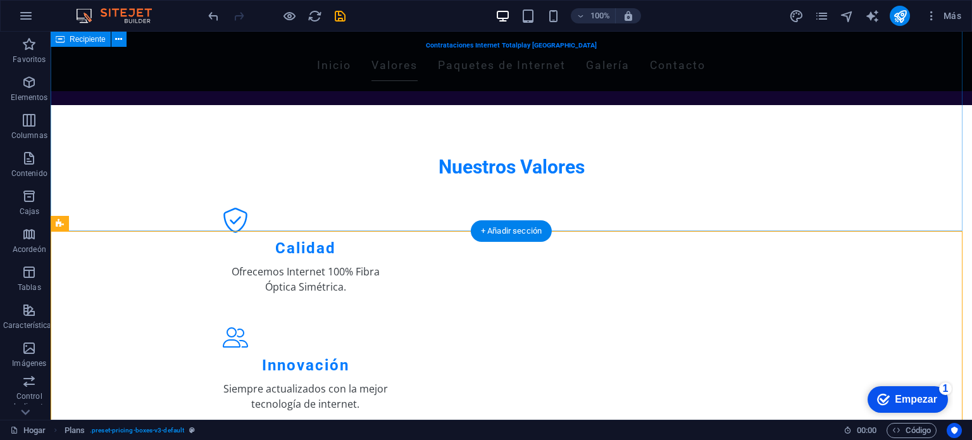
drag, startPoint x: 501, startPoint y: 230, endPoint x: 482, endPoint y: 219, distance: 22.1
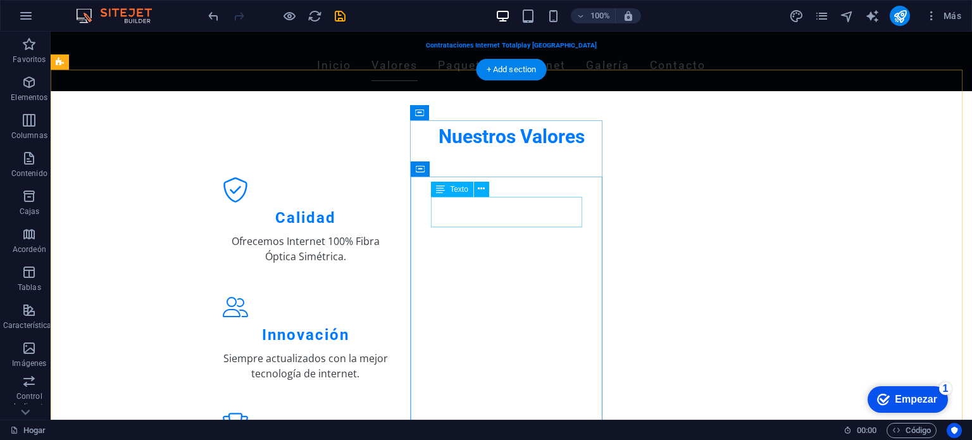
scroll to position [696, 0]
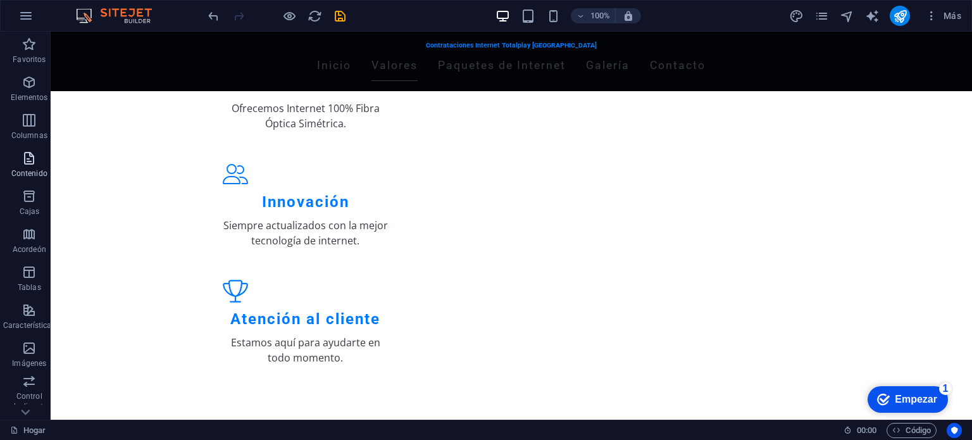
click at [28, 164] on icon "button" at bounding box center [29, 158] width 15 height 15
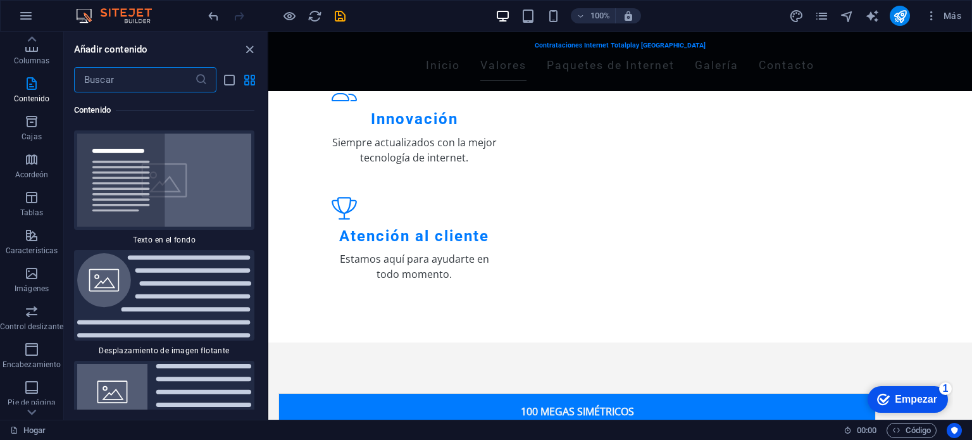
scroll to position [5272, 0]
click at [30, 319] on span "Control deslizante" at bounding box center [31, 319] width 63 height 30
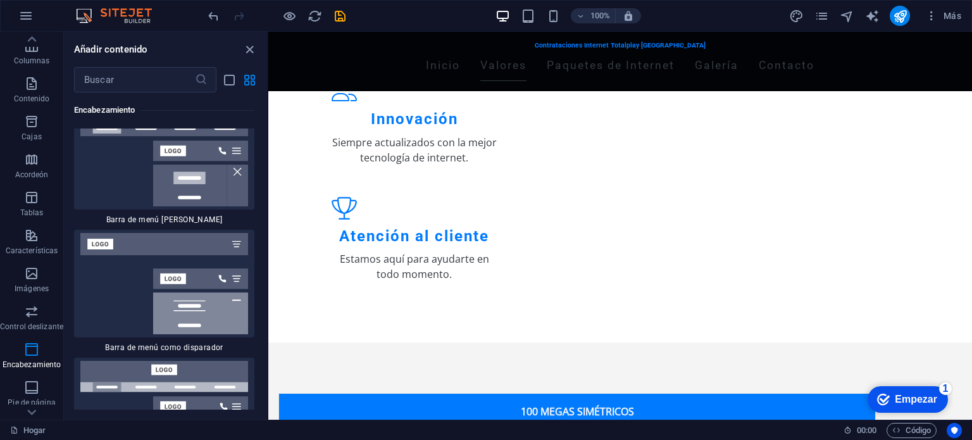
scroll to position [15710, 0]
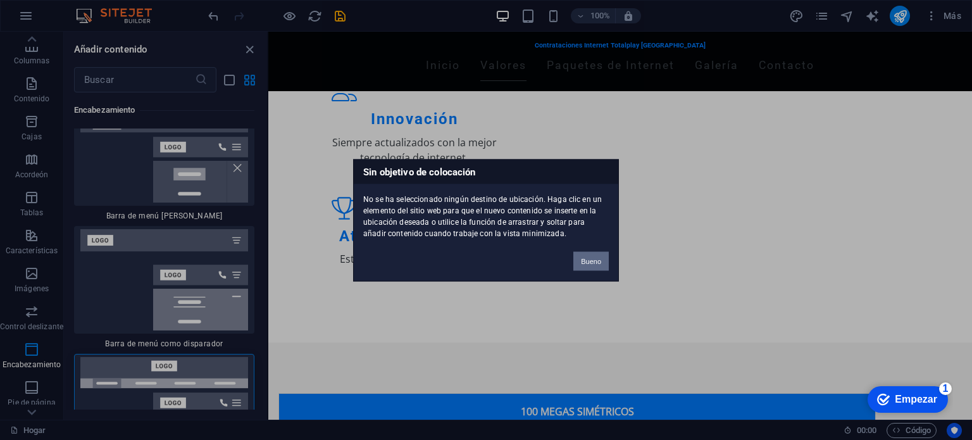
click at [603, 255] on button "Bueno" at bounding box center [590, 260] width 35 height 19
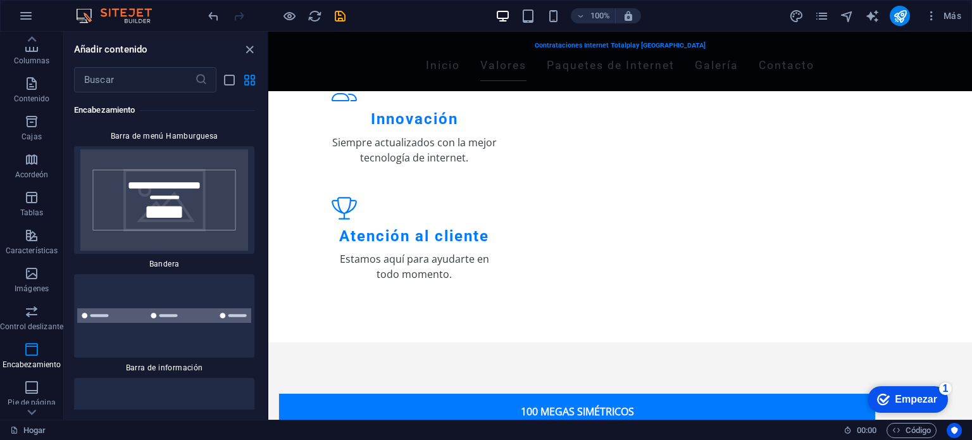
scroll to position [16306, 0]
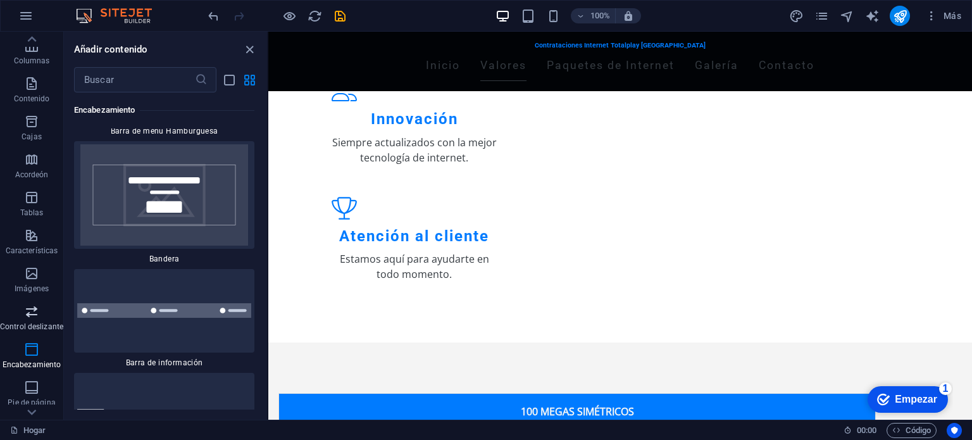
click at [28, 335] on button "Control deslizante" at bounding box center [31, 318] width 63 height 38
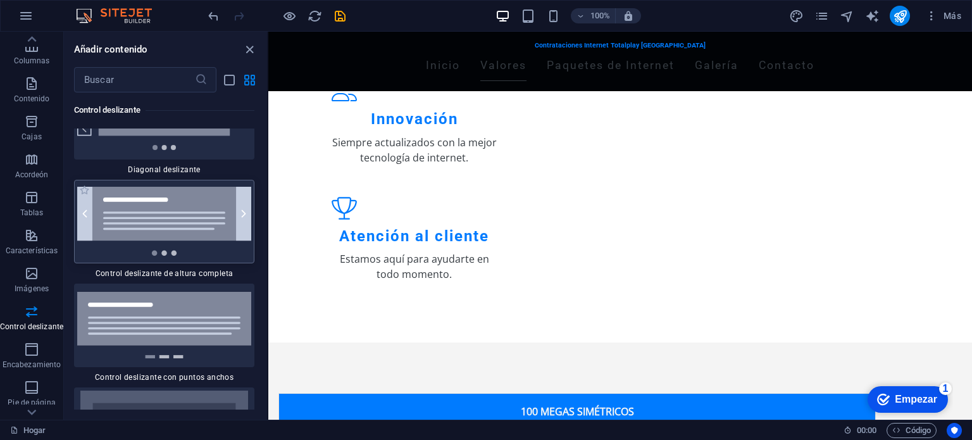
scroll to position [14688, 0]
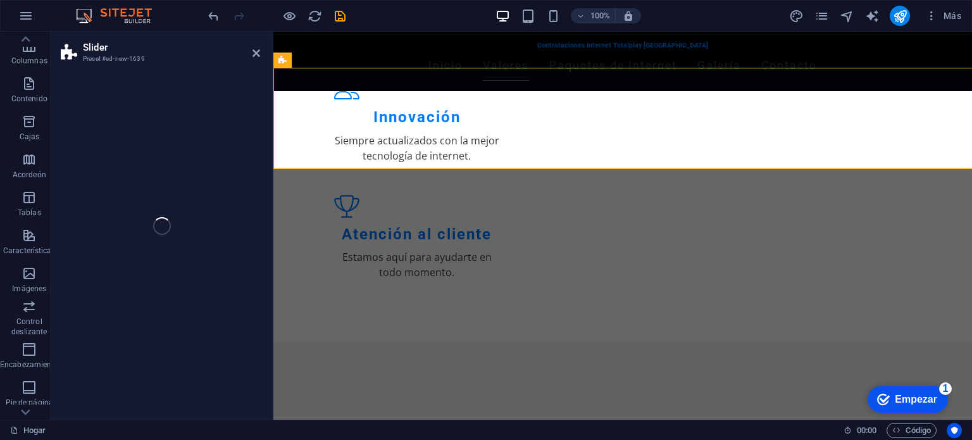
select select "rem"
select select "px"
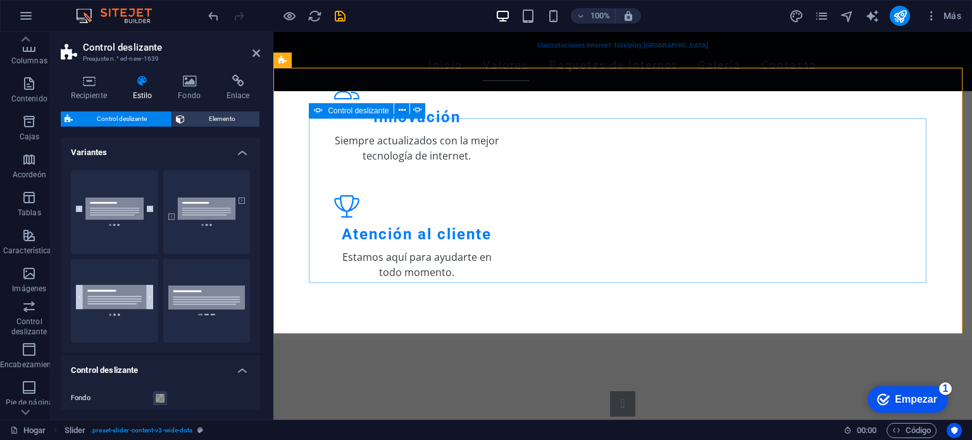
click at [610, 391] on button "Control deslizante de contenido" at bounding box center [622, 403] width 25 height 25
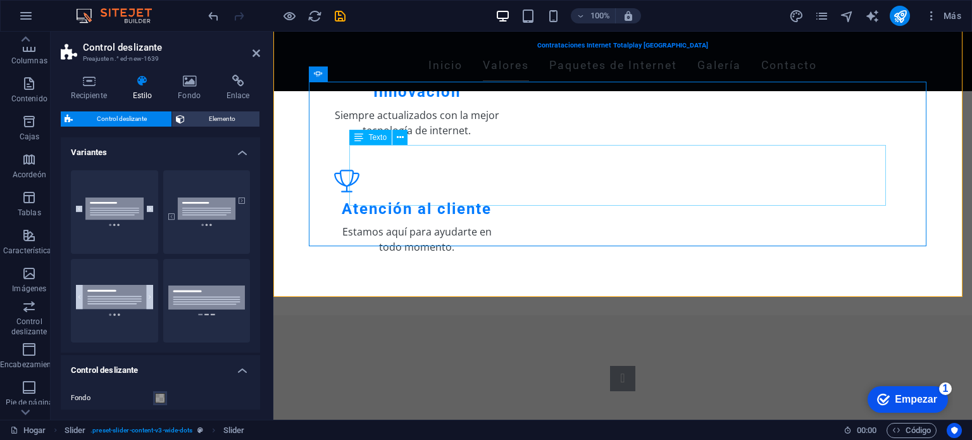
scroll to position [732, 0]
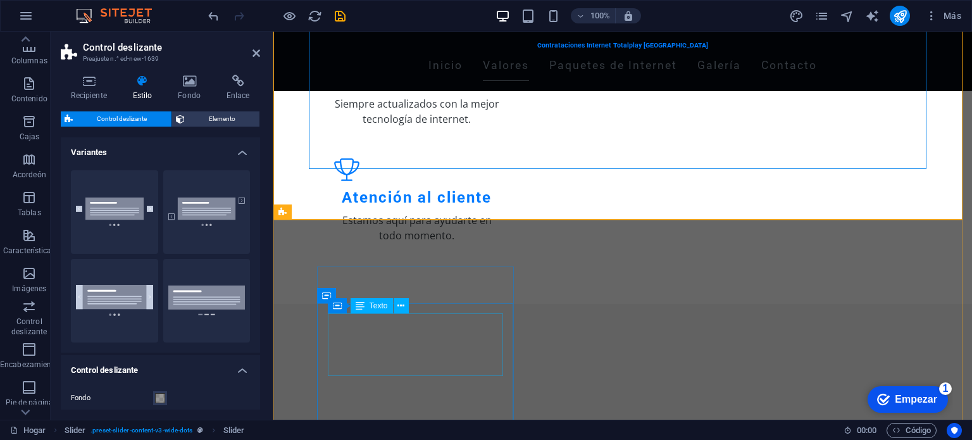
scroll to position [836, 0]
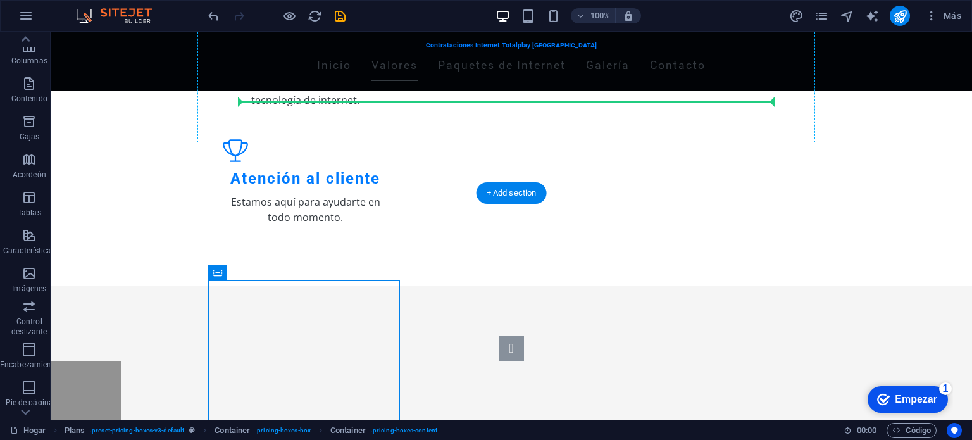
drag, startPoint x: 283, startPoint y: 294, endPoint x: 466, endPoint y: 100, distance: 266.7
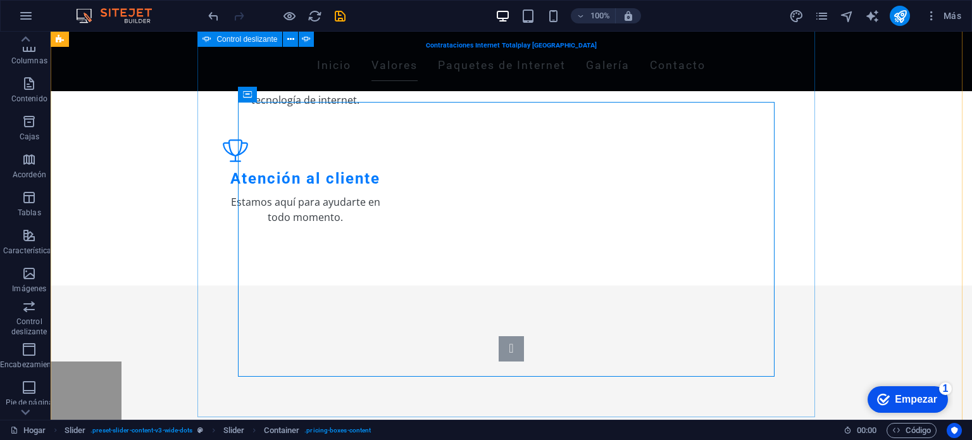
click at [498, 336] on button "Control deslizante de contenido" at bounding box center [510, 348] width 25 height 25
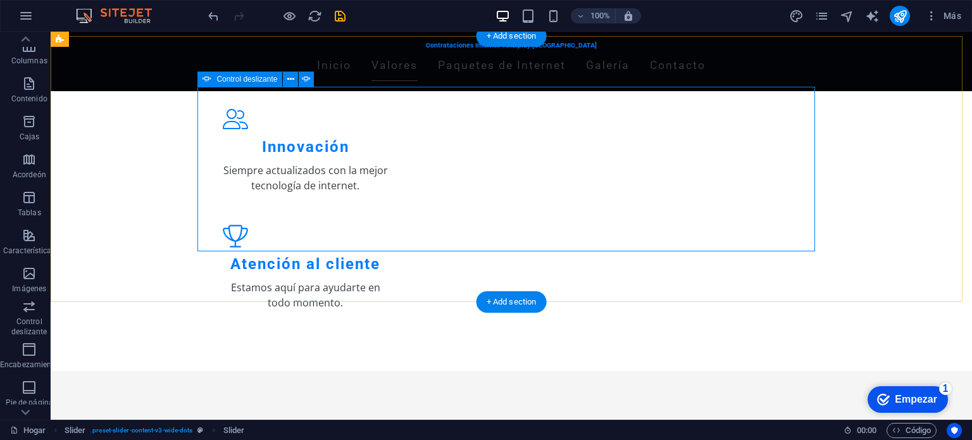
scroll to position [727, 0]
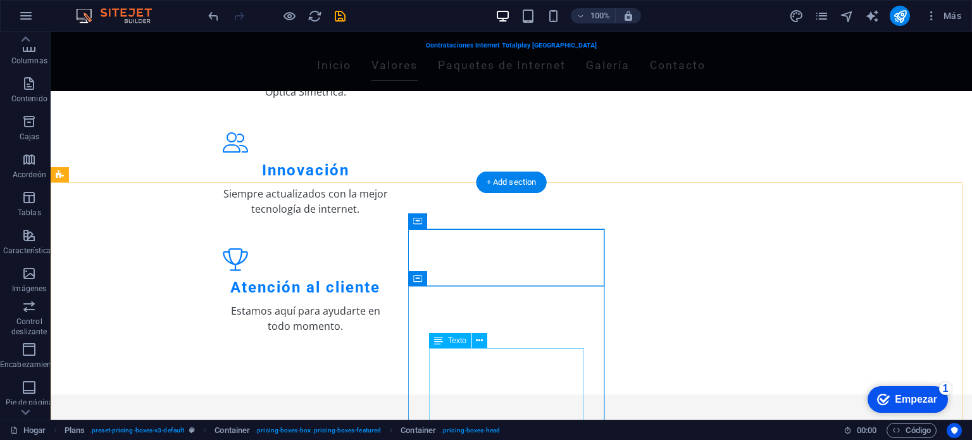
scroll to position [847, 0]
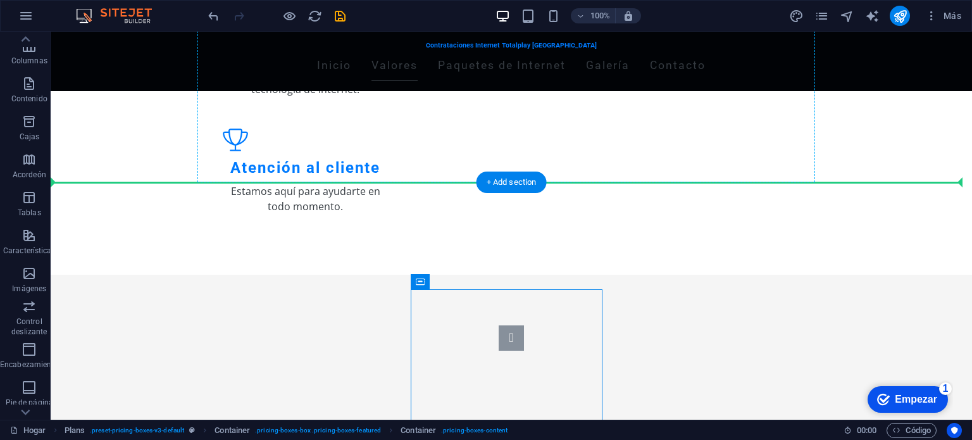
drag, startPoint x: 592, startPoint y: 313, endPoint x: 538, endPoint y: 106, distance: 214.5
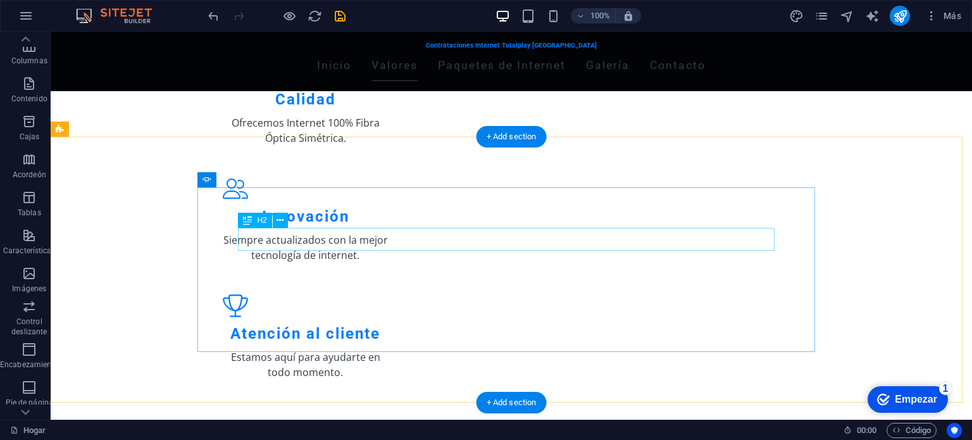
scroll to position [626, 0]
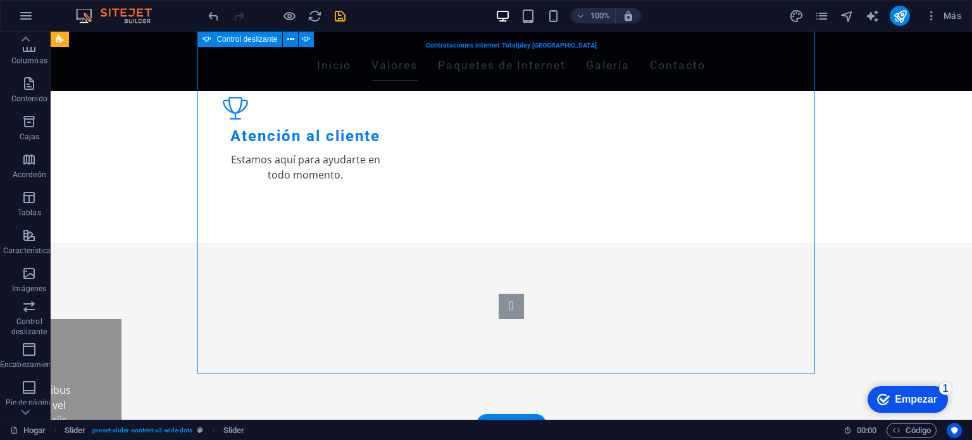
scroll to position [879, 0]
click at [498, 293] on button "Control deslizante de contenido" at bounding box center [510, 305] width 25 height 25
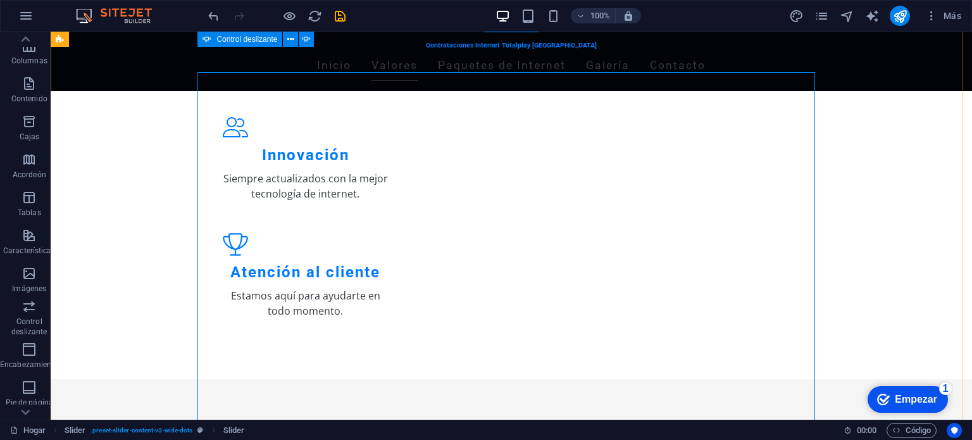
scroll to position [742, 0]
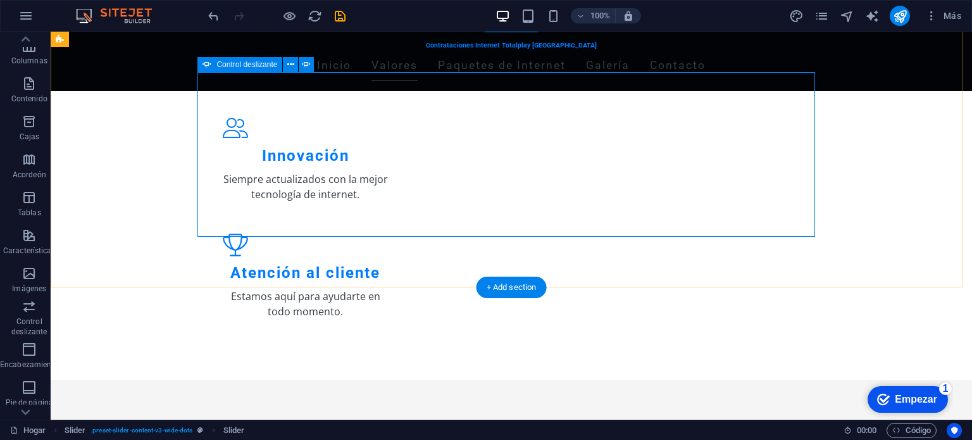
click at [498, 430] on button "Control deslizante de contenido" at bounding box center [510, 442] width 25 height 25
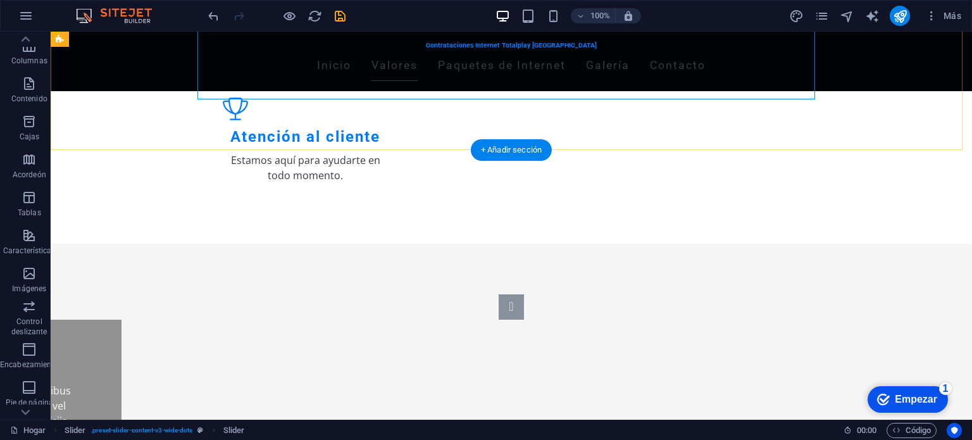
scroll to position [879, 0]
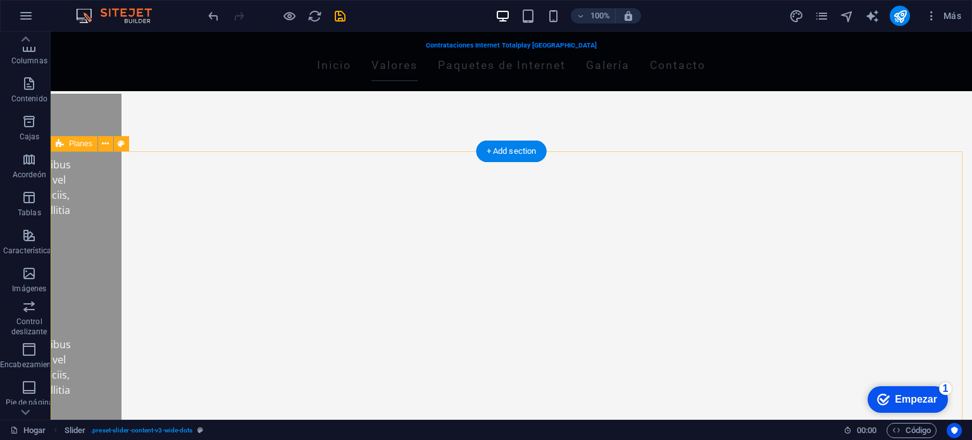
scroll to position [1395, 0]
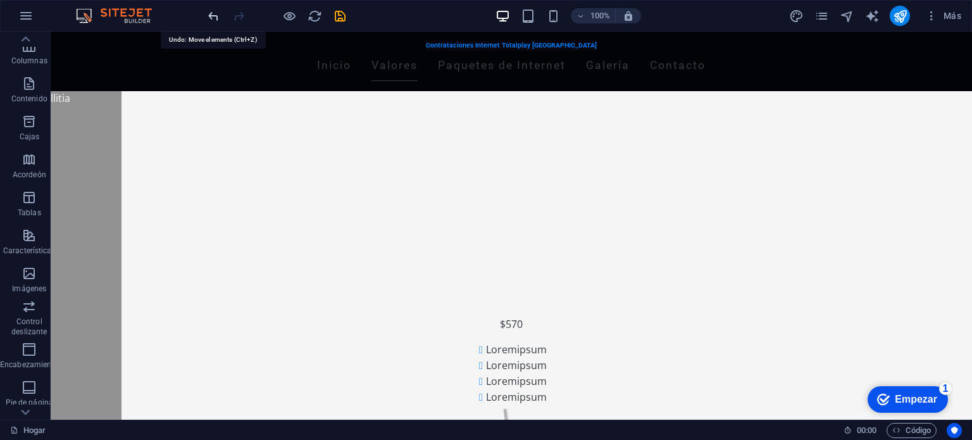
click at [215, 15] on icon "deshacer" at bounding box center [213, 16] width 15 height 15
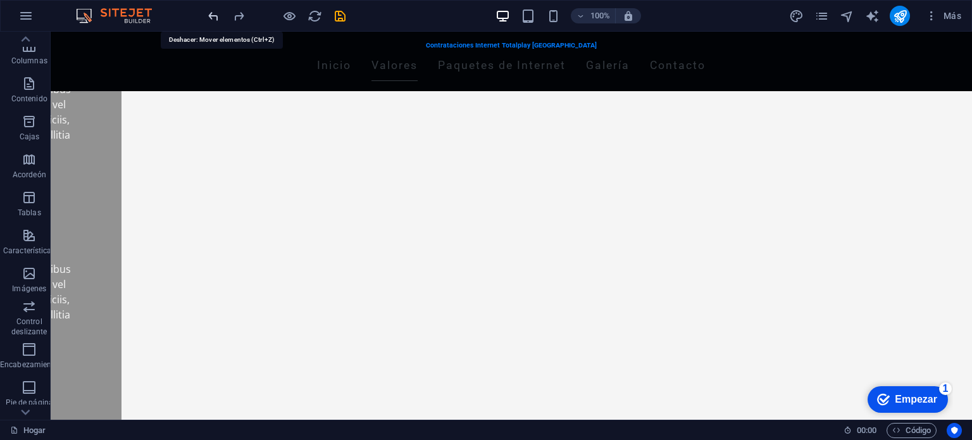
click at [220, 15] on div at bounding box center [277, 16] width 142 height 20
click at [214, 15] on icon "deshacer" at bounding box center [213, 16] width 15 height 15
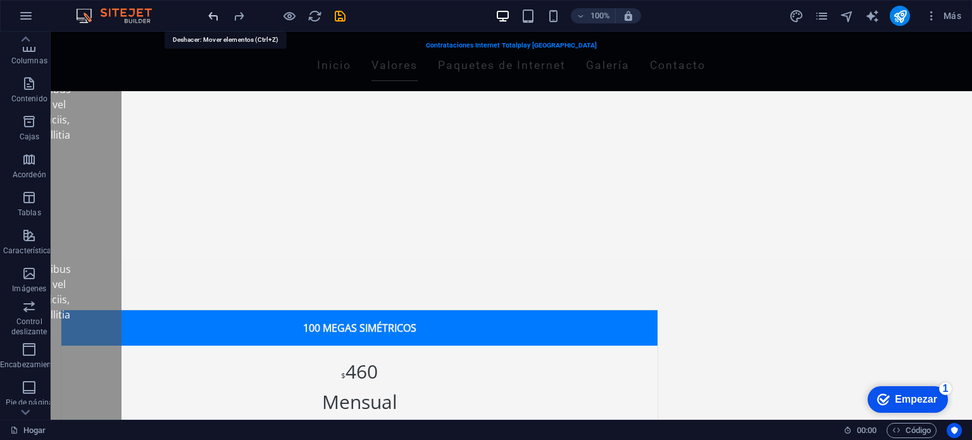
scroll to position [734, 0]
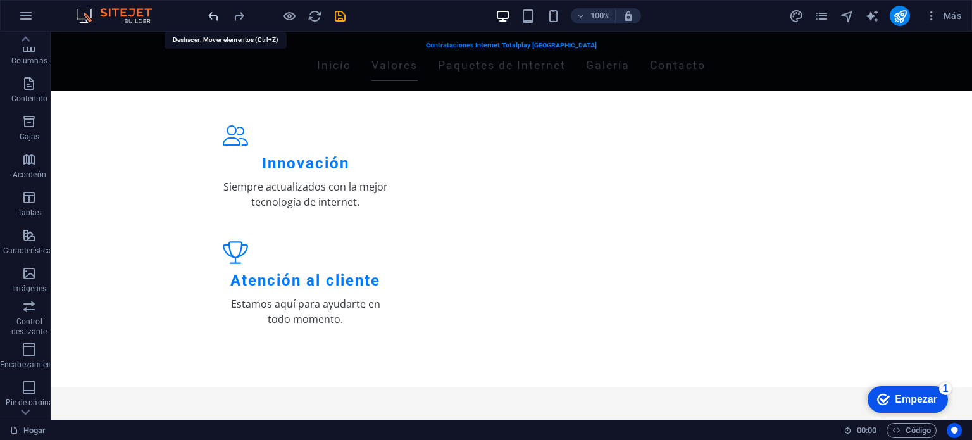
click at [214, 15] on icon "deshacer" at bounding box center [213, 16] width 15 height 15
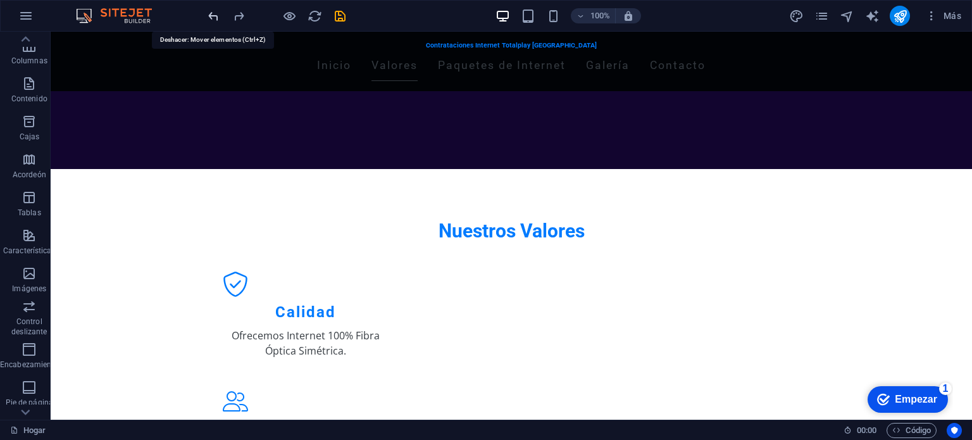
click at [214, 15] on icon "deshacer" at bounding box center [213, 16] width 15 height 15
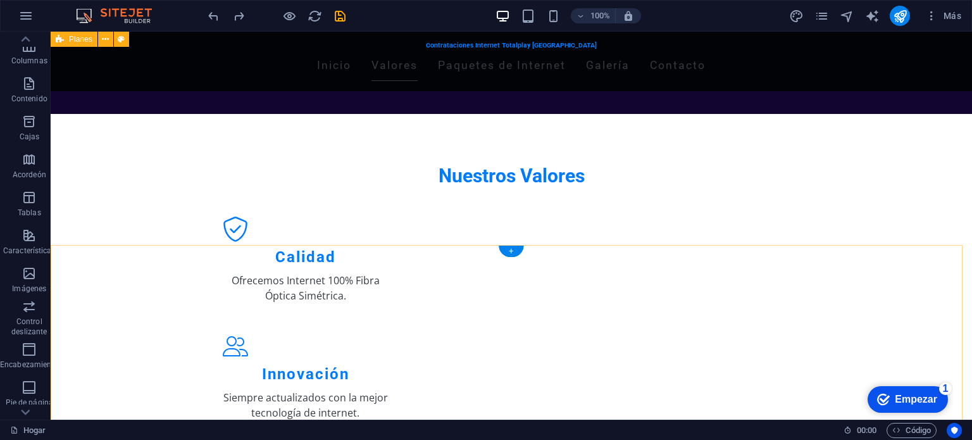
scroll to position [519, 0]
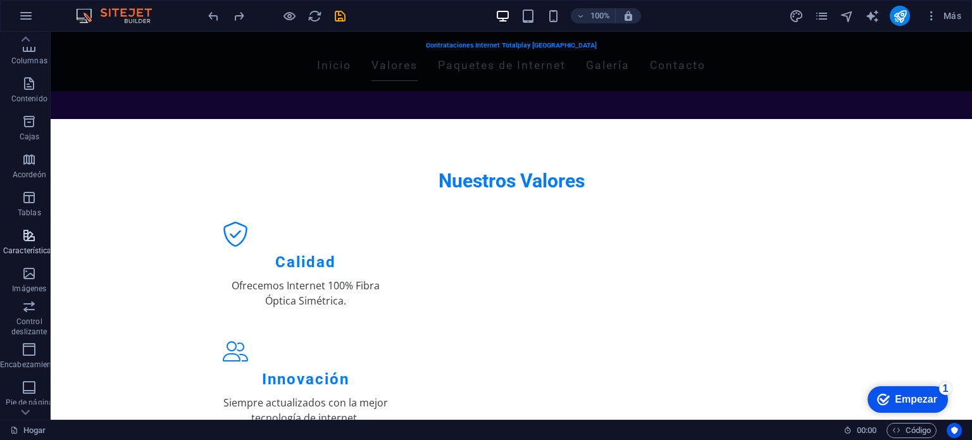
click at [22, 242] on icon "button" at bounding box center [29, 235] width 15 height 15
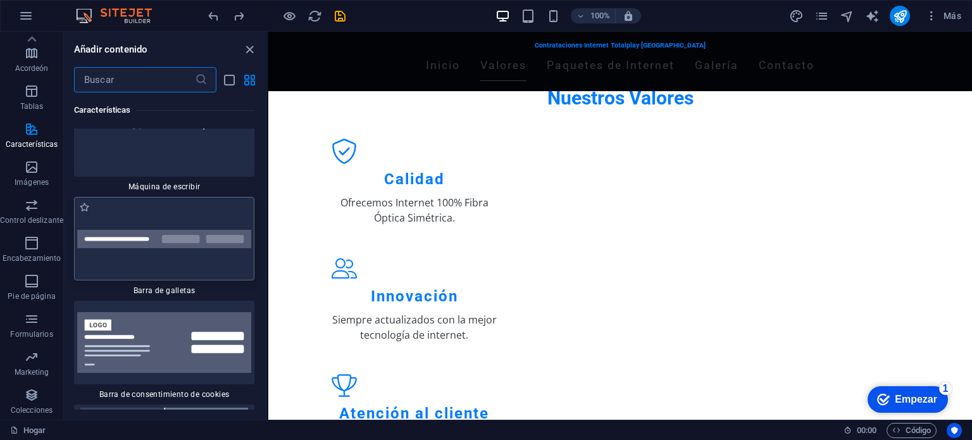
scroll to position [9952, 0]
